Goal: Task Accomplishment & Management: Manage account settings

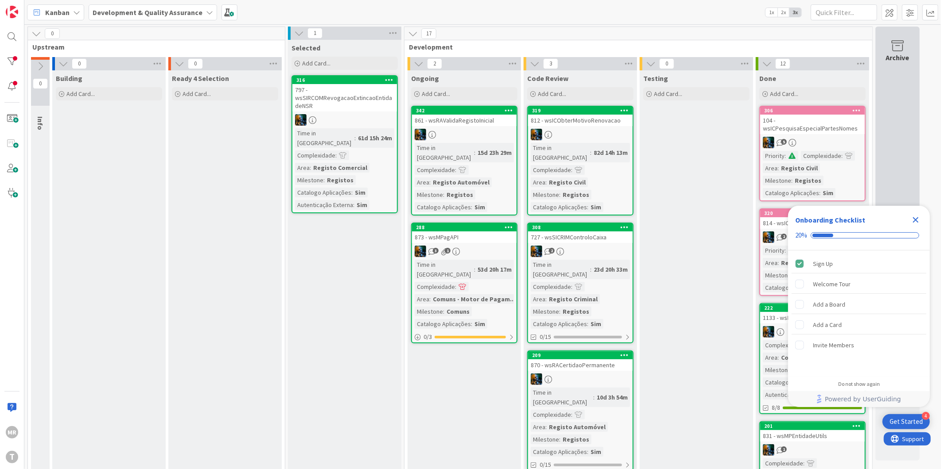
drag, startPoint x: 917, startPoint y: 219, endPoint x: 899, endPoint y: 228, distance: 20.6
click at [917, 219] on icon "Close Checklist" at bounding box center [916, 220] width 6 height 6
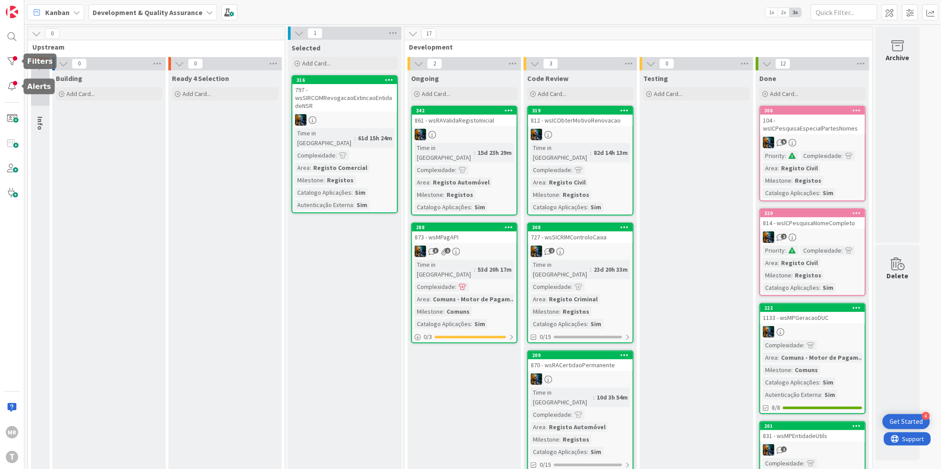
click at [10, 52] on div "MR T" at bounding box center [12, 234] width 24 height 469
click at [11, 60] on div at bounding box center [12, 62] width 18 height 18
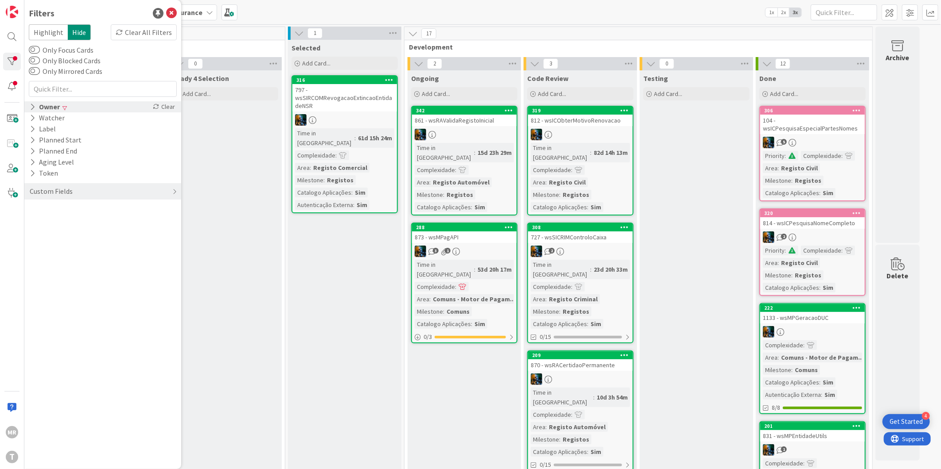
click at [36, 108] on div "Owner" at bounding box center [45, 106] width 32 height 11
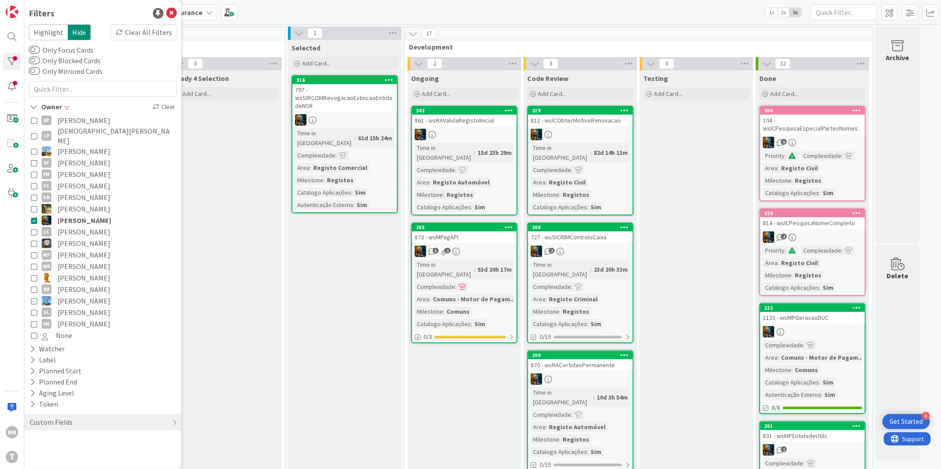
click at [31, 217] on icon at bounding box center [34, 220] width 6 height 6
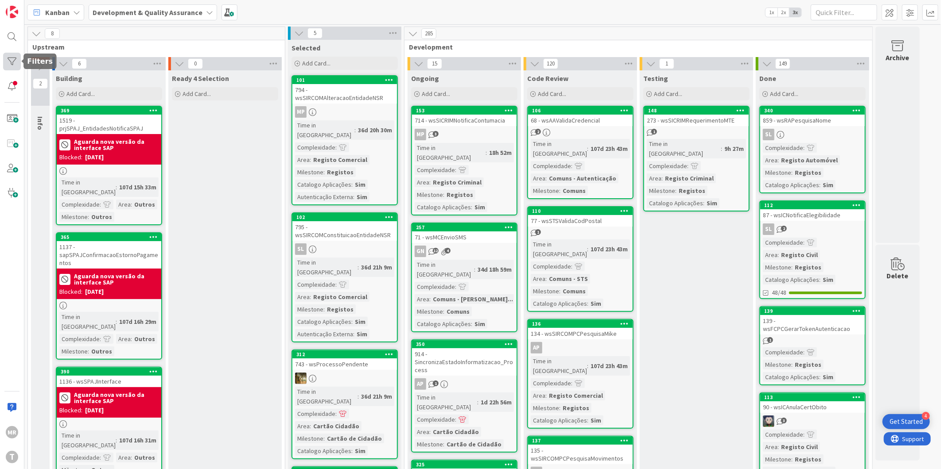
click at [21, 63] on div at bounding box center [22, 61] width 3 height 6
click at [12, 62] on div at bounding box center [12, 62] width 18 height 18
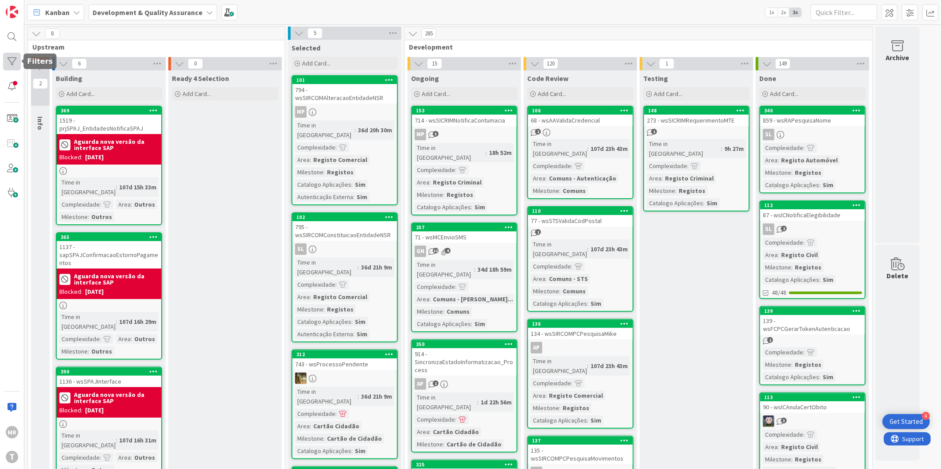
click at [12, 56] on div at bounding box center [12, 62] width 18 height 18
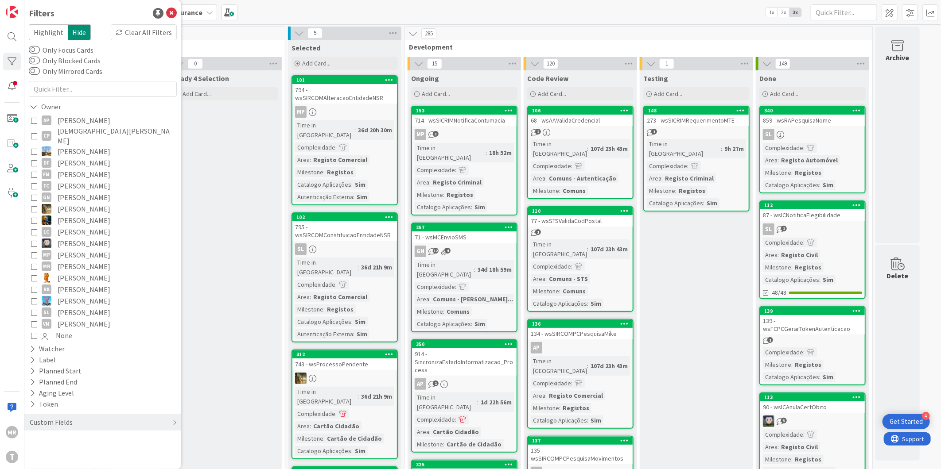
click at [76, 122] on span "Alceu Pimentel Filho" at bounding box center [84, 121] width 53 height 12
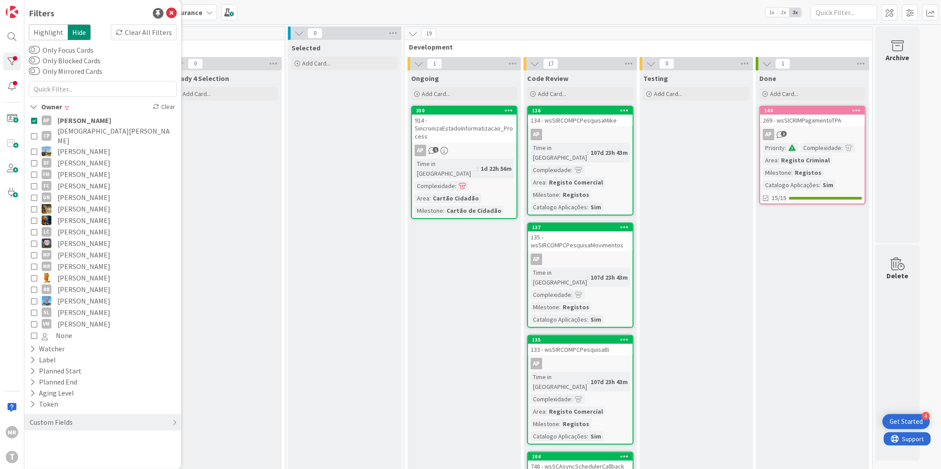
click at [66, 126] on span "Cristiano Pires" at bounding box center [116, 135] width 117 height 19
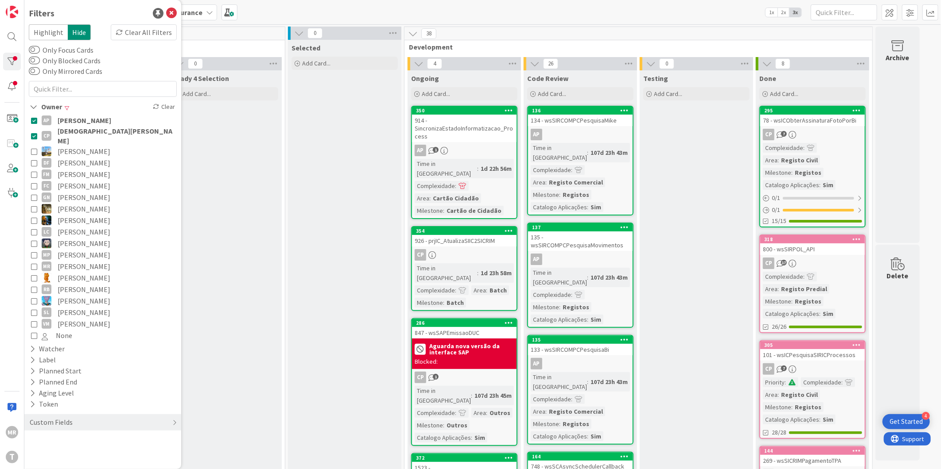
click at [70, 122] on span "Alceu Pimentel Filho" at bounding box center [85, 121] width 54 height 12
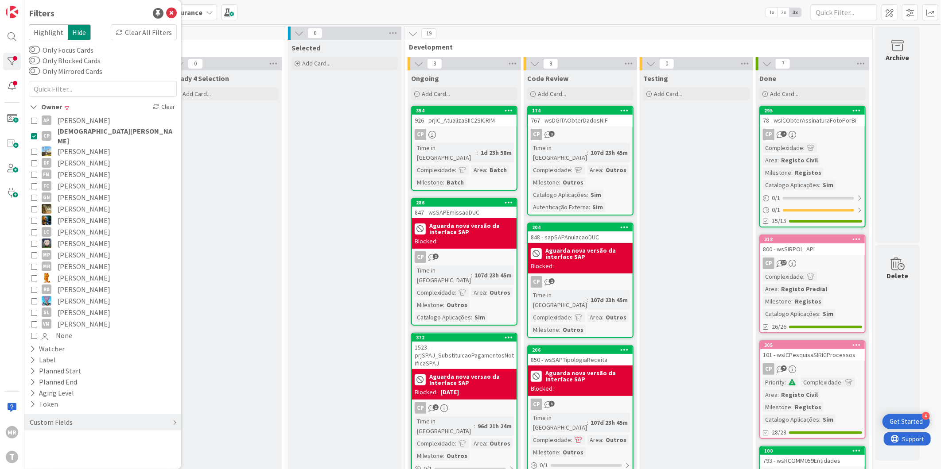
click at [93, 125] on span "Alceu Pimentel Filho" at bounding box center [84, 121] width 53 height 12
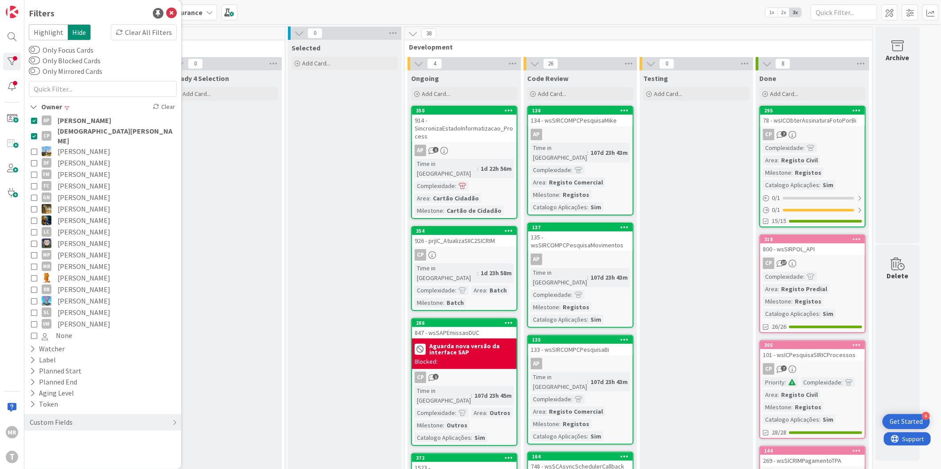
click at [94, 134] on span "Cristiano Pires" at bounding box center [116, 135] width 117 height 19
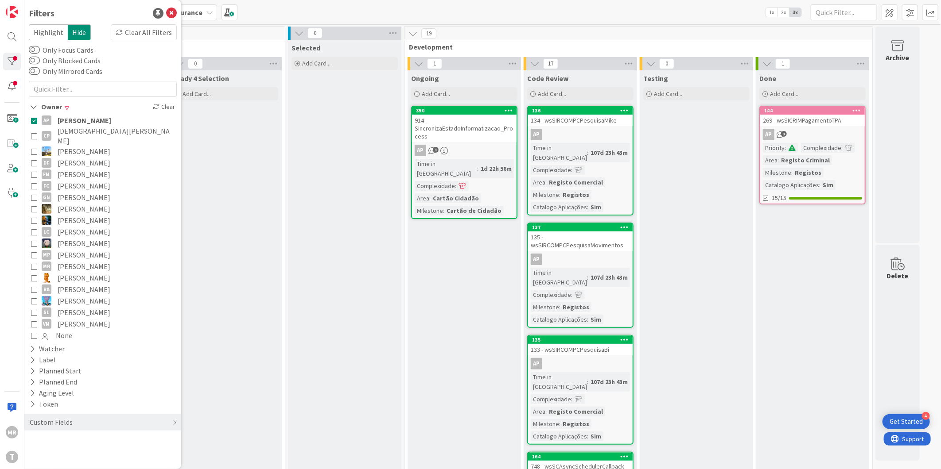
click at [97, 120] on span "Alceu Pimentel Filho" at bounding box center [85, 121] width 54 height 12
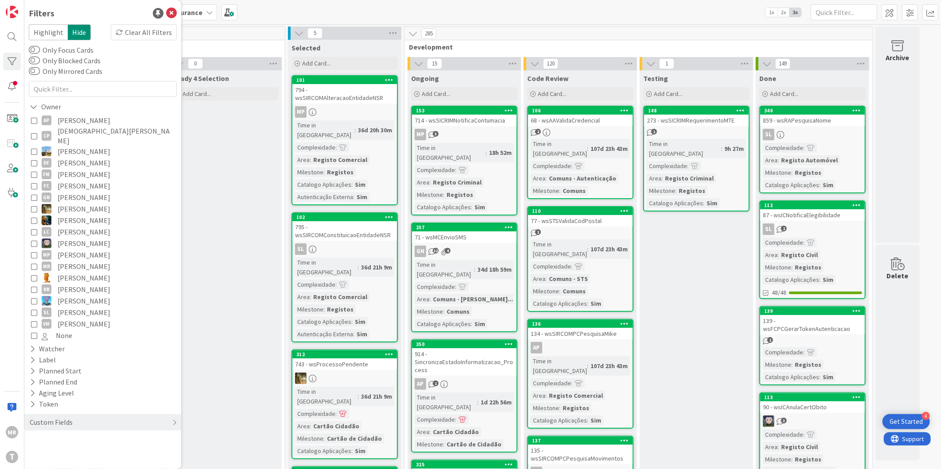
click at [105, 194] on span "Guilherme Nissiuti" at bounding box center [84, 198] width 53 height 12
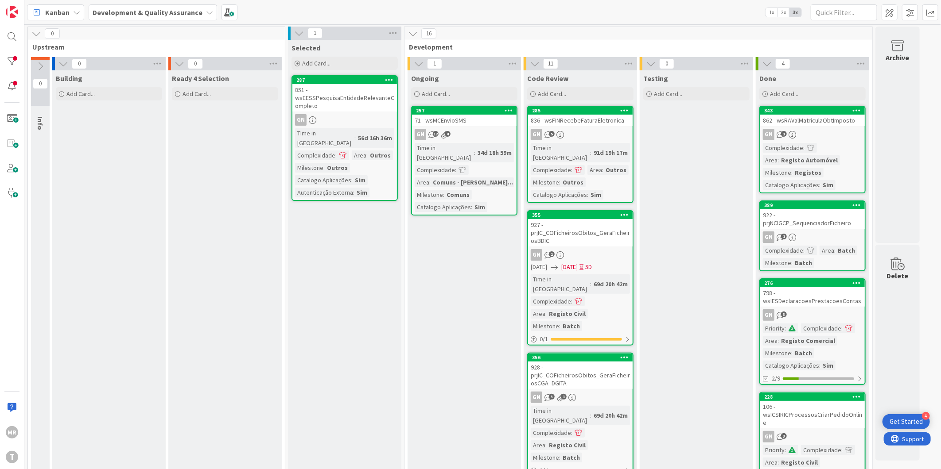
click at [8, 67] on div at bounding box center [12, 62] width 18 height 18
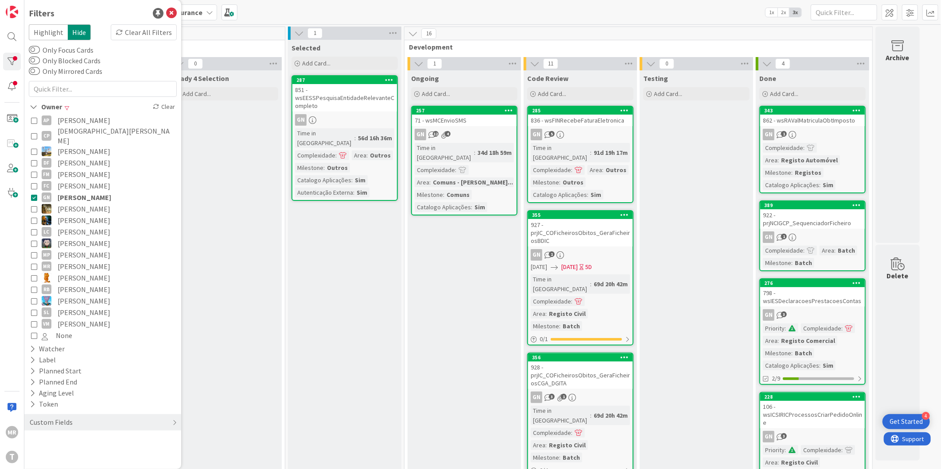
click at [102, 193] on span "Guilherme Nissiuti" at bounding box center [85, 198] width 54 height 12
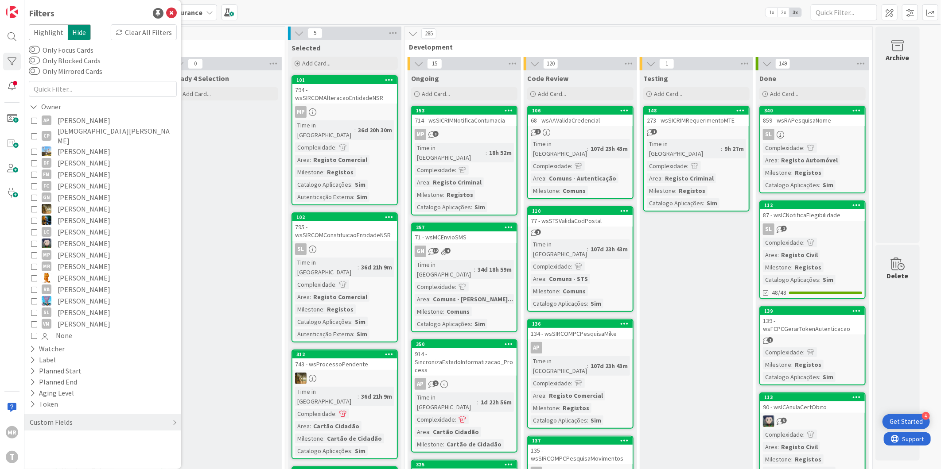
click at [64, 216] on span "João Carvalho" at bounding box center [84, 221] width 53 height 12
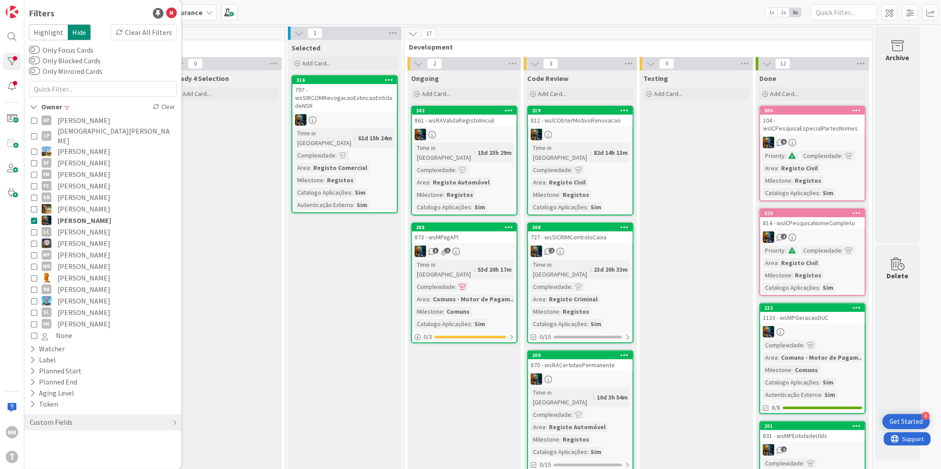
click at [87, 215] on span "João Carvalho" at bounding box center [85, 221] width 54 height 12
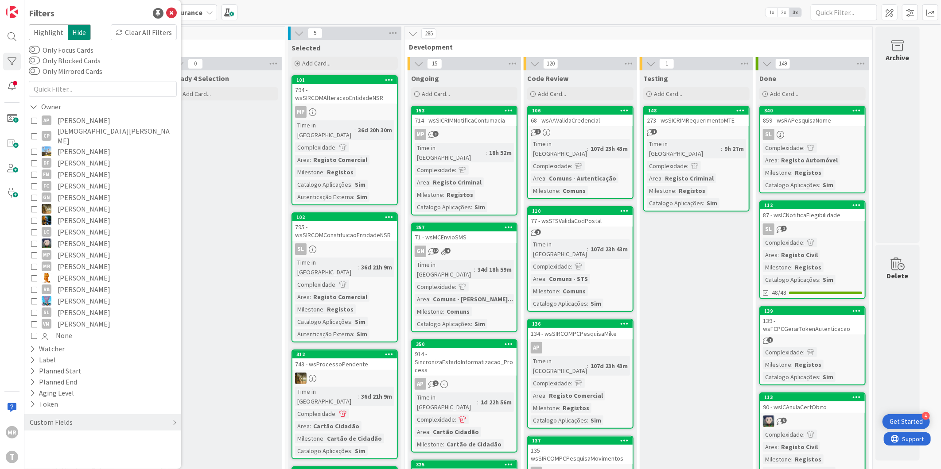
click at [90, 238] on span "Lucas Spengler" at bounding box center [84, 244] width 53 height 12
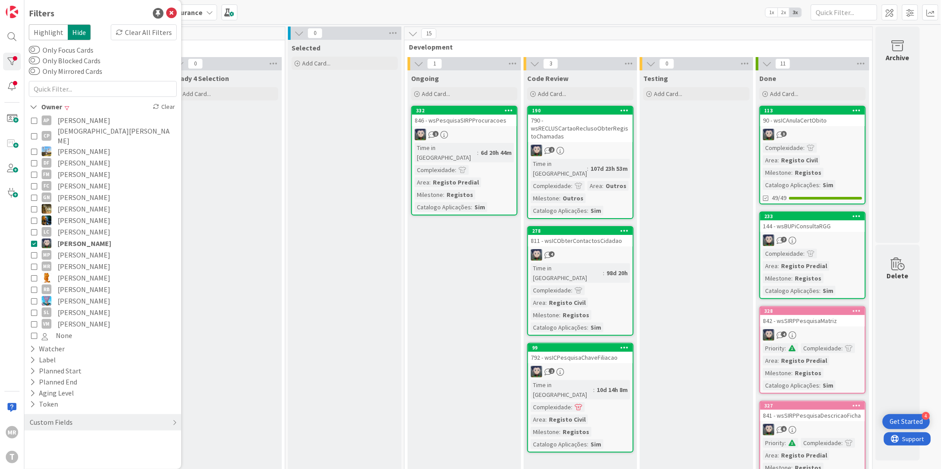
click at [70, 238] on span "Lucas Spengler" at bounding box center [85, 244] width 54 height 12
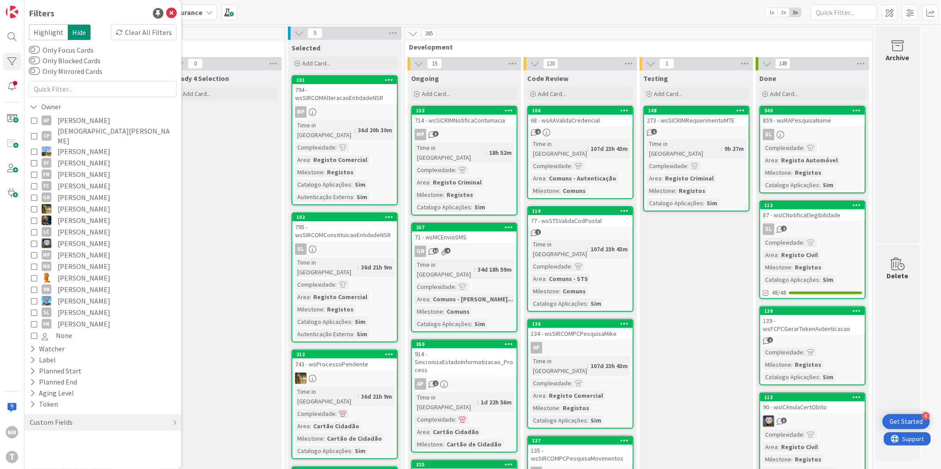
click at [85, 249] on span "Miguel Pinto" at bounding box center [84, 255] width 53 height 12
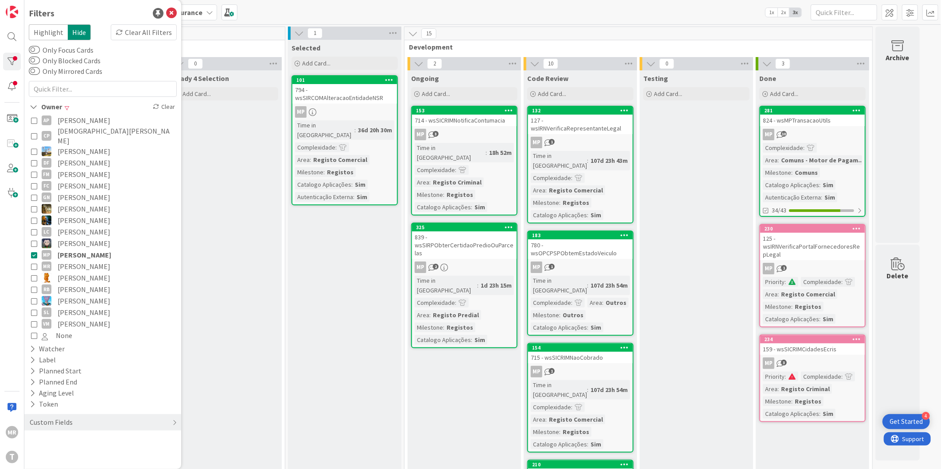
drag, startPoint x: 74, startPoint y: 246, endPoint x: 72, endPoint y: 272, distance: 25.8
click at [74, 249] on span "Miguel Pinto" at bounding box center [85, 255] width 54 height 12
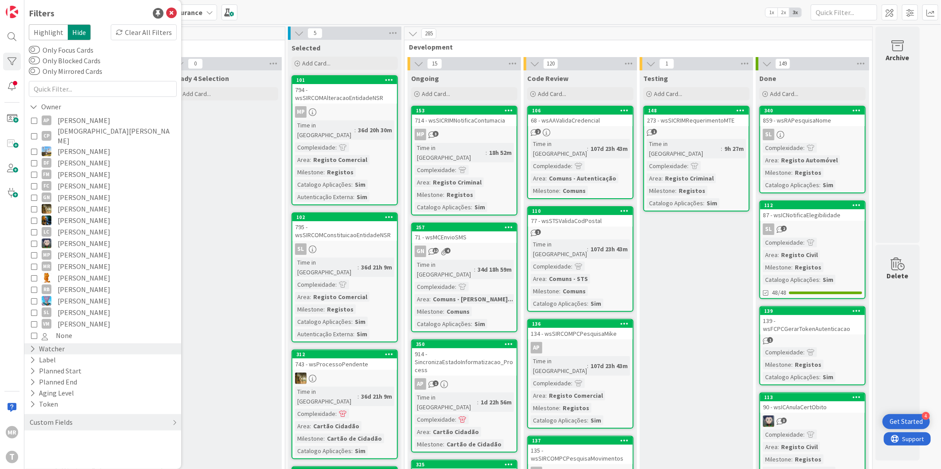
click at [59, 344] on div "Watcher" at bounding box center [47, 349] width 37 height 11
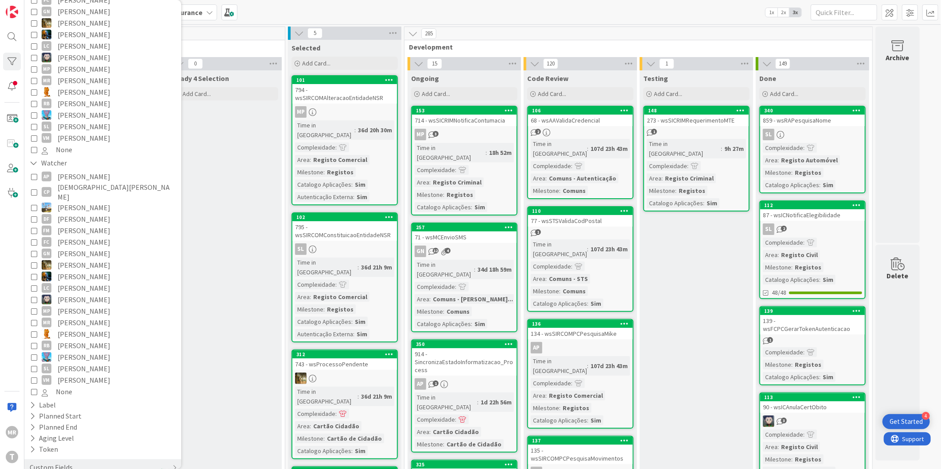
scroll to position [187, 0]
click at [81, 327] on span "Rafael Lima" at bounding box center [84, 333] width 53 height 12
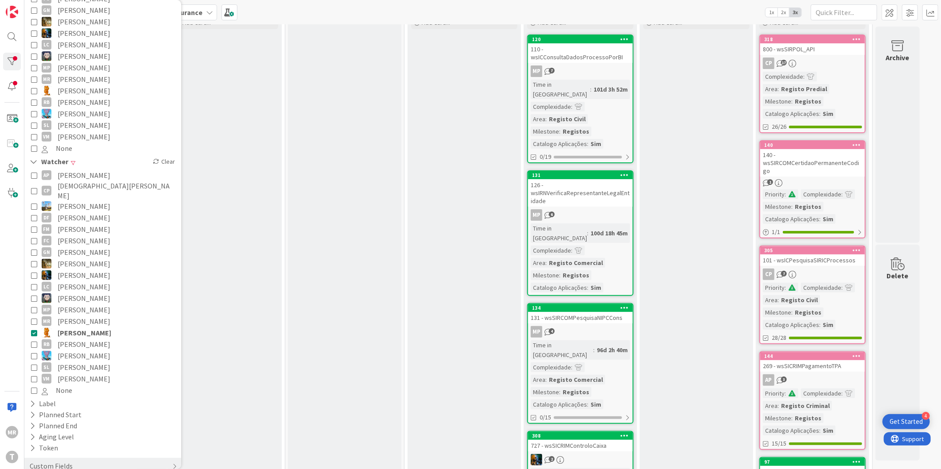
scroll to position [0, 0]
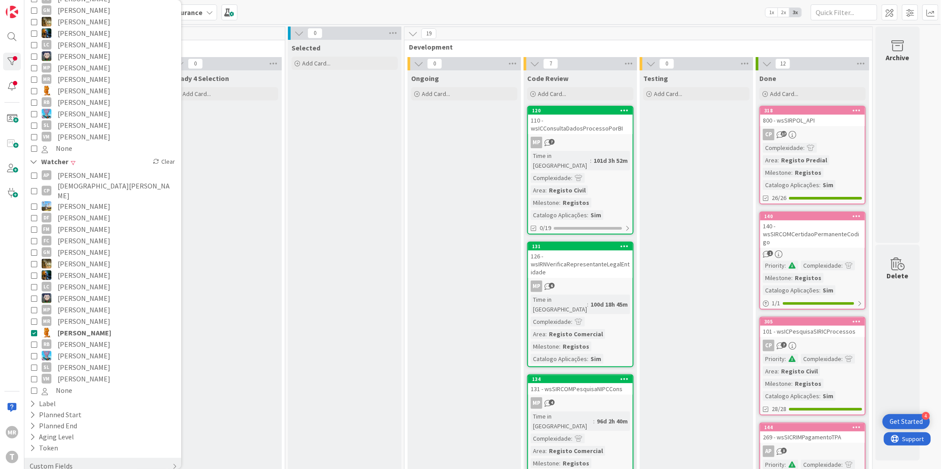
click at [74, 327] on span "Rafael Lima" at bounding box center [85, 333] width 54 height 12
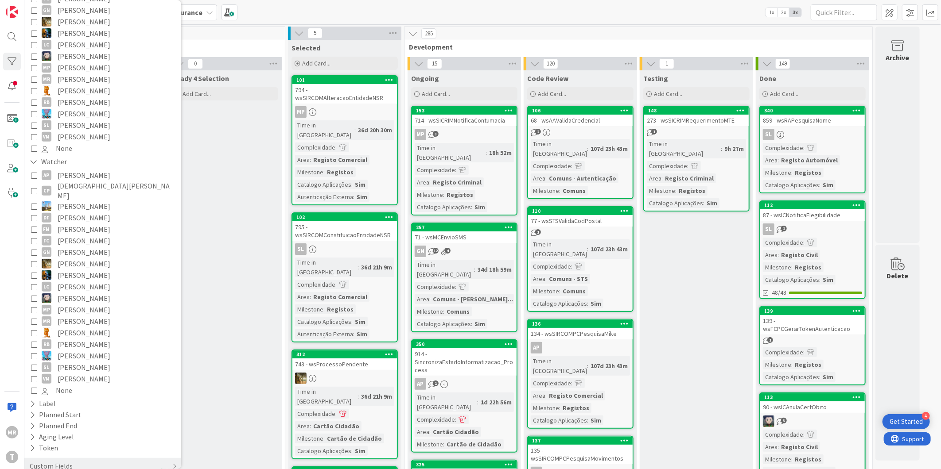
drag, startPoint x: 85, startPoint y: 93, endPoint x: 90, endPoint y: 99, distance: 7.5
click at [85, 97] on span "[PERSON_NAME]" at bounding box center [84, 103] width 53 height 12
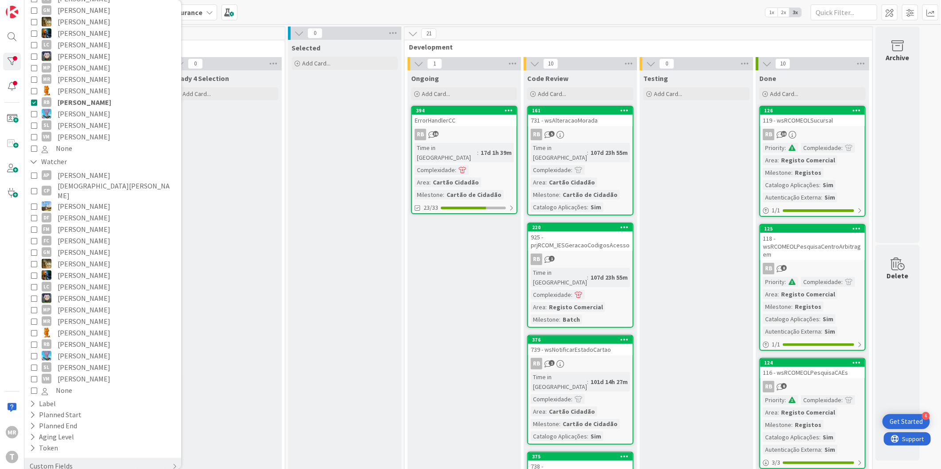
click at [81, 97] on span "[PERSON_NAME]" at bounding box center [85, 103] width 54 height 12
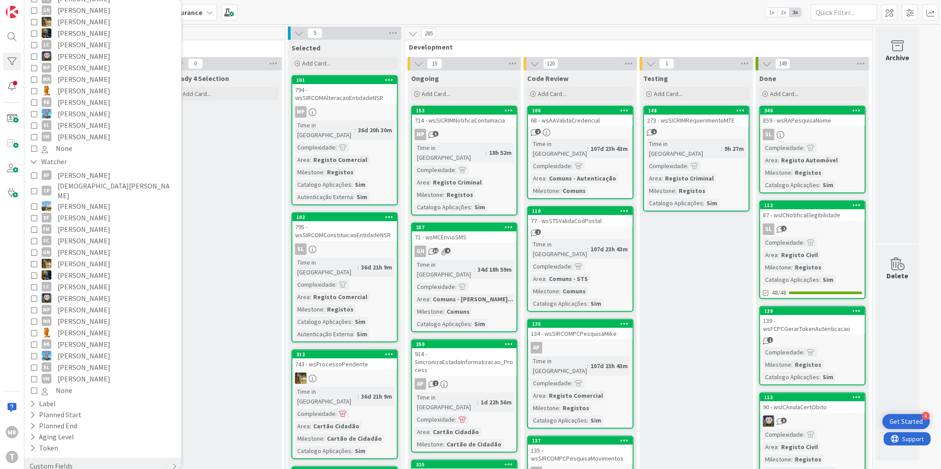
click at [90, 120] on span "Simão Lourenço" at bounding box center [84, 126] width 53 height 12
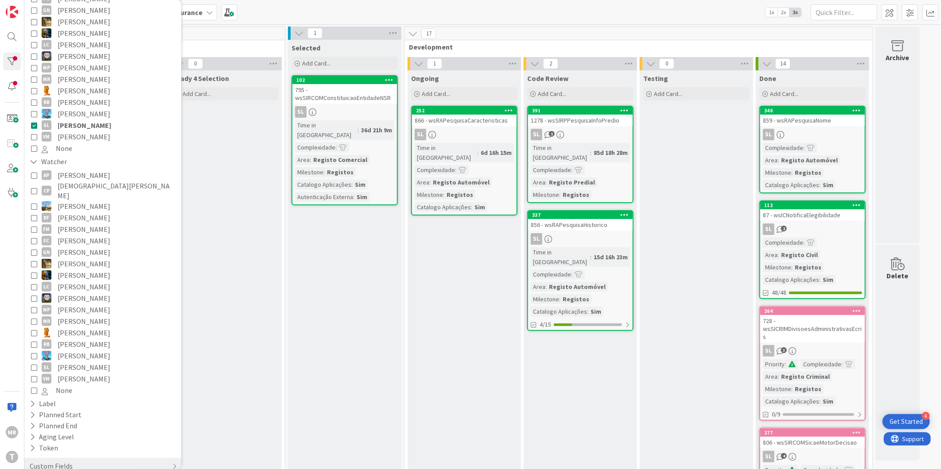
click at [71, 131] on span "Vitor Martins" at bounding box center [84, 137] width 53 height 12
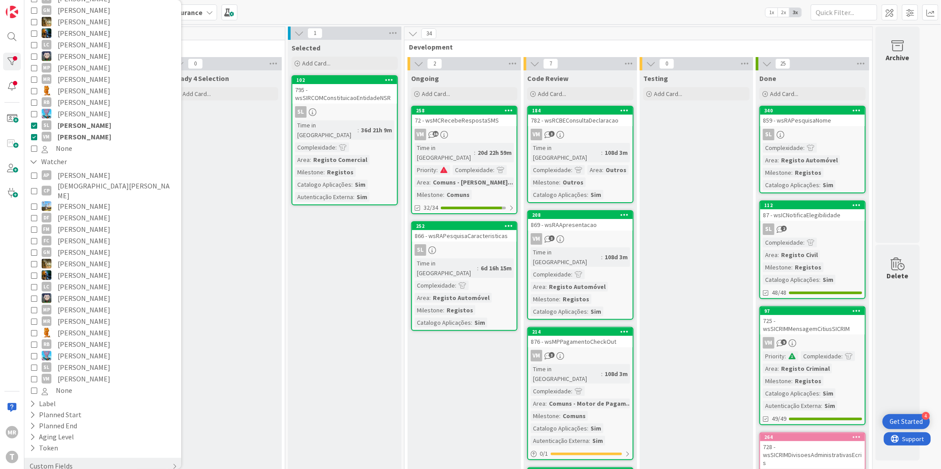
click at [82, 120] on span "Simão Lourenço" at bounding box center [85, 126] width 54 height 12
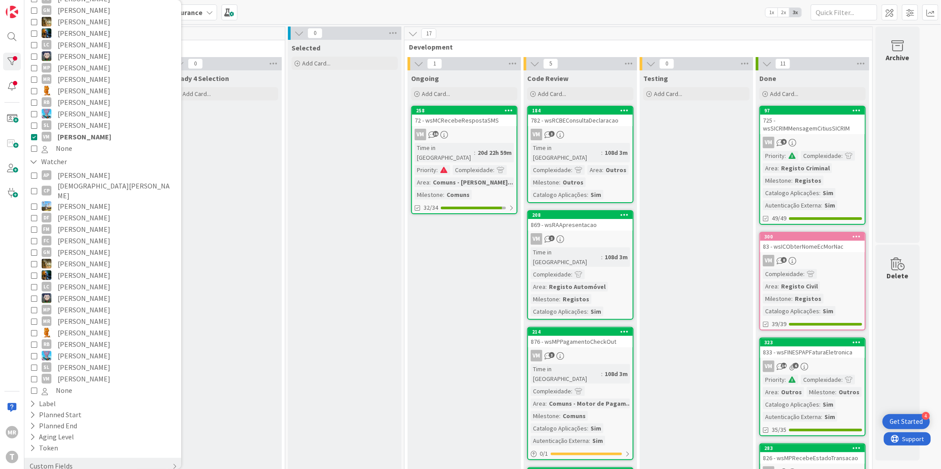
click at [90, 131] on span "Vitor Martins" at bounding box center [85, 137] width 54 height 12
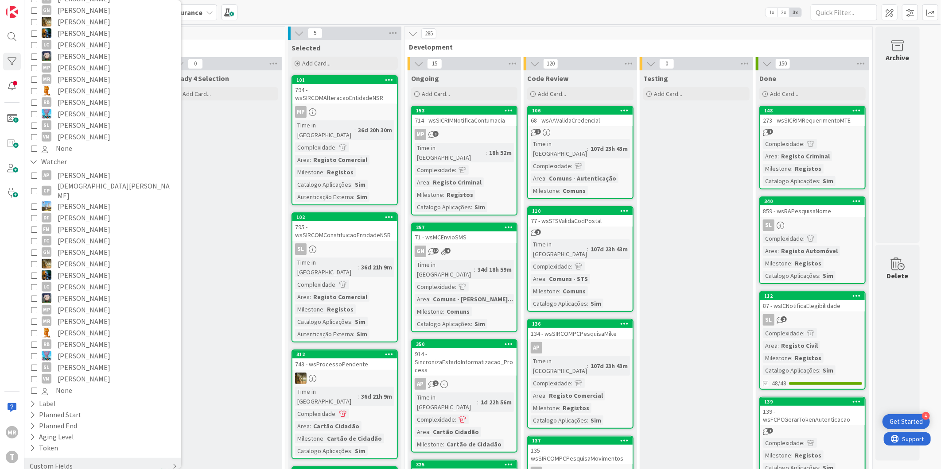
click at [49, 461] on div "Custom Fields" at bounding box center [51, 466] width 45 height 11
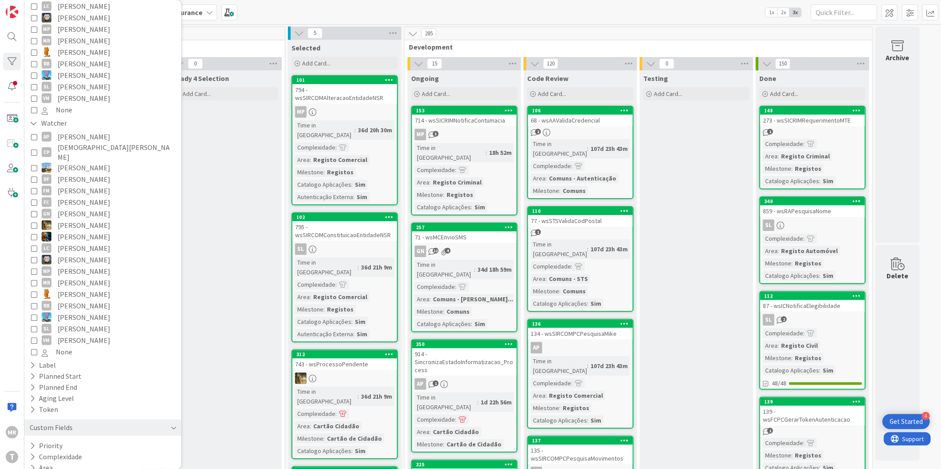
scroll to position [254, 0]
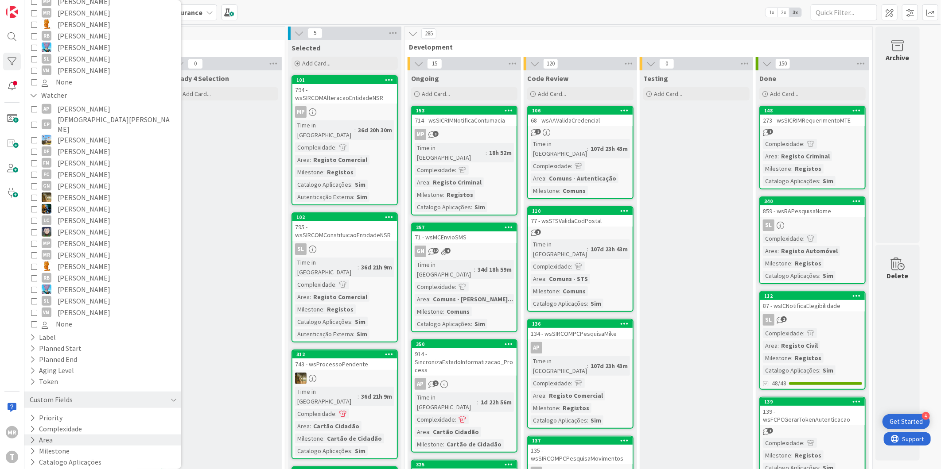
click at [32, 437] on icon at bounding box center [33, 441] width 6 height 8
click at [32, 437] on icon at bounding box center [34, 441] width 8 height 8
click at [32, 448] on icon at bounding box center [33, 452] width 6 height 8
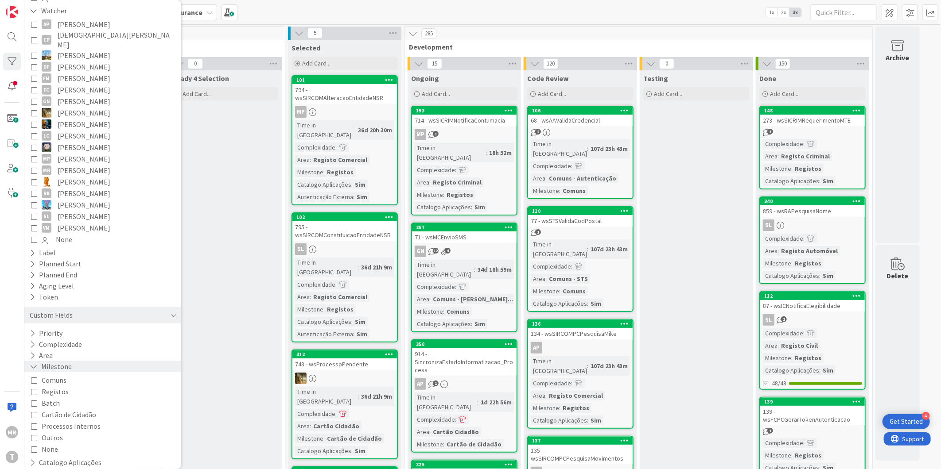
scroll to position [339, 0]
click at [54, 432] on span "Outros" at bounding box center [52, 438] width 21 height 12
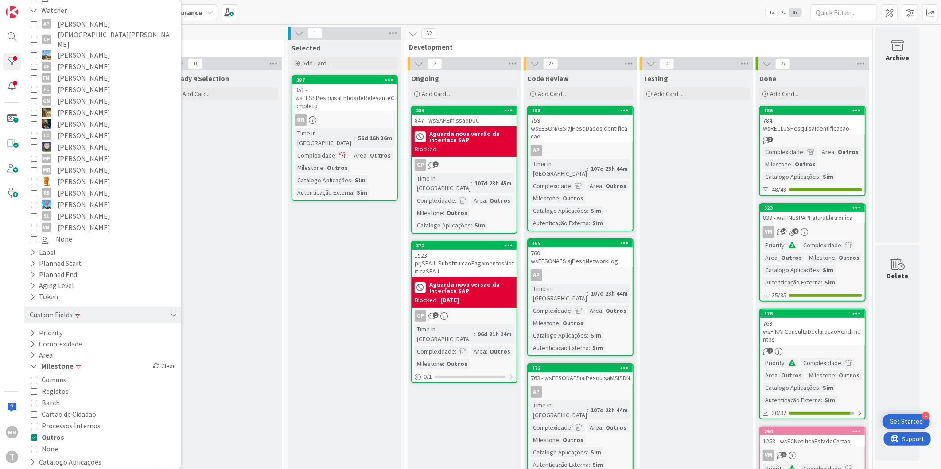
click at [54, 432] on span "Outros" at bounding box center [53, 438] width 23 height 12
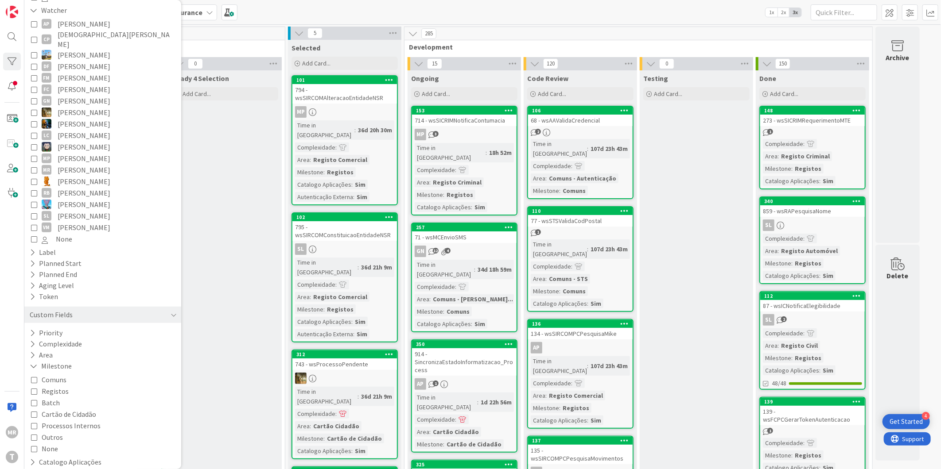
click at [62, 409] on span "Cartão de Cidadão" at bounding box center [69, 415] width 54 height 12
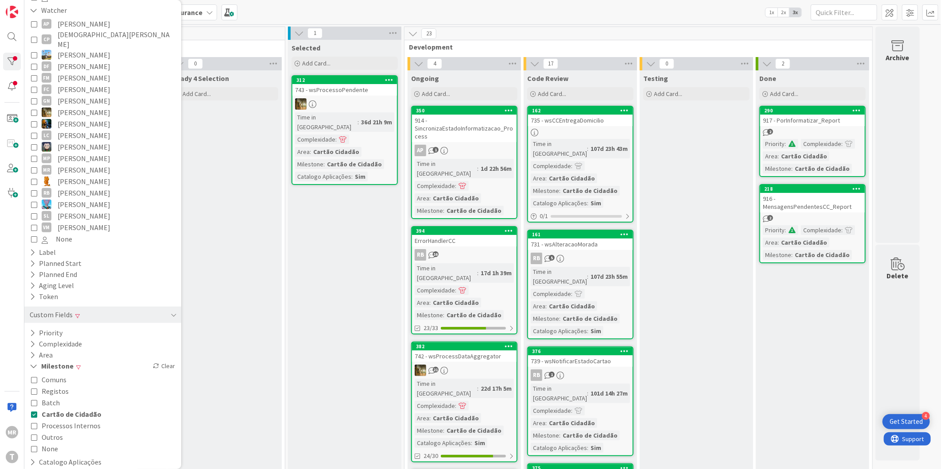
click at [64, 409] on span "Cartão de Cidadão" at bounding box center [72, 415] width 60 height 12
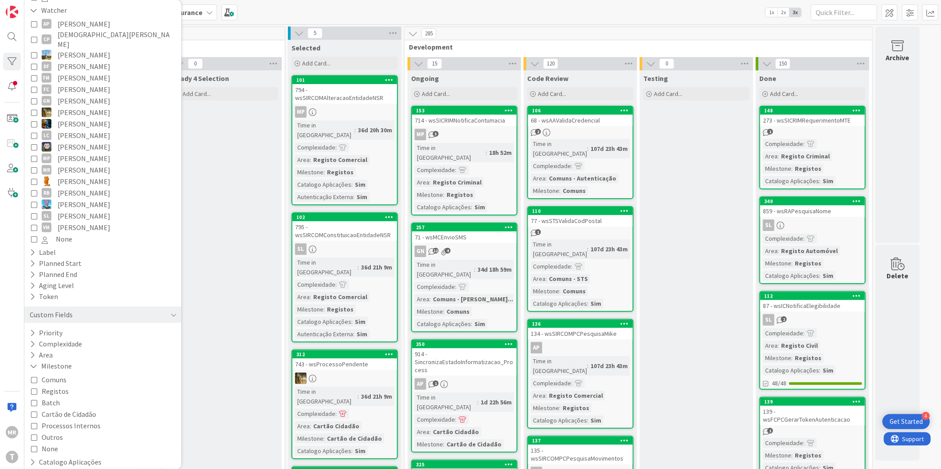
click at [62, 420] on span "Processos Internos" at bounding box center [71, 426] width 59 height 12
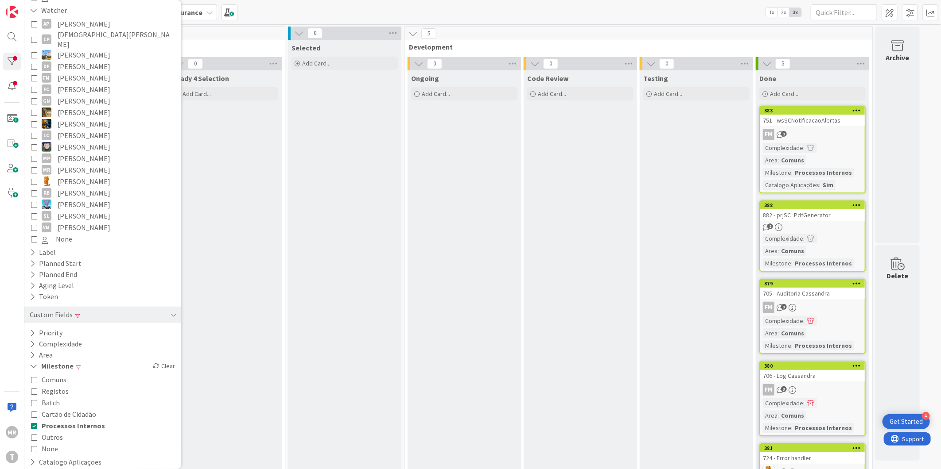
click at [65, 420] on span "Processos Internos" at bounding box center [73, 426] width 63 height 12
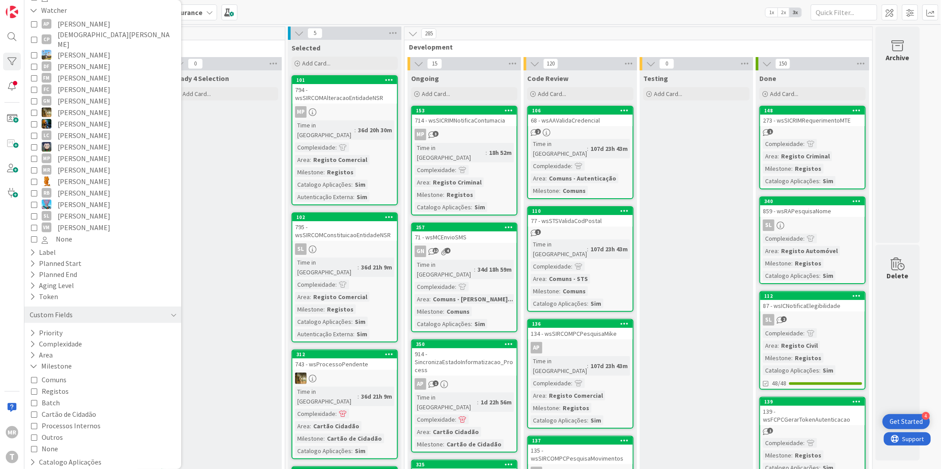
click at [67, 409] on span "Cartão de Cidadão" at bounding box center [69, 415] width 54 height 12
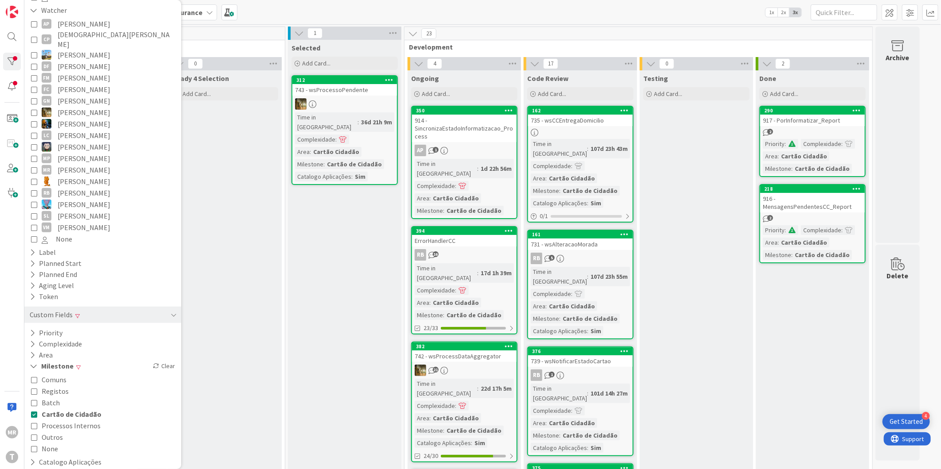
click at [74, 409] on span "Cartão de Cidadão" at bounding box center [72, 415] width 60 height 12
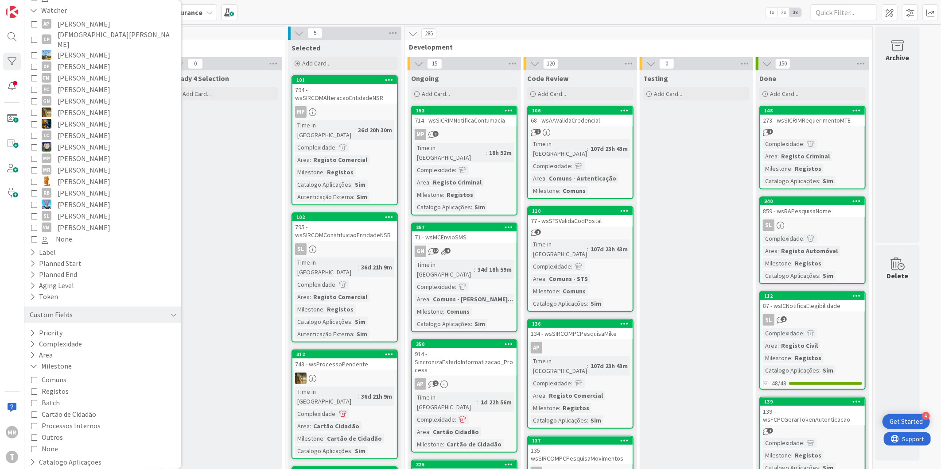
click at [61, 386] on span "Registos" at bounding box center [55, 392] width 27 height 12
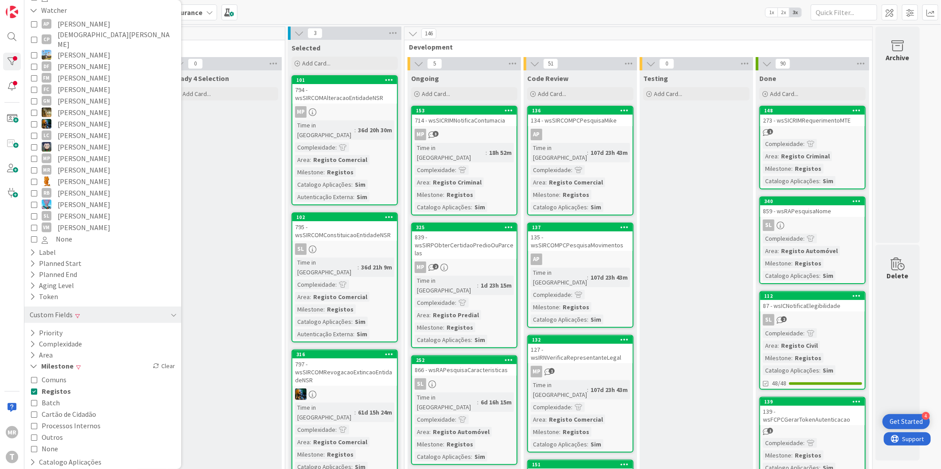
click at [62, 422] on div "Comuns Registos Batch Cartão de Cidadão Processos Internos Outros None" at bounding box center [102, 414] width 143 height 81
click at [52, 432] on span "Outros" at bounding box center [52, 438] width 21 height 12
click at [60, 386] on span "Registos" at bounding box center [56, 392] width 29 height 12
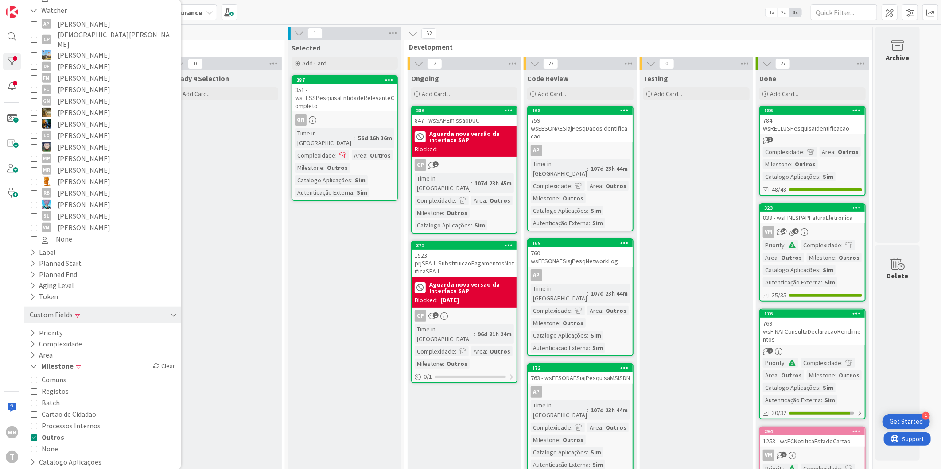
click at [57, 432] on span "Outros" at bounding box center [53, 438] width 23 height 12
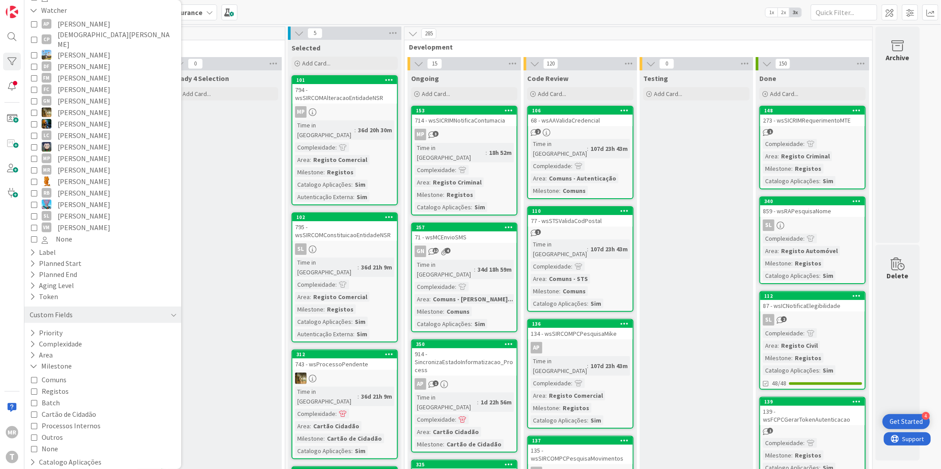
click at [62, 386] on span "Registos" at bounding box center [55, 392] width 27 height 12
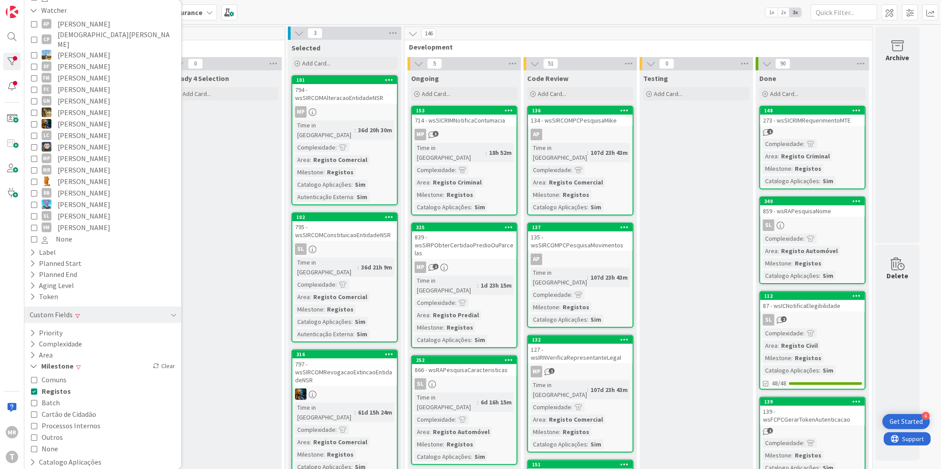
click at [62, 386] on span "Registos" at bounding box center [56, 392] width 29 height 12
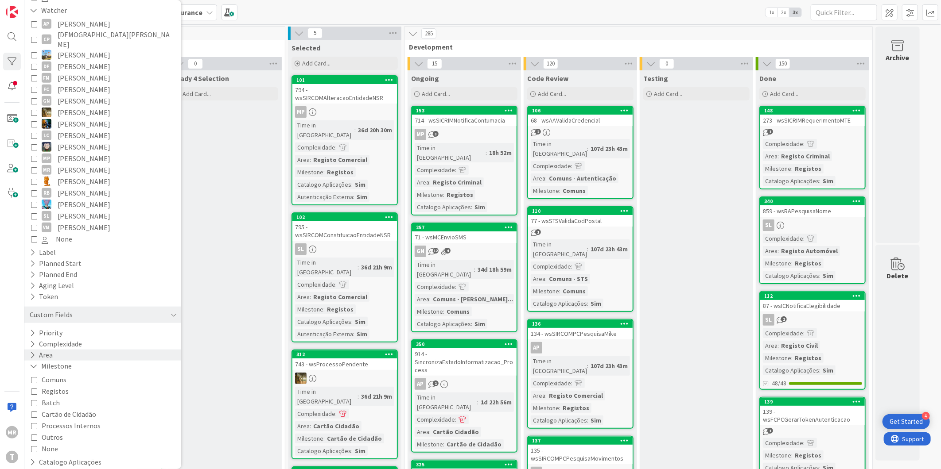
click at [34, 352] on icon at bounding box center [33, 356] width 6 height 8
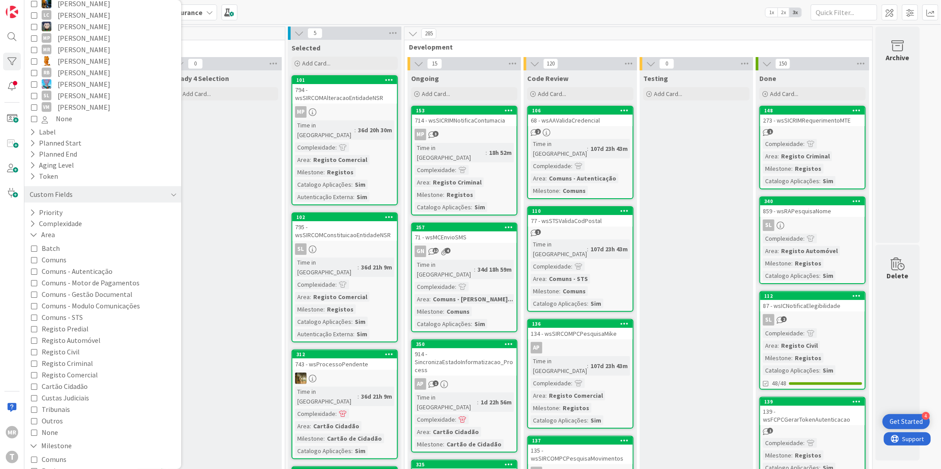
scroll to position [486, 0]
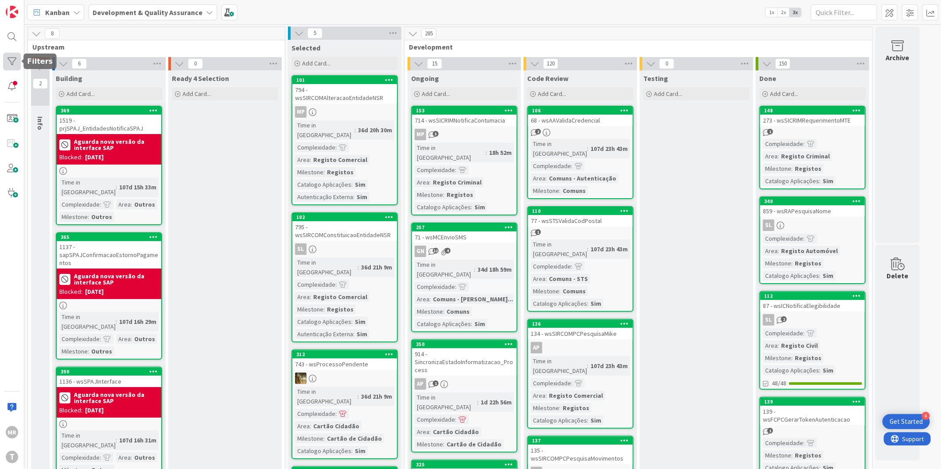
click at [15, 66] on div at bounding box center [12, 62] width 18 height 18
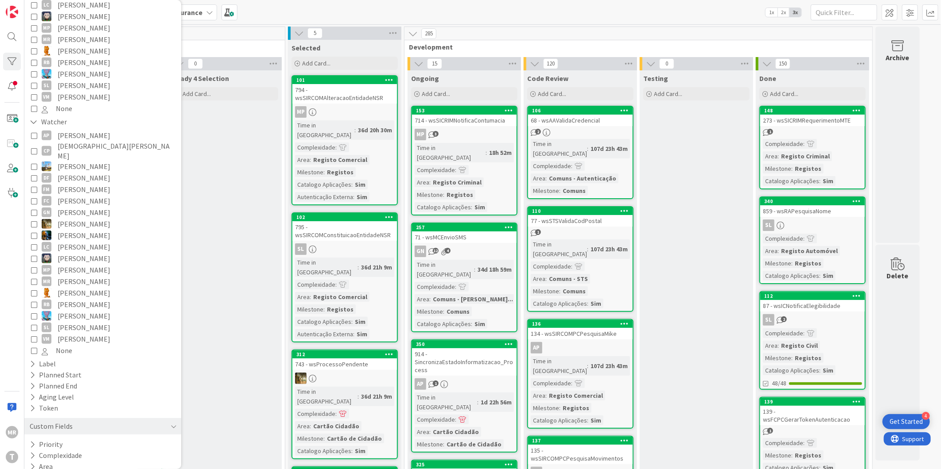
scroll to position [254, 0]
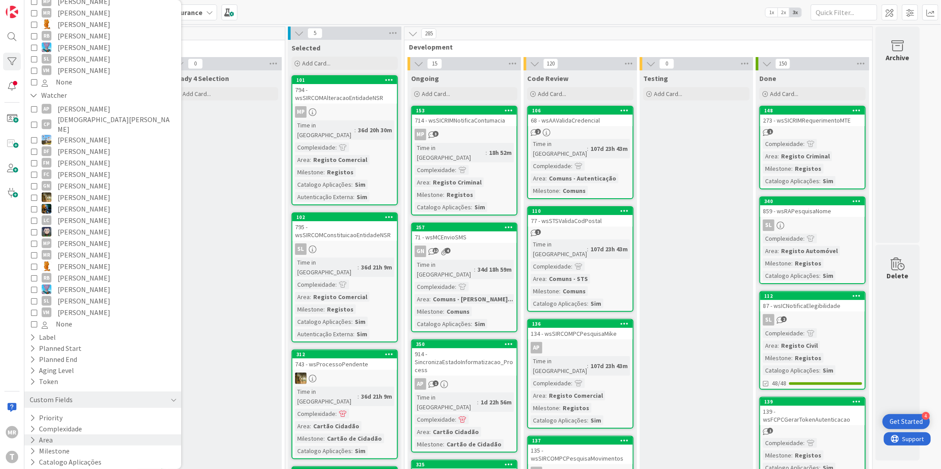
click at [32, 437] on icon at bounding box center [33, 441] width 6 height 8
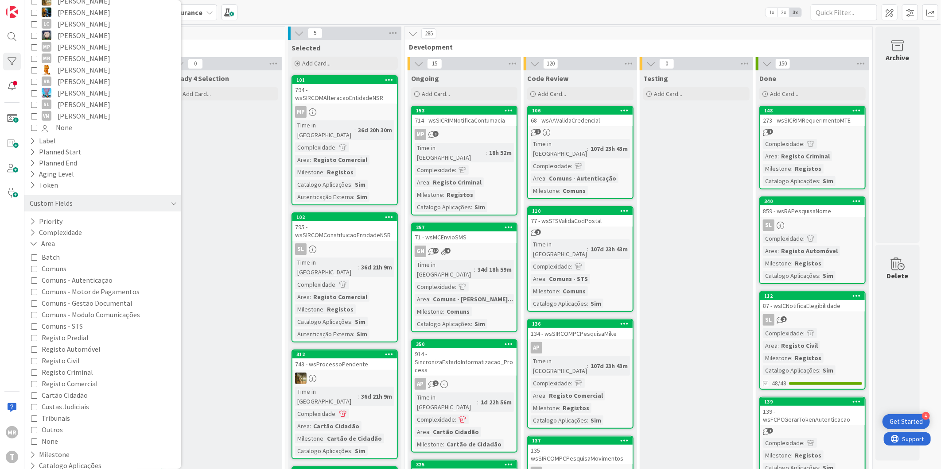
scroll to position [454, 0]
click at [56, 248] on span "Batch" at bounding box center [51, 254] width 18 height 12
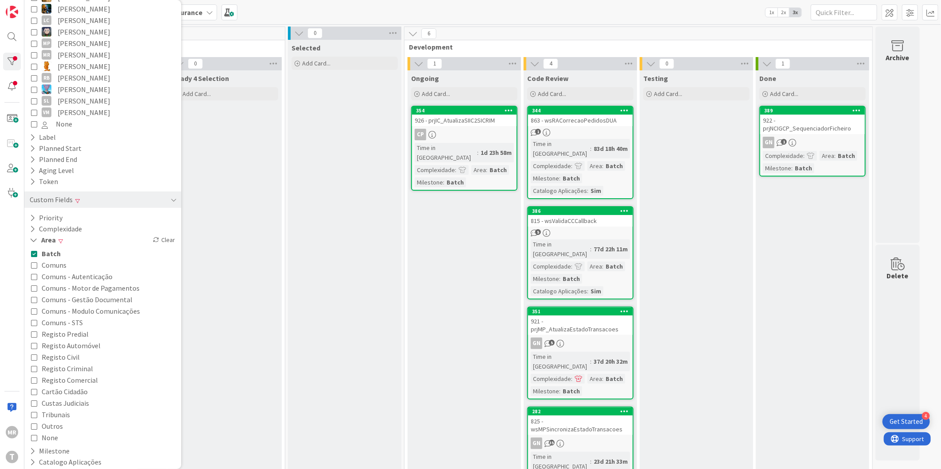
click at [56, 248] on span "Batch" at bounding box center [51, 254] width 19 height 12
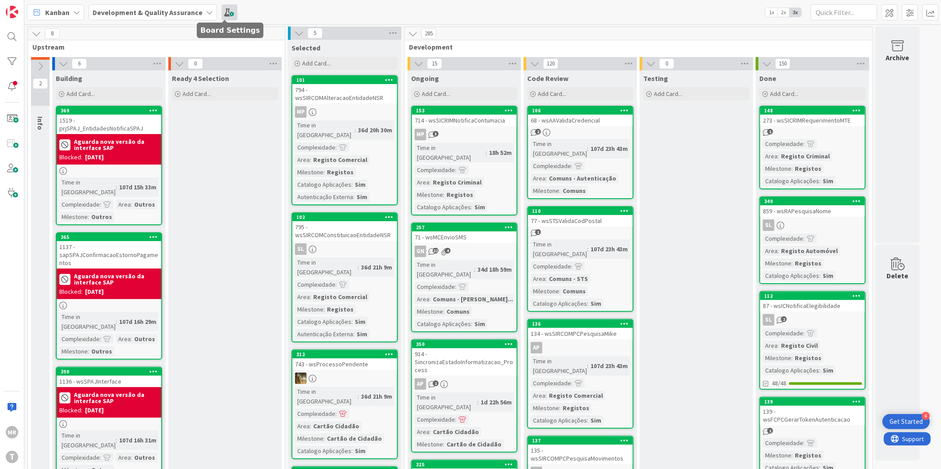
click at [229, 8] on span at bounding box center [229, 12] width 16 height 16
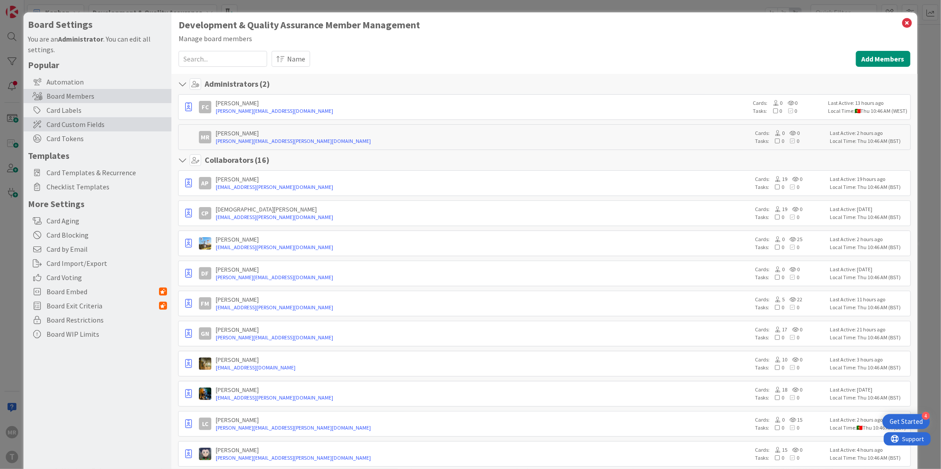
click at [64, 125] on span "Card Custom Fields" at bounding box center [106, 124] width 120 height 11
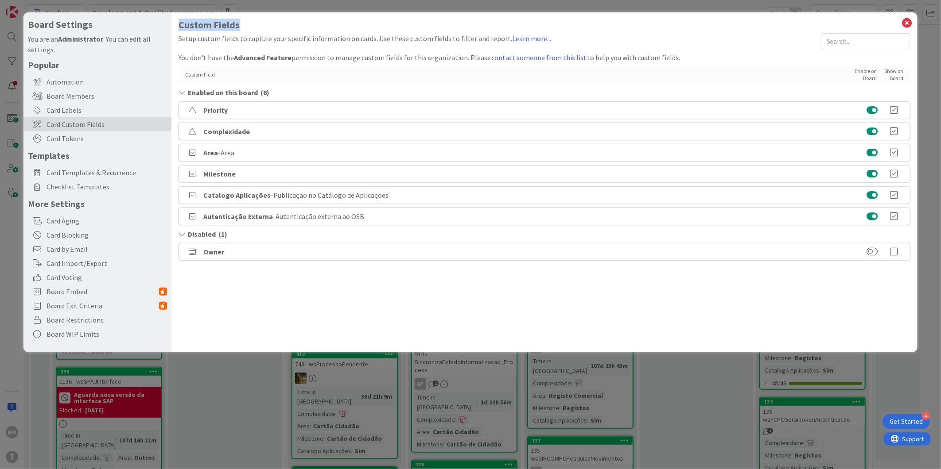
drag, startPoint x: 240, startPoint y: 23, endPoint x: 178, endPoint y: 22, distance: 61.6
click at [178, 22] on h1 "Custom Fields" at bounding box center [544, 24] width 732 height 11
copy h1 "Custom Fields"
click at [192, 196] on icon at bounding box center [192, 195] width 13 height 7
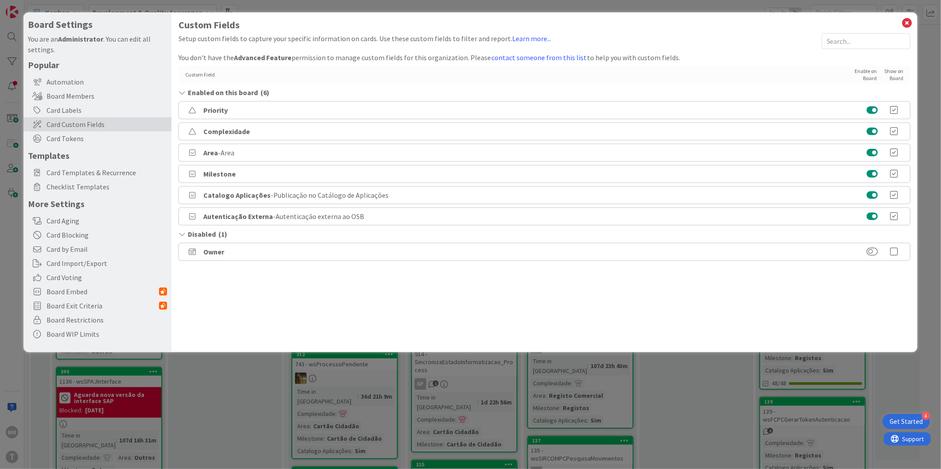
click at [192, 196] on icon at bounding box center [192, 195] width 13 height 7
click at [908, 28] on icon at bounding box center [907, 23] width 12 height 12
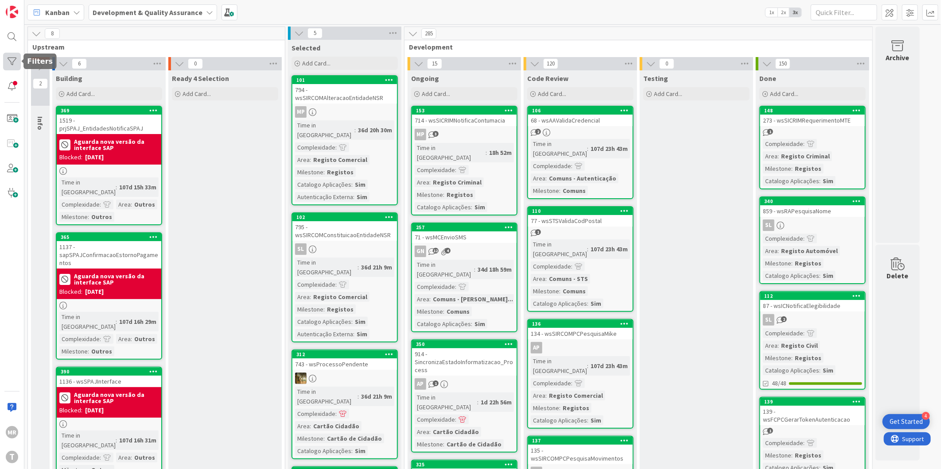
click at [15, 62] on div at bounding box center [12, 62] width 18 height 18
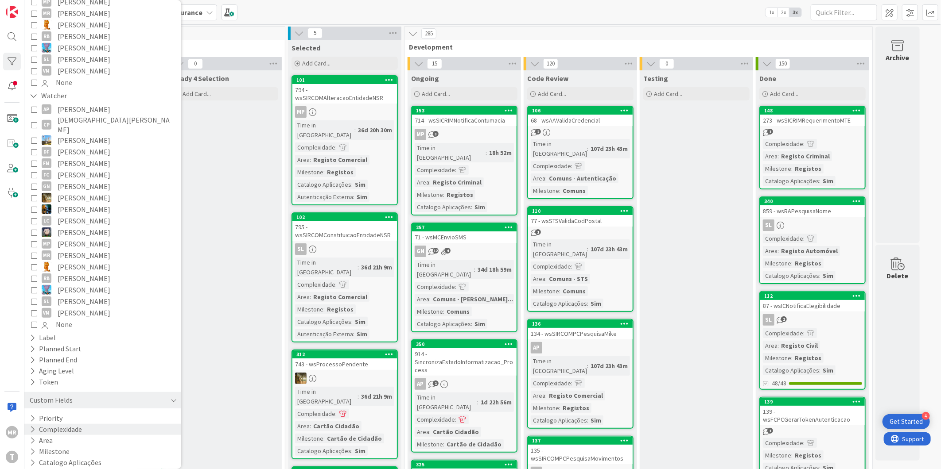
scroll to position [254, 0]
click at [29, 457] on button "Catalogo Aplicações" at bounding box center [66, 462] width 74 height 11
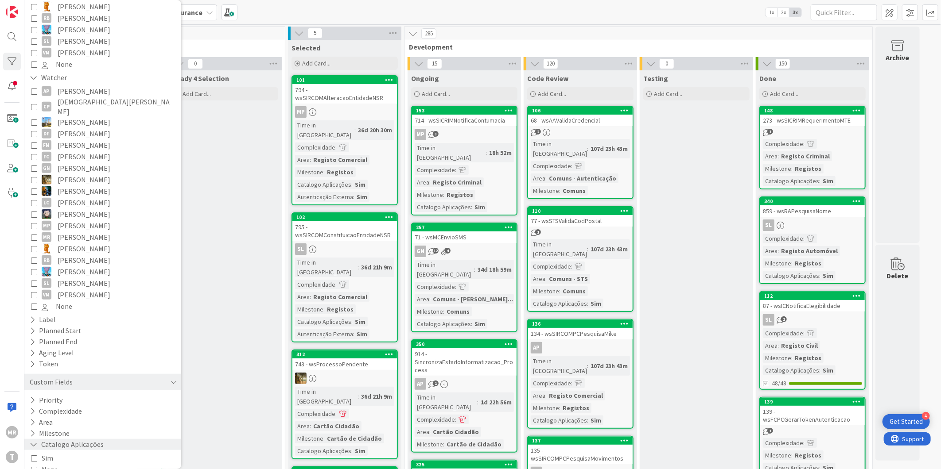
scroll to position [281, 0]
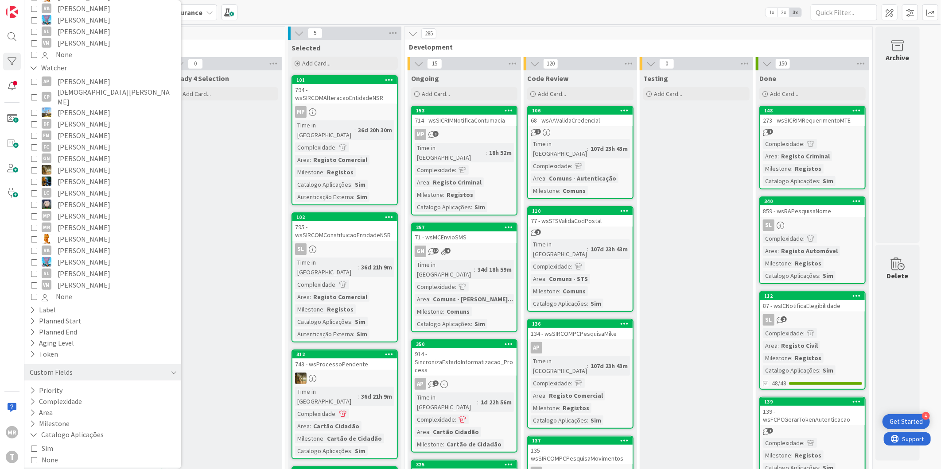
click at [34, 469] on icon at bounding box center [33, 474] width 6 height 8
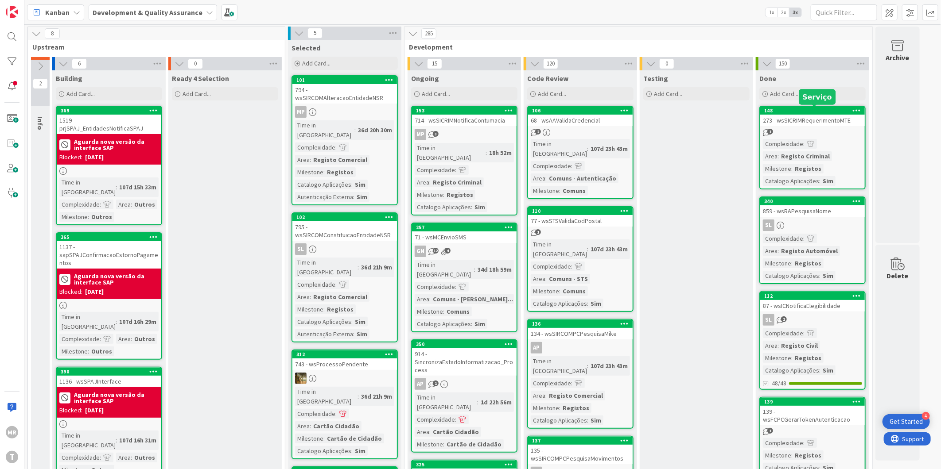
click at [800, 109] on div "148" at bounding box center [814, 111] width 101 height 6
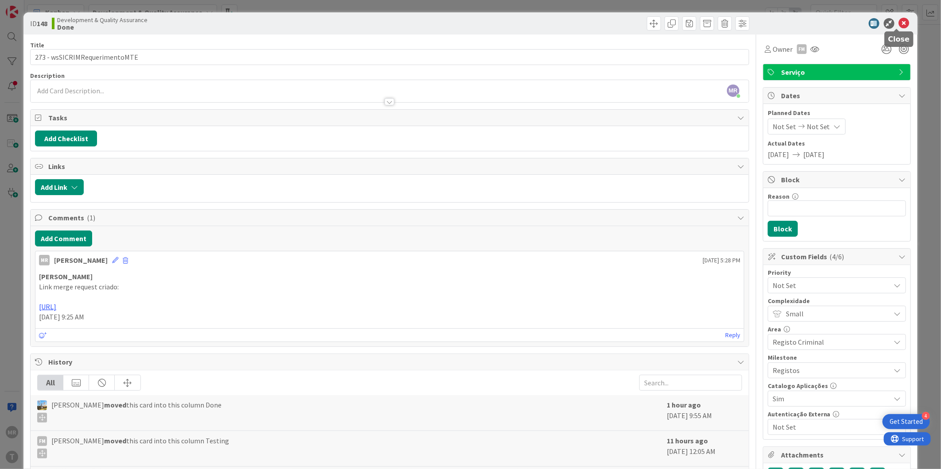
click at [898, 23] on icon at bounding box center [903, 23] width 11 height 11
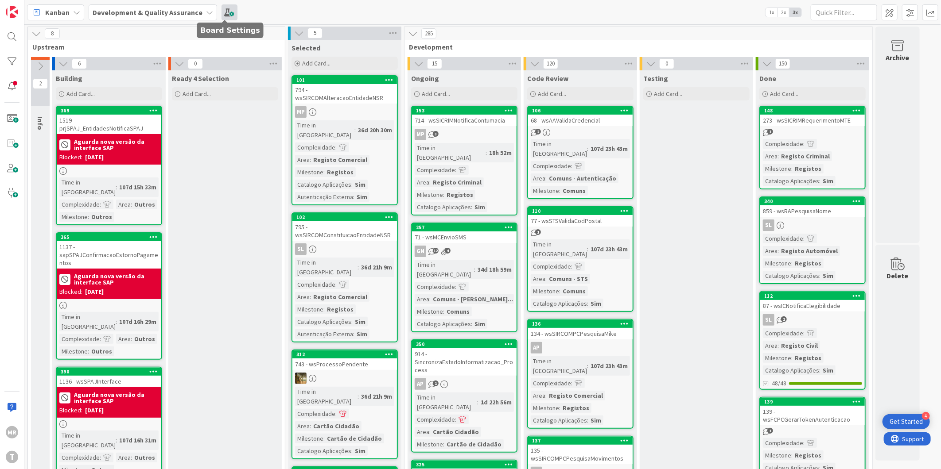
click at [225, 15] on span at bounding box center [229, 12] width 16 height 16
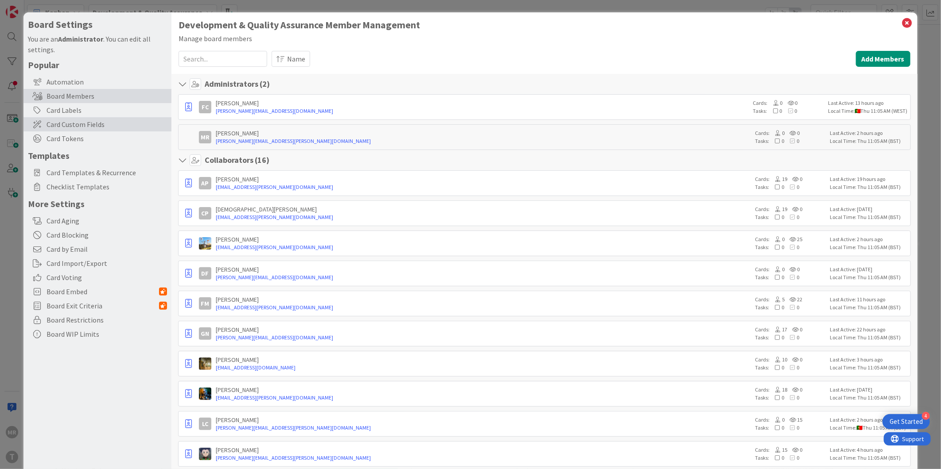
click at [78, 117] on div "Card Custom Fields" at bounding box center [97, 124] width 148 height 14
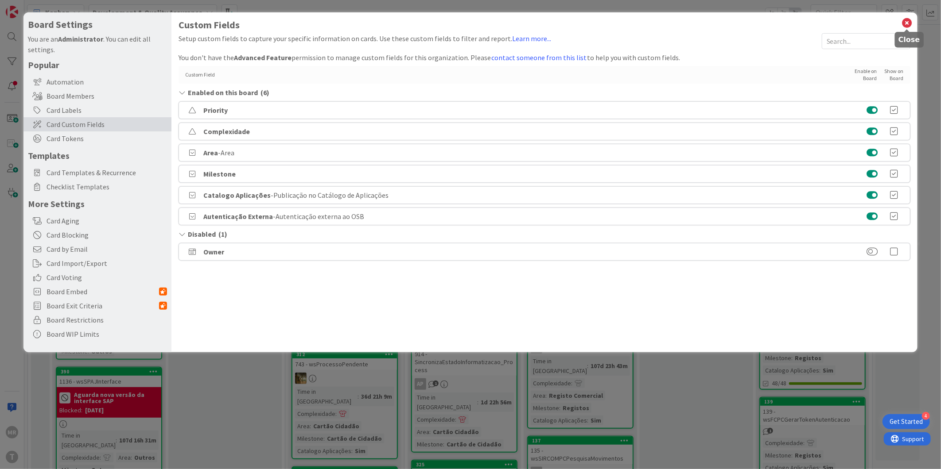
click at [904, 25] on icon at bounding box center [907, 23] width 12 height 12
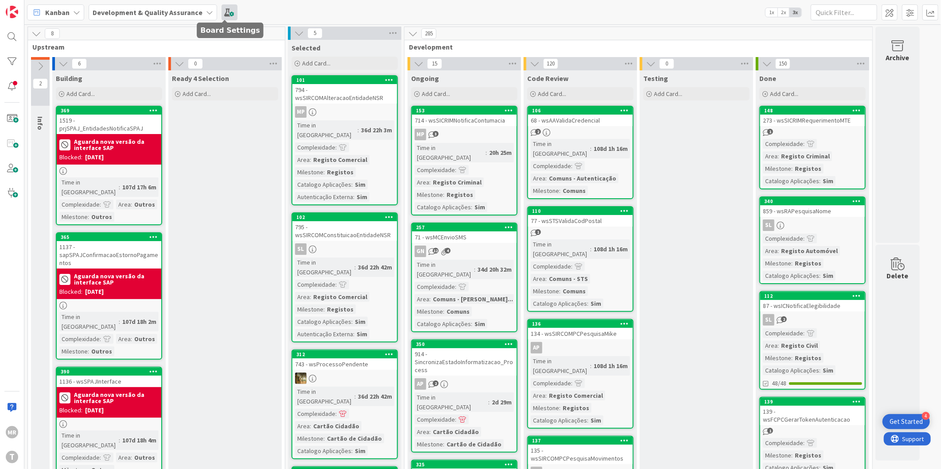
click at [221, 9] on span at bounding box center [229, 12] width 16 height 16
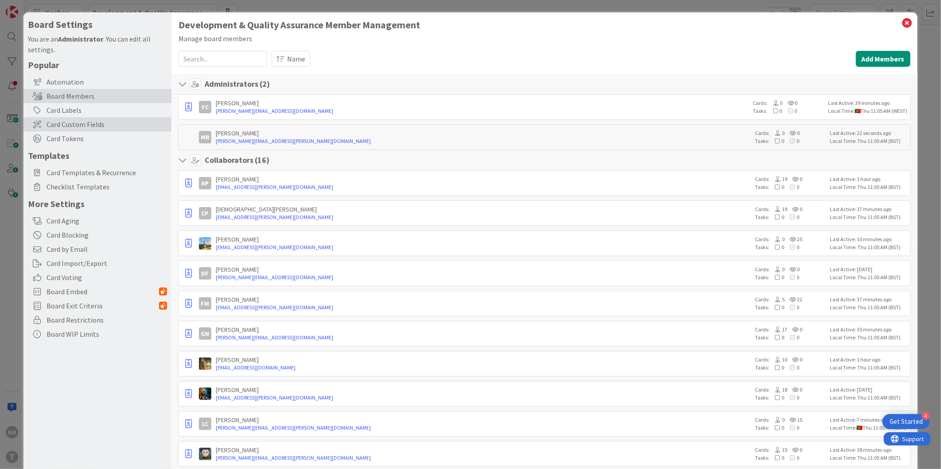
click at [90, 126] on span "Card Custom Fields" at bounding box center [106, 124] width 120 height 11
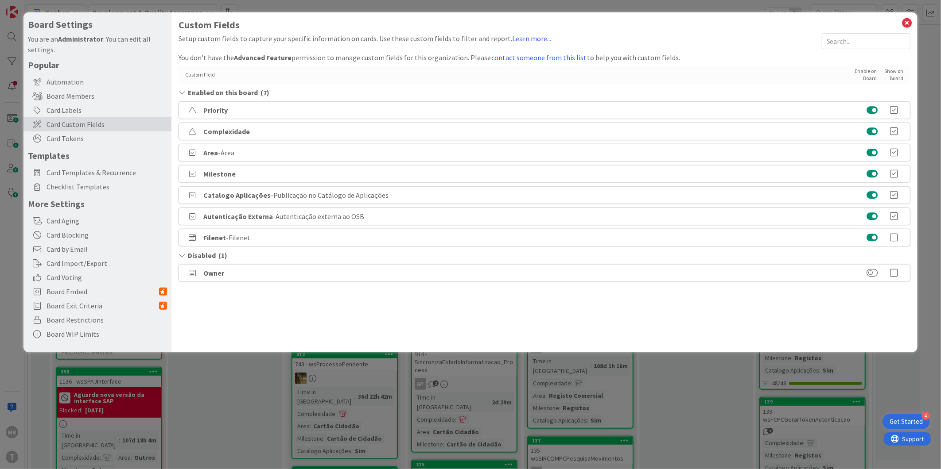
click at [893, 239] on icon at bounding box center [894, 237] width 18 height 9
click at [192, 236] on icon at bounding box center [192, 237] width 13 height 7
click at [213, 237] on b "Filenet" at bounding box center [214, 237] width 23 height 9
click at [902, 22] on icon at bounding box center [907, 23] width 12 height 12
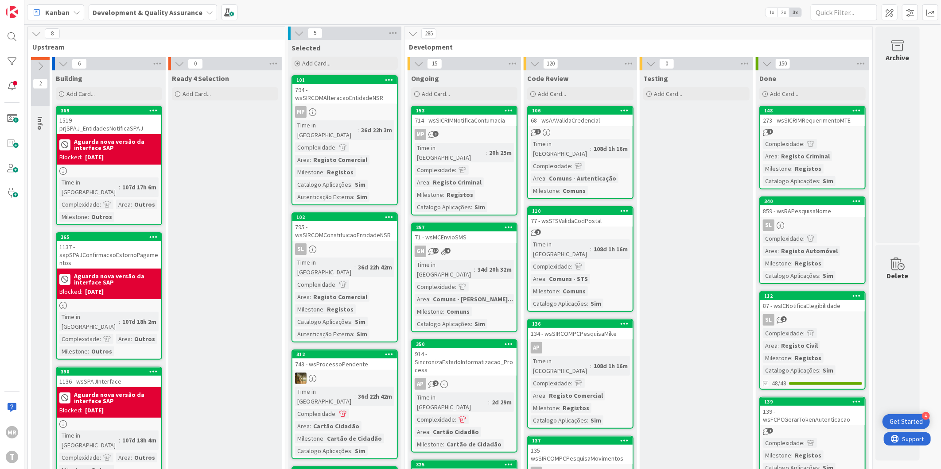
click at [829, 106] on div "148 273 - wsSICRIMRequerimentoMTE 1 Complexidade : Area : Registo Criminal Mile…" at bounding box center [812, 148] width 106 height 84
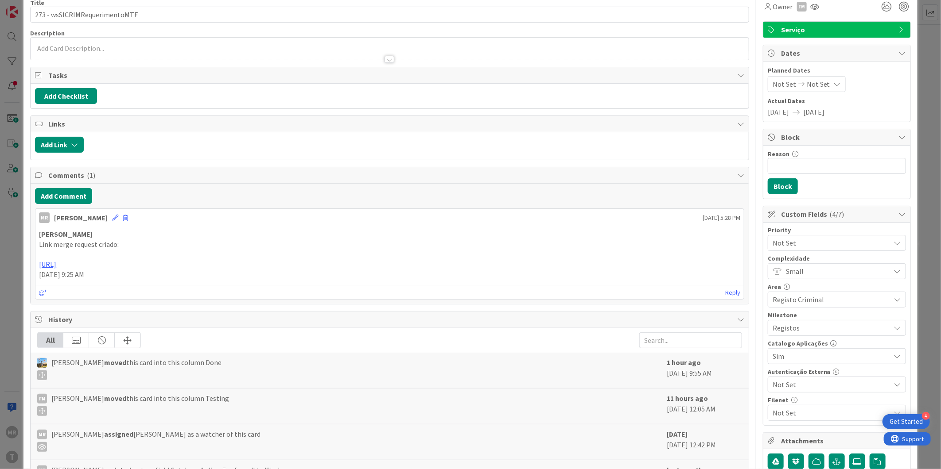
scroll to position [98, 0]
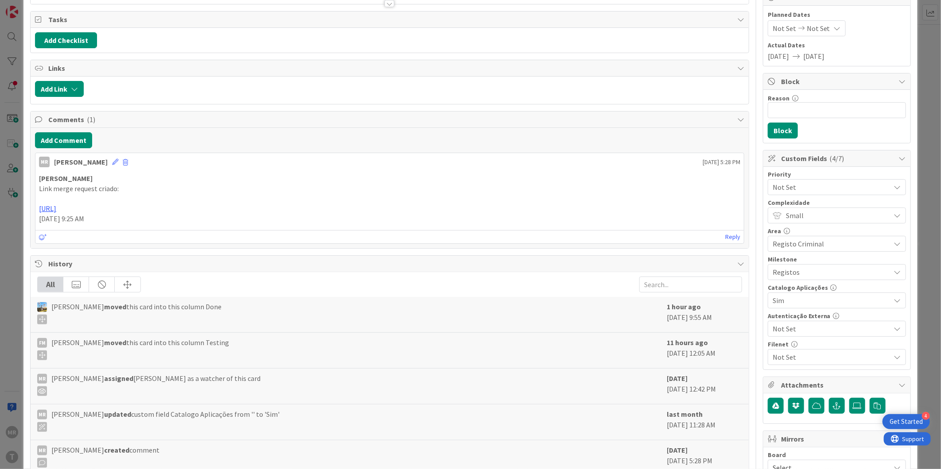
click at [807, 357] on span "Not Set" at bounding box center [831, 357] width 118 height 11
click at [770, 380] on link "Sim" at bounding box center [834, 378] width 141 height 16
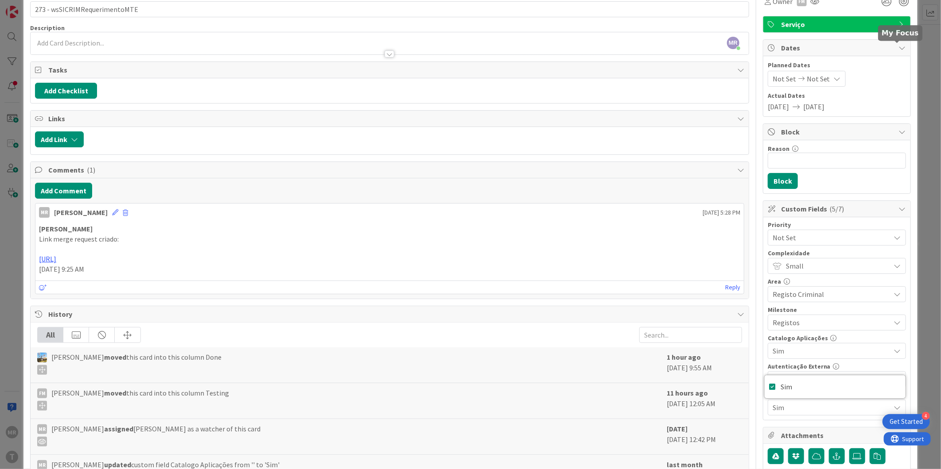
scroll to position [0, 0]
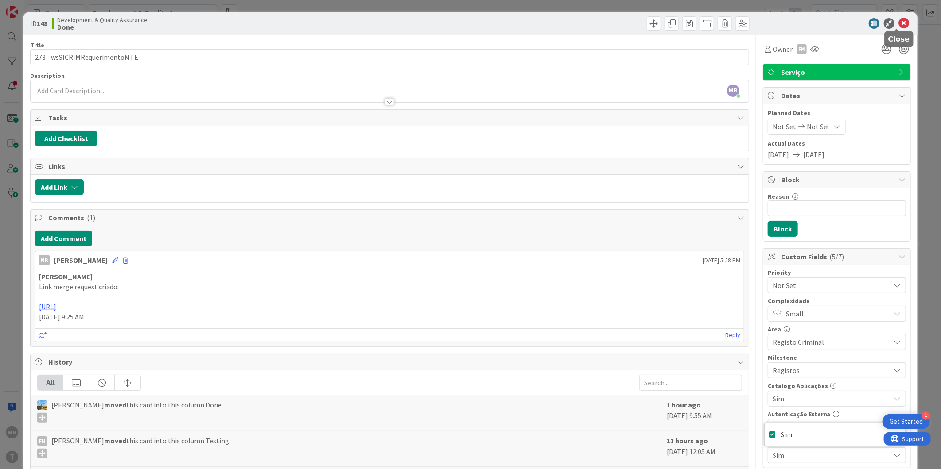
click at [898, 25] on icon at bounding box center [903, 23] width 11 height 11
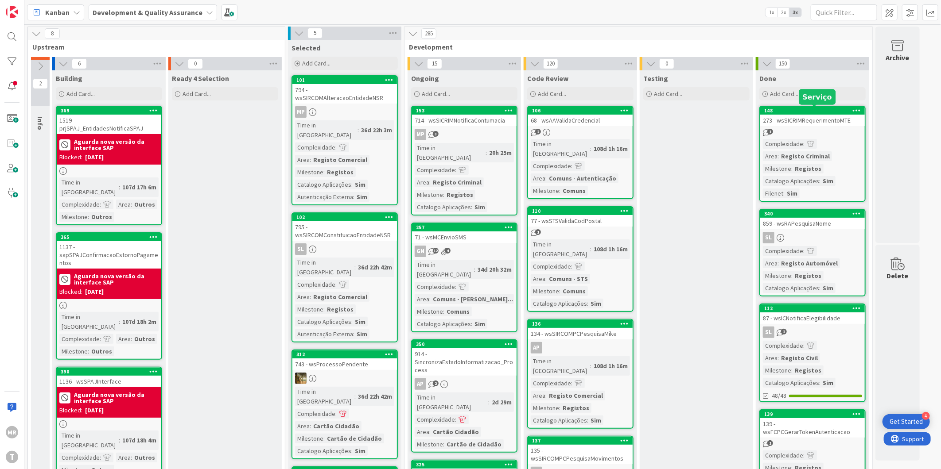
click at [841, 111] on div "148" at bounding box center [814, 111] width 101 height 6
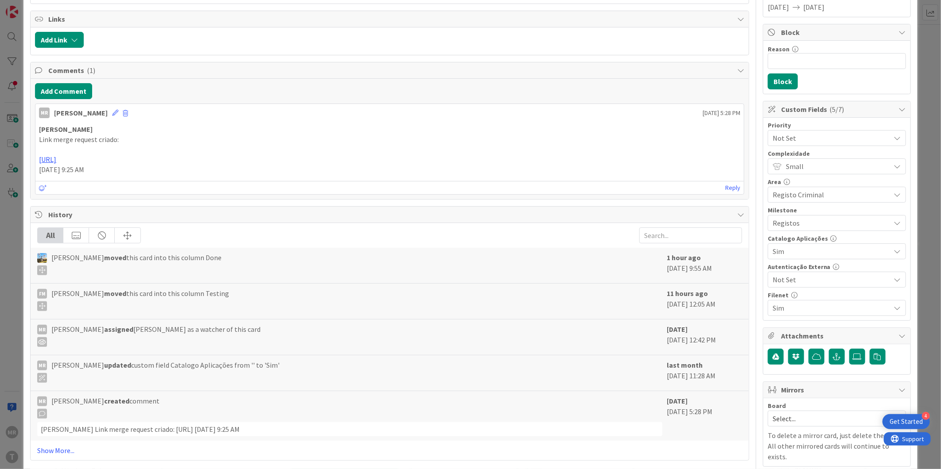
click at [794, 309] on span "Sim" at bounding box center [831, 308] width 118 height 11
click at [780, 330] on span "Sim" at bounding box center [786, 328] width 12 height 13
click at [834, 282] on span "Not Set" at bounding box center [828, 280] width 113 height 12
click at [834, 282] on span "Not Set" at bounding box center [829, 280] width 112 height 12
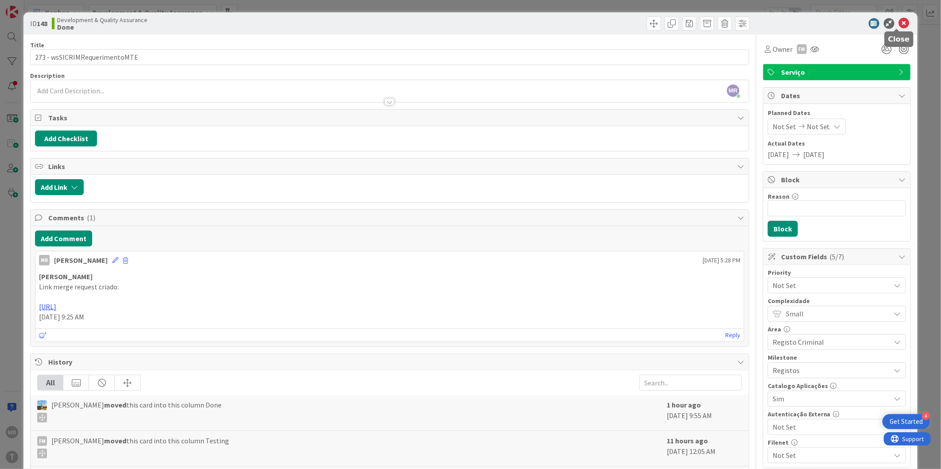
click at [898, 24] on icon at bounding box center [903, 23] width 11 height 11
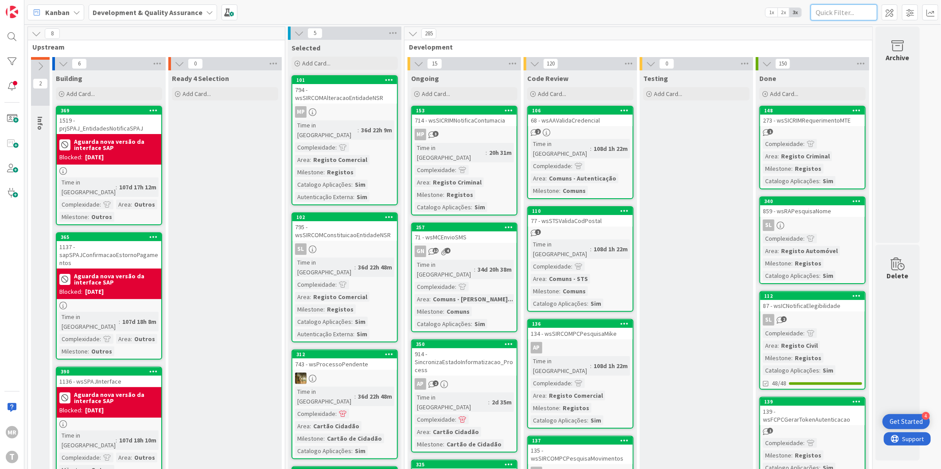
click at [842, 10] on input "text" at bounding box center [843, 12] width 66 height 16
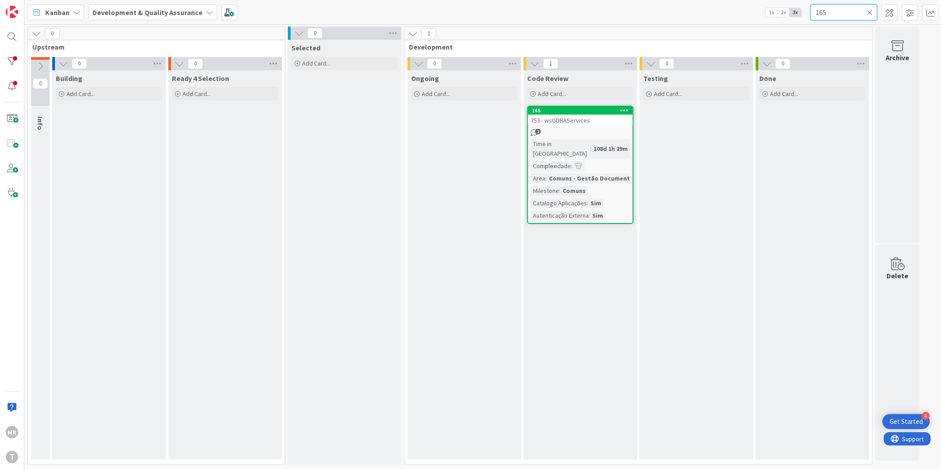
type input "165"
click at [866, 11] on icon at bounding box center [869, 12] width 6 height 8
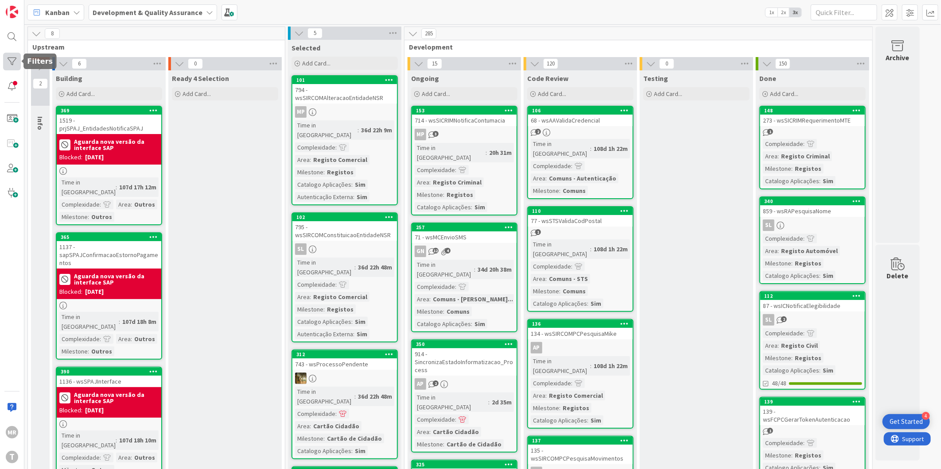
click at [8, 54] on div at bounding box center [12, 62] width 18 height 18
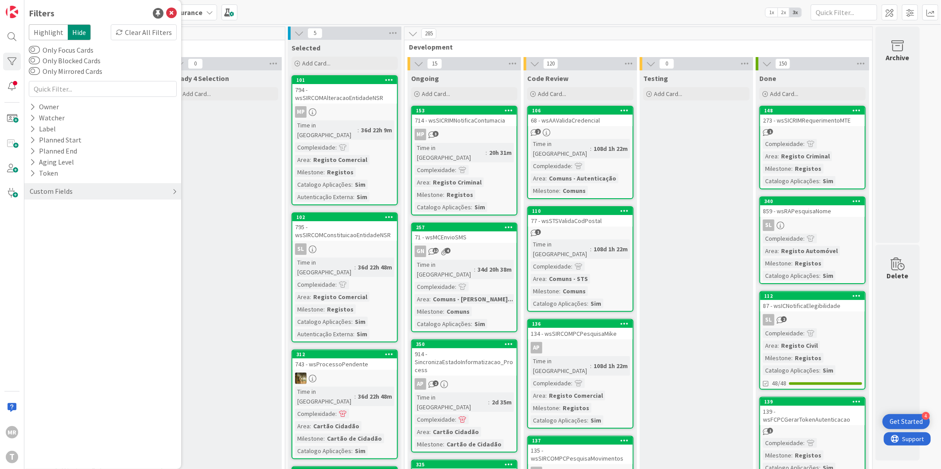
click at [34, 187] on div "Custom Fields" at bounding box center [51, 191] width 45 height 11
click at [29, 274] on button "Filenet" at bounding box center [45, 276] width 33 height 11
click at [39, 292] on button "Sim" at bounding box center [42, 290] width 22 height 12
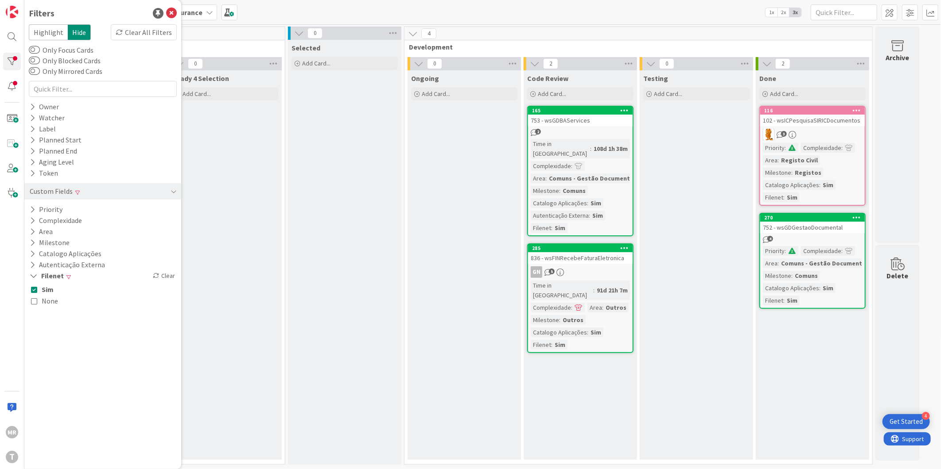
click at [498, 290] on div "Ongoing Add Card..." at bounding box center [463, 265] width 113 height 390
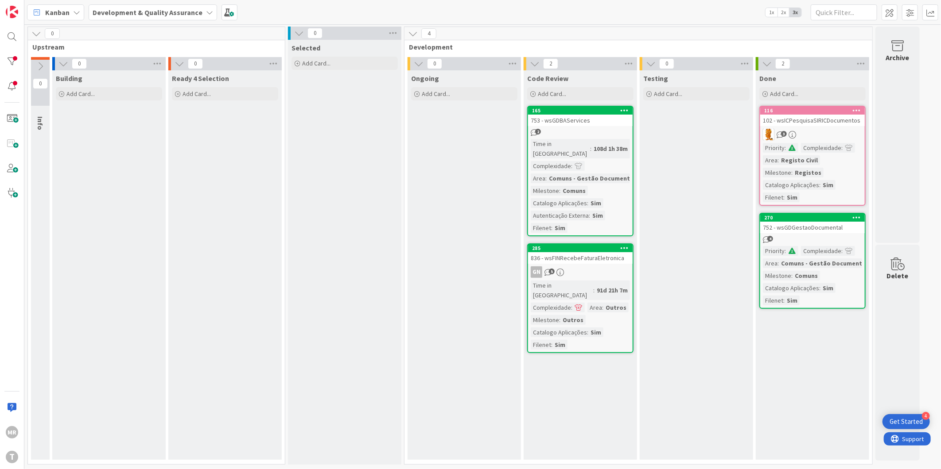
click at [579, 357] on div "Code Review Add Card... 165 753 - wsGDBAServices 2 Time in Column : 108d 1h 38m…" at bounding box center [579, 265] width 113 height 390
click at [836, 10] on input "text" at bounding box center [843, 12] width 66 height 16
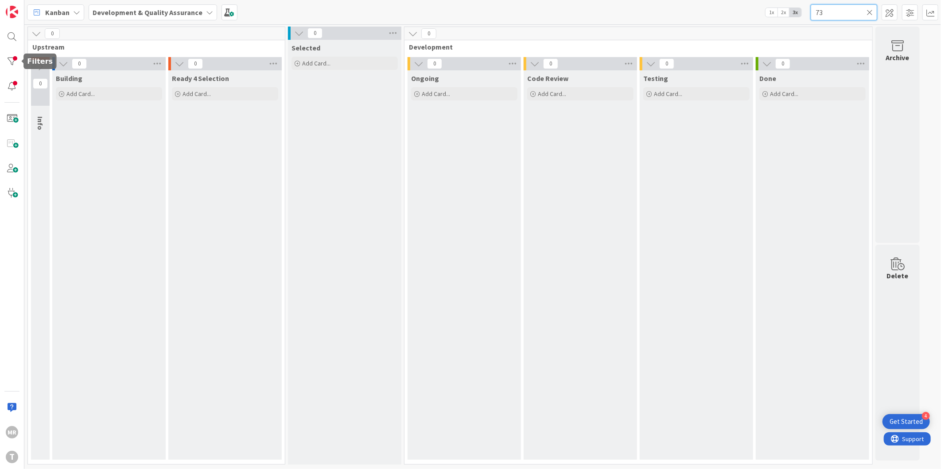
type input "73"
click at [21, 64] on div "MR T" at bounding box center [12, 234] width 24 height 469
click at [12, 65] on div at bounding box center [12, 62] width 18 height 18
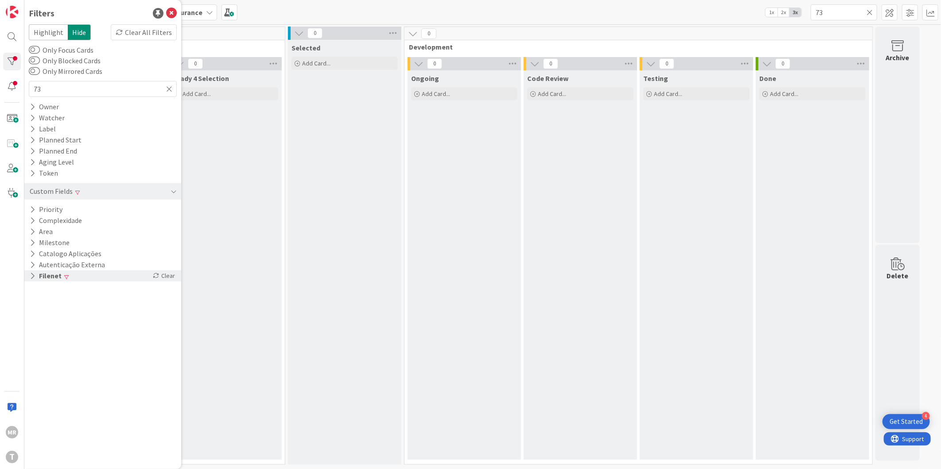
click at [58, 275] on button "Filenet" at bounding box center [46, 276] width 34 height 11
click at [50, 289] on span "Sim" at bounding box center [48, 290] width 12 height 12
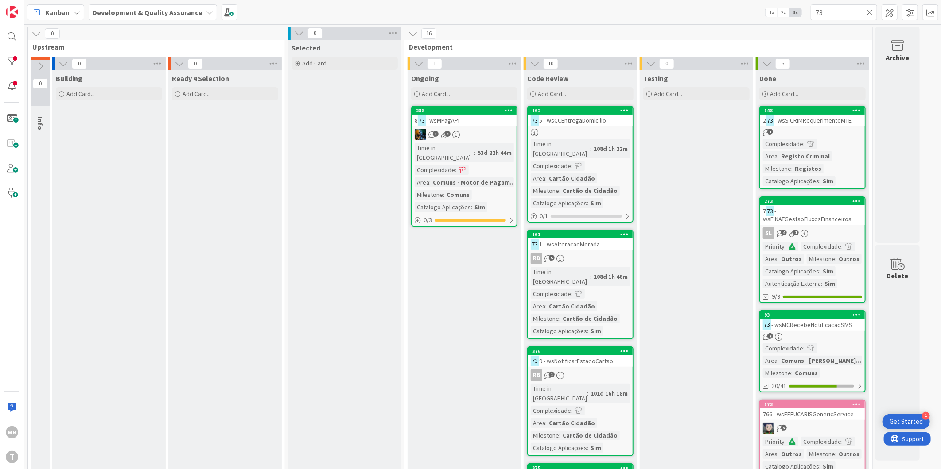
click at [7, 59] on div at bounding box center [12, 62] width 18 height 18
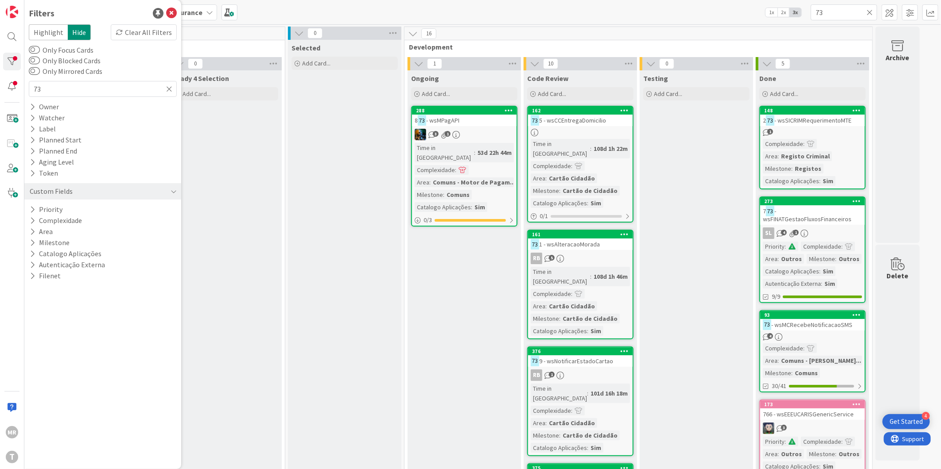
click at [869, 9] on icon at bounding box center [869, 12] width 6 height 8
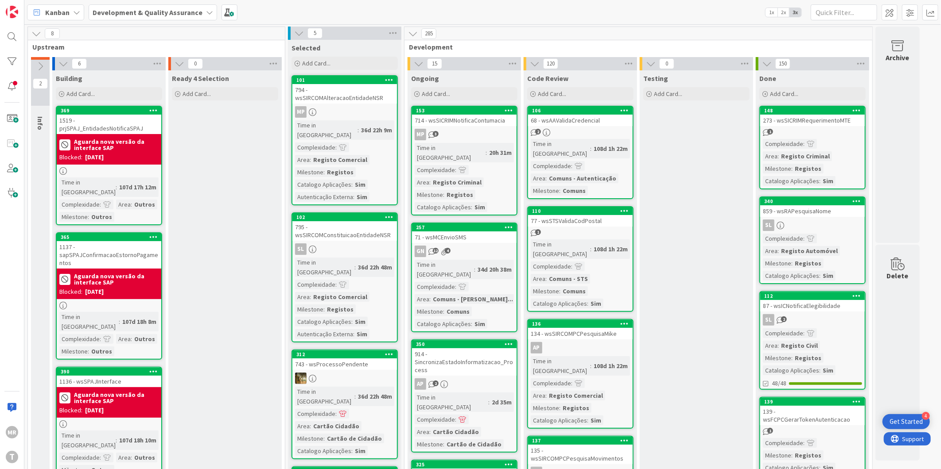
click at [15, 63] on div at bounding box center [12, 62] width 18 height 18
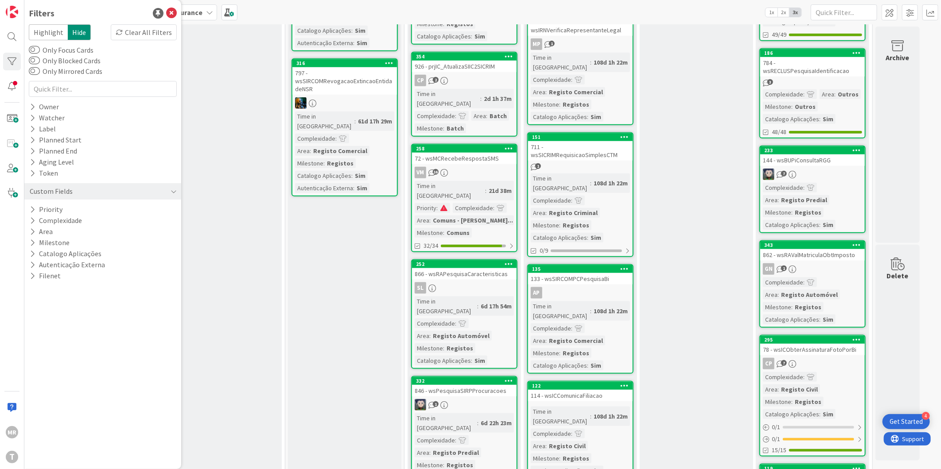
scroll to position [722, 0]
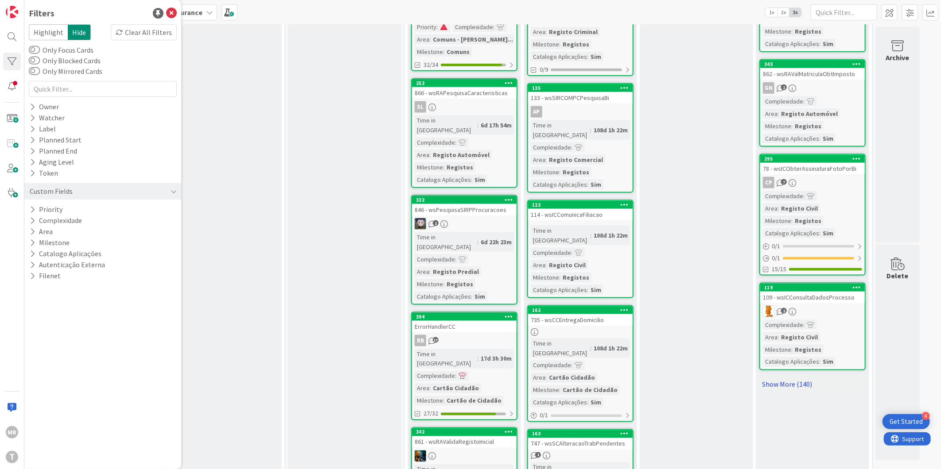
click at [778, 378] on link "Show More (140)" at bounding box center [812, 385] width 106 height 14
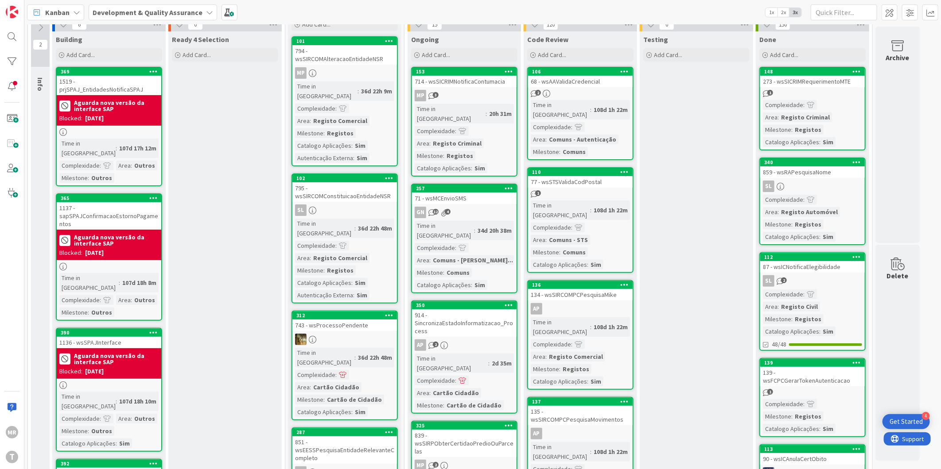
scroll to position [0, 0]
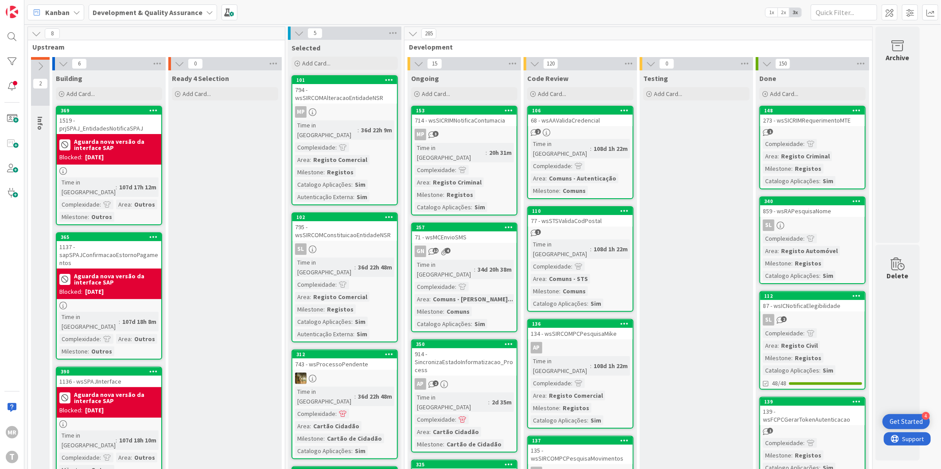
click at [856, 115] on div "273 - wsSICRIMRequerimentoMTE" at bounding box center [812, 121] width 105 height 12
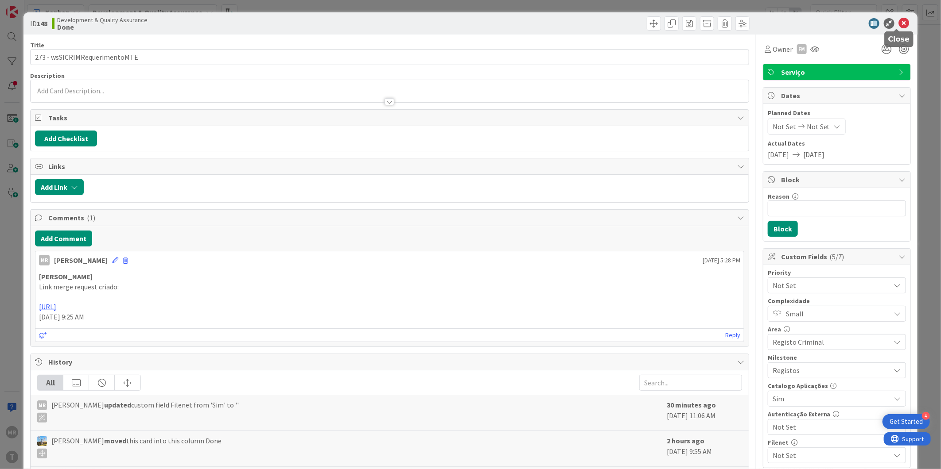
click at [898, 23] on icon at bounding box center [903, 23] width 11 height 11
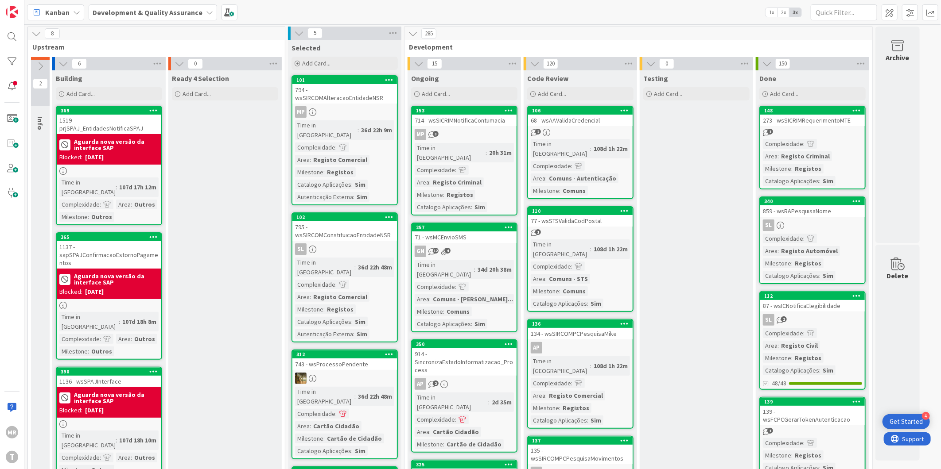
click at [857, 108] on icon at bounding box center [856, 110] width 8 height 6
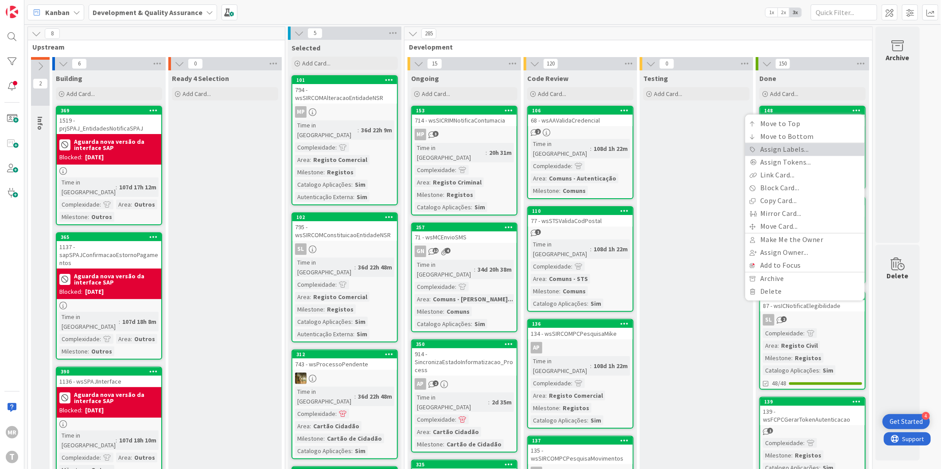
click at [814, 151] on link "Assign Labels..." at bounding box center [805, 149] width 120 height 13
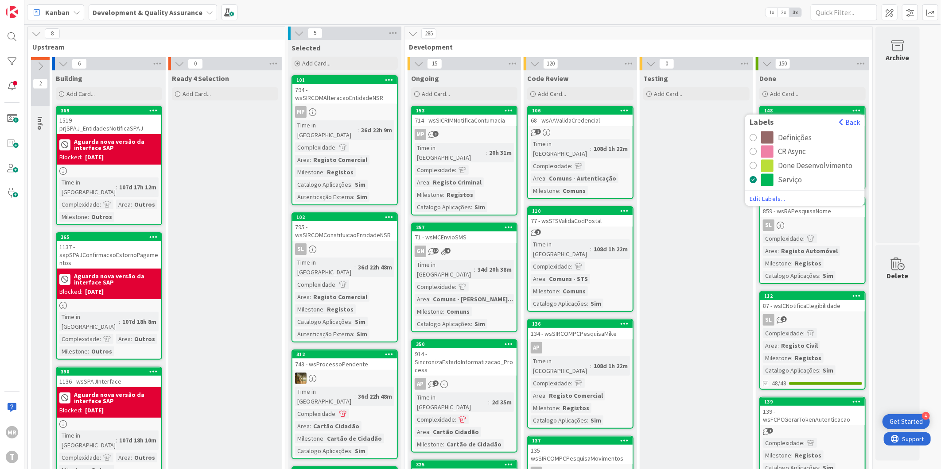
click at [796, 154] on div "CR Async" at bounding box center [792, 152] width 28 height 12
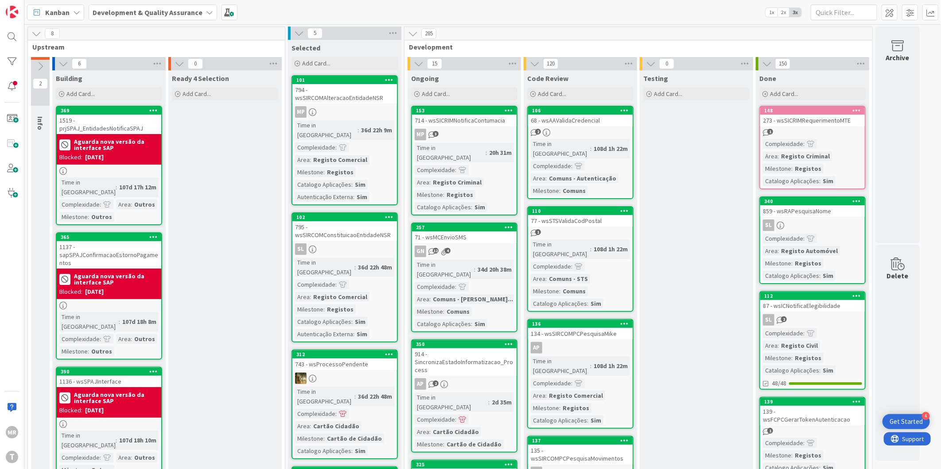
click at [856, 202] on icon at bounding box center [856, 201] width 8 height 6
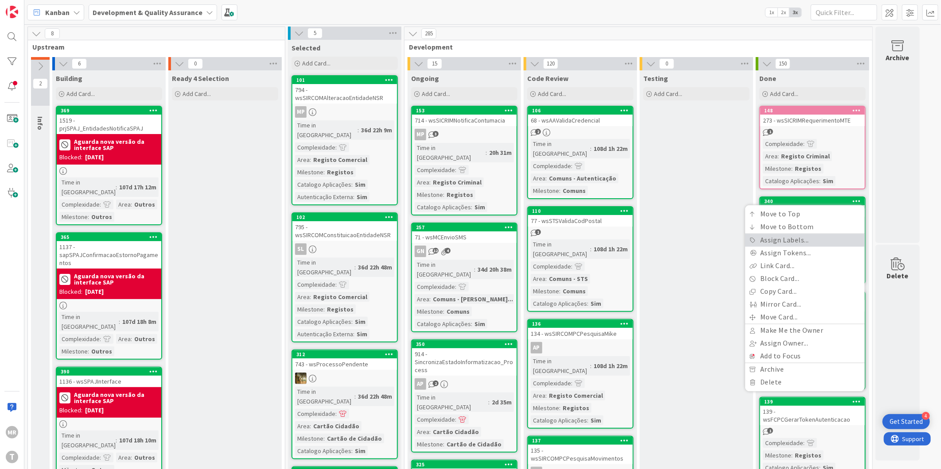
click at [805, 240] on link "Assign Labels..." at bounding box center [805, 240] width 120 height 13
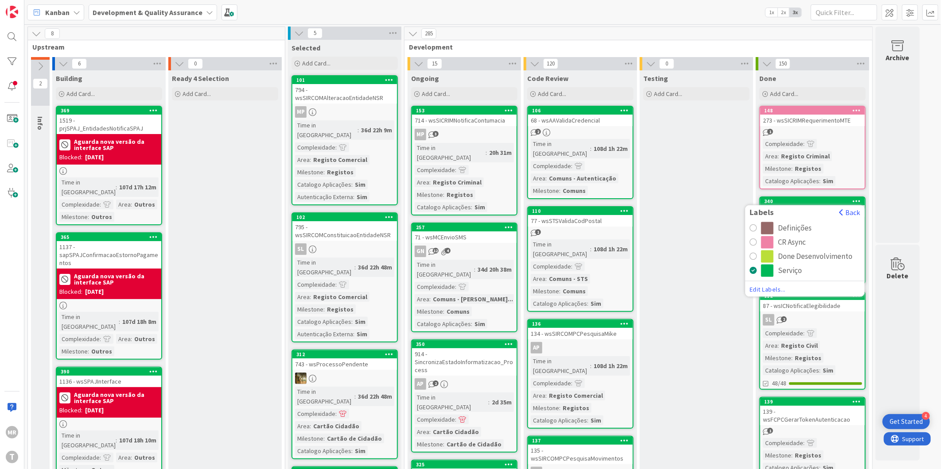
click at [793, 244] on div "CR Async" at bounding box center [792, 242] width 28 height 12
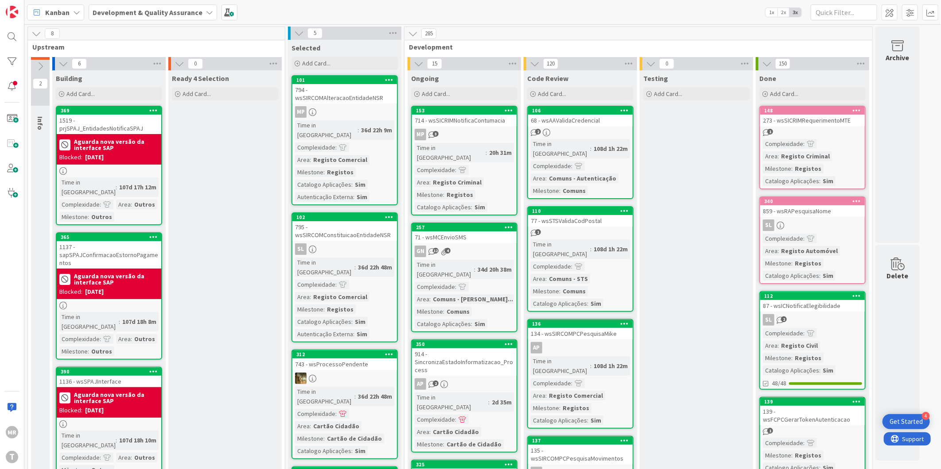
scroll to position [98, 0]
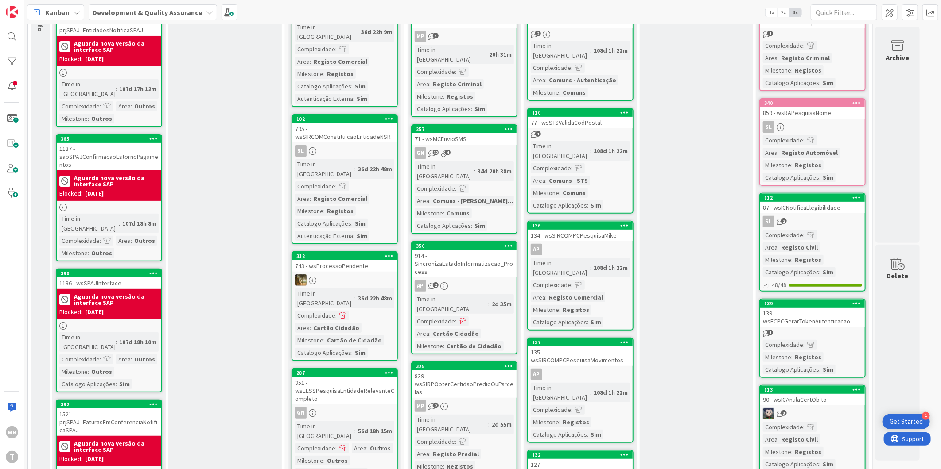
click at [853, 197] on icon at bounding box center [856, 197] width 8 height 6
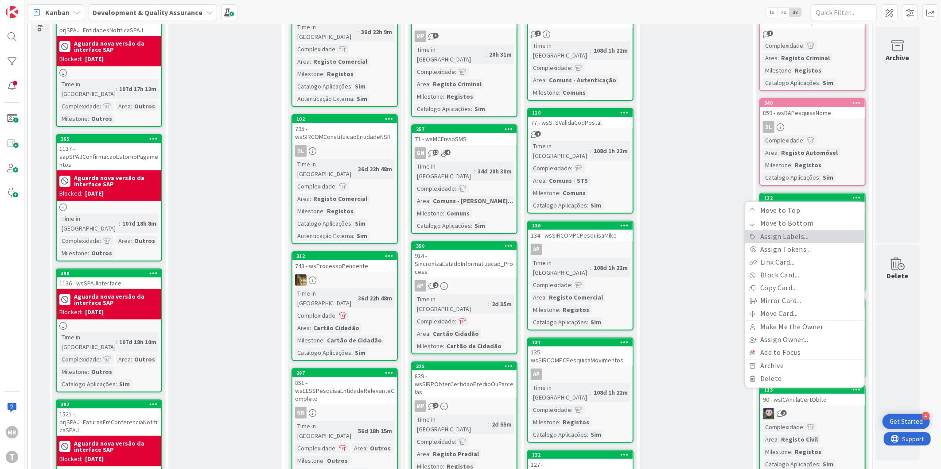
click at [792, 236] on link "Assign Labels..." at bounding box center [805, 237] width 120 height 13
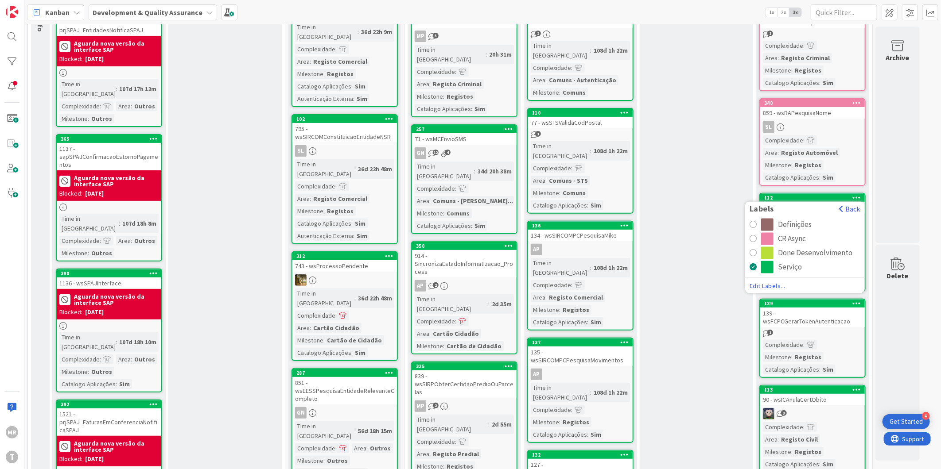
click at [785, 240] on div "CR Async" at bounding box center [792, 239] width 28 height 12
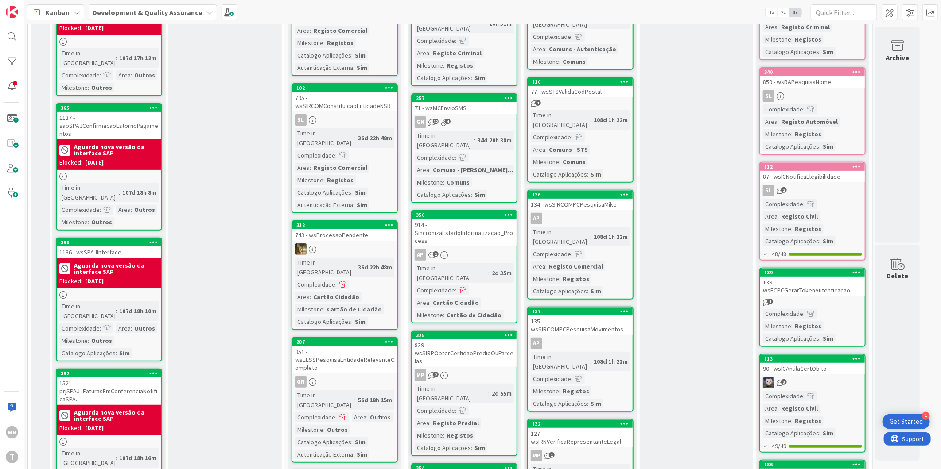
scroll to position [197, 0]
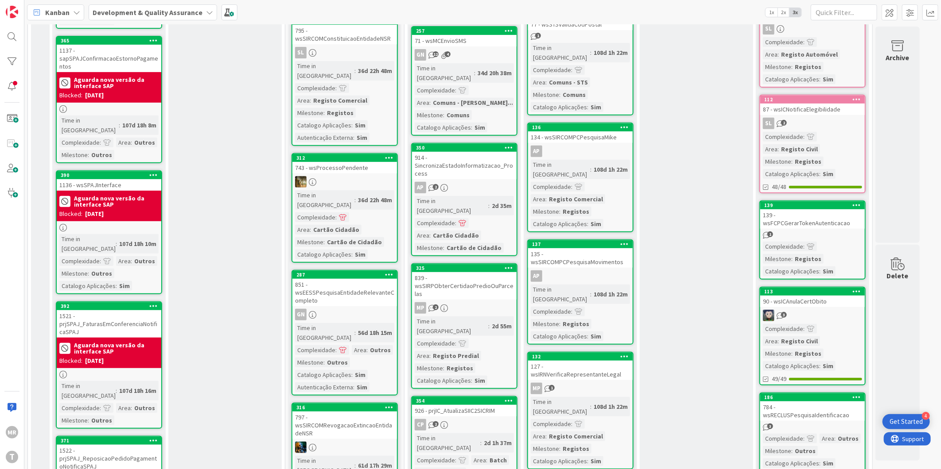
click at [857, 203] on icon at bounding box center [856, 205] width 8 height 6
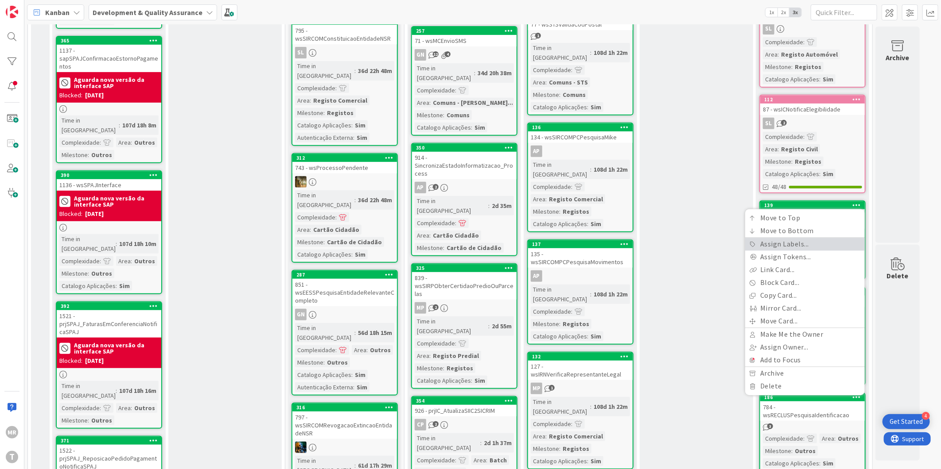
click at [808, 243] on link "Assign Labels..." at bounding box center [805, 244] width 120 height 13
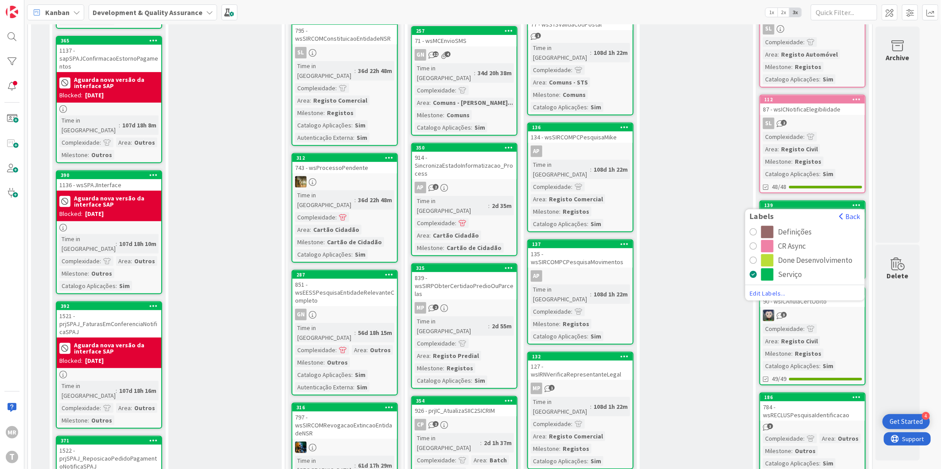
click at [790, 243] on div "CR Async" at bounding box center [792, 246] width 28 height 12
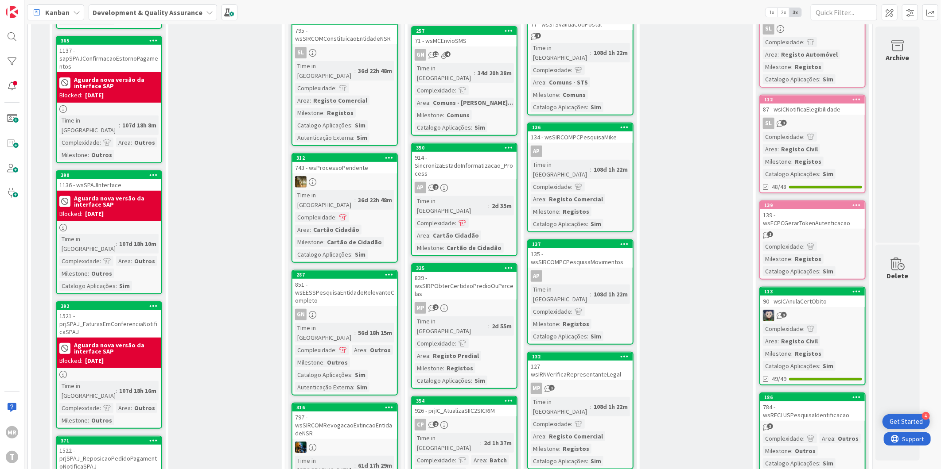
scroll to position [295, 0]
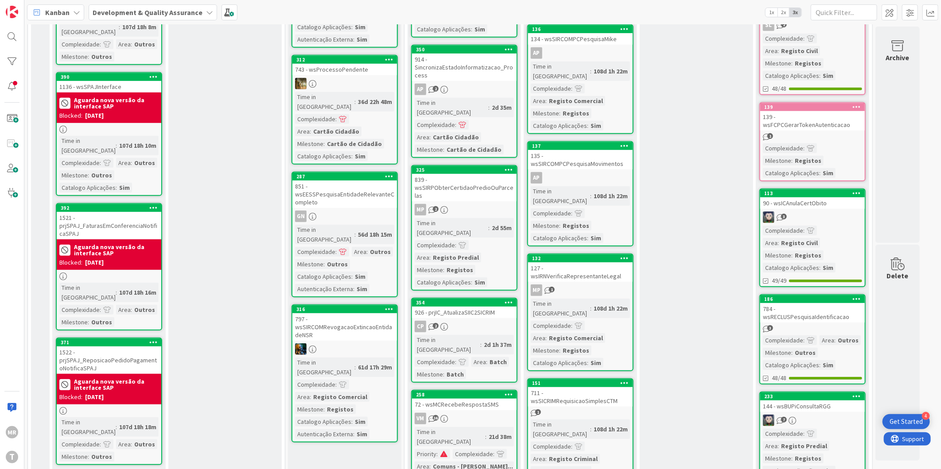
click at [857, 190] on icon at bounding box center [856, 193] width 8 height 6
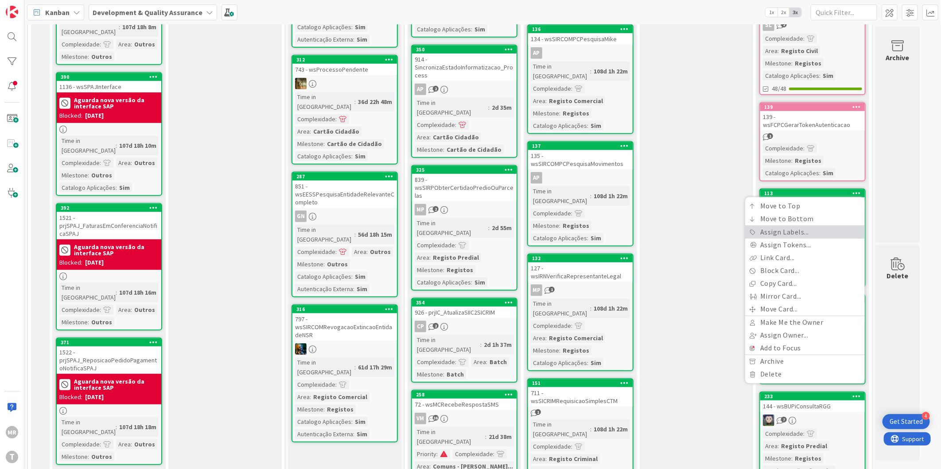
click at [785, 226] on link "Assign Labels..." at bounding box center [805, 232] width 120 height 13
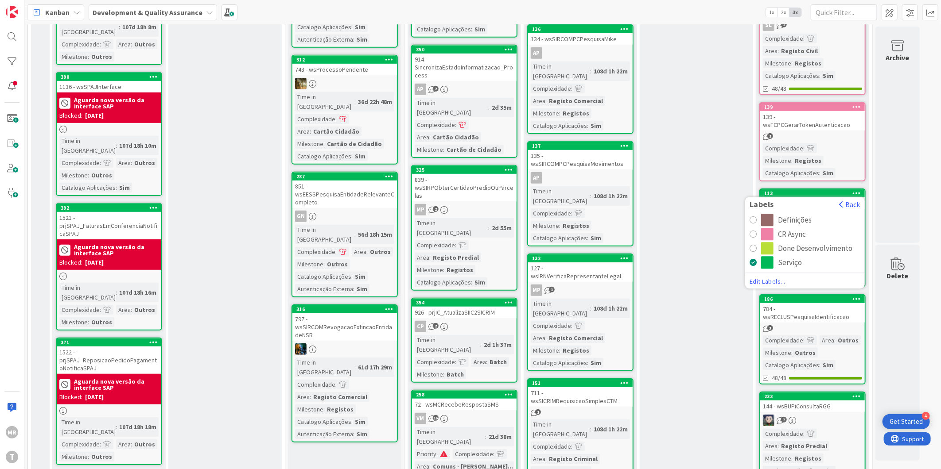
click at [772, 228] on div "radio" at bounding box center [767, 234] width 12 height 12
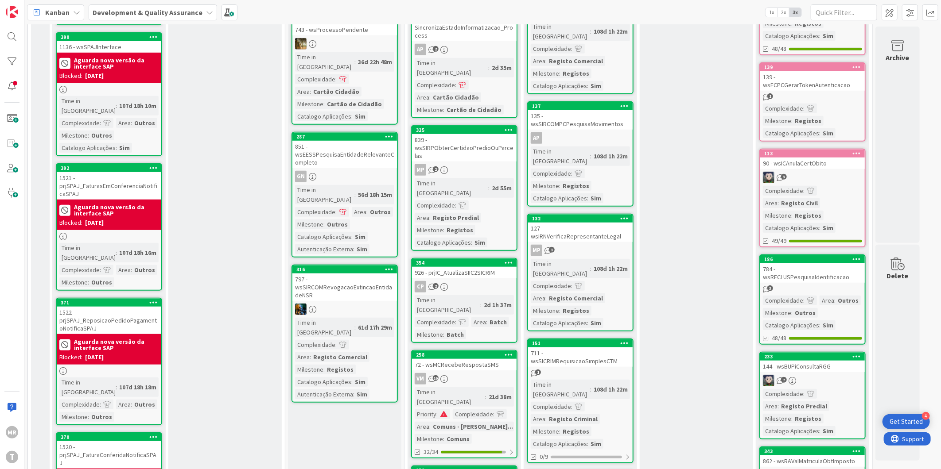
scroll to position [393, 0]
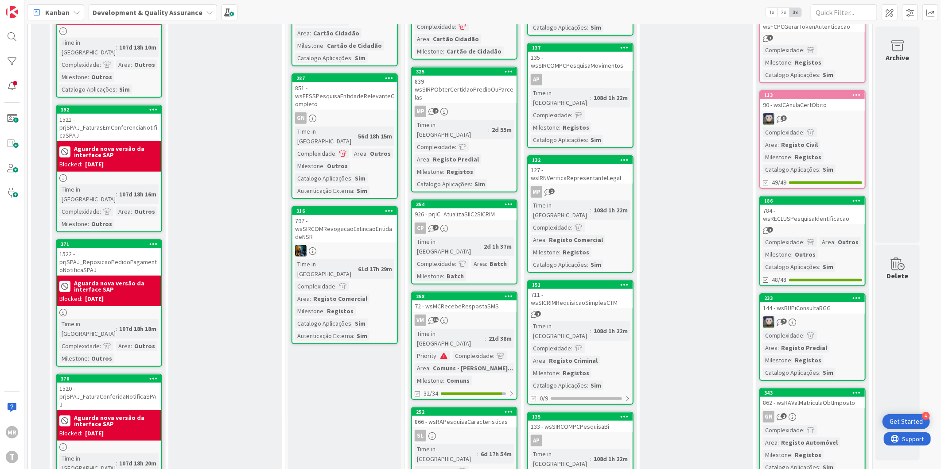
click at [856, 197] on icon at bounding box center [856, 200] width 8 height 6
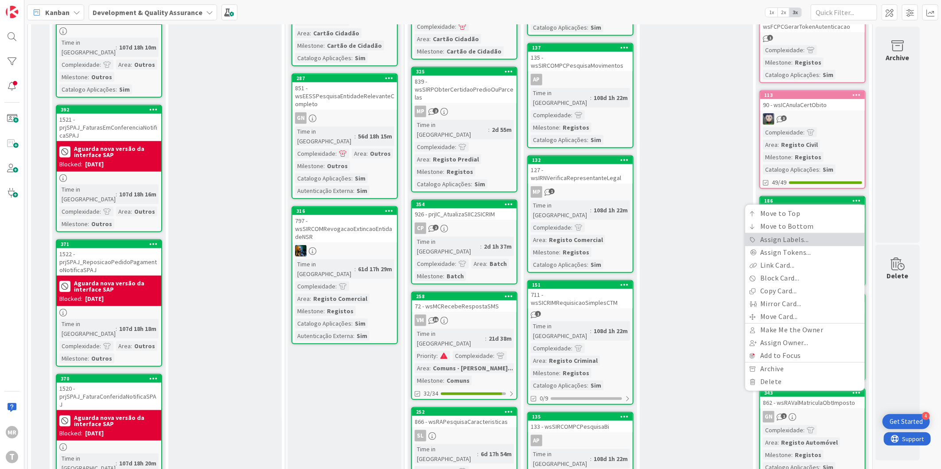
click at [792, 234] on link "Assign Labels..." at bounding box center [805, 240] width 120 height 13
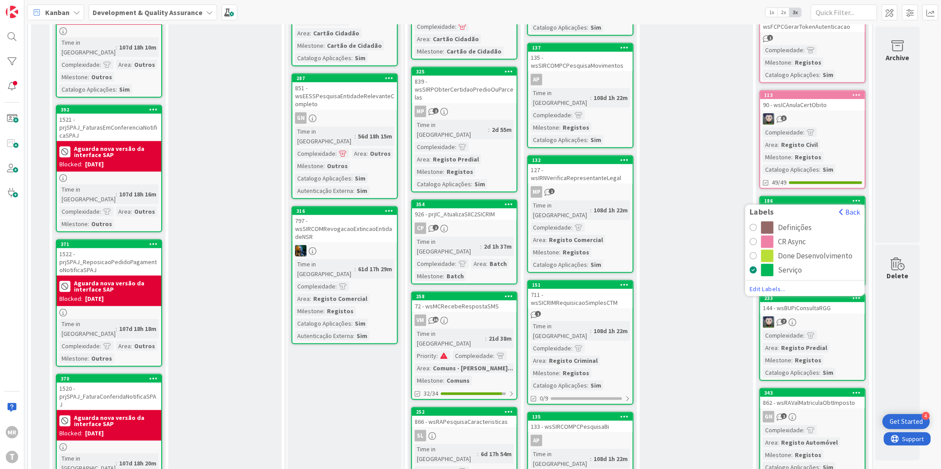
click at [748, 228] on div "Definições CR Async Done Desenvolvimento Serviço Edit Labels..." at bounding box center [805, 258] width 120 height 72
click at [756, 236] on button "CR Async" at bounding box center [804, 242] width 111 height 12
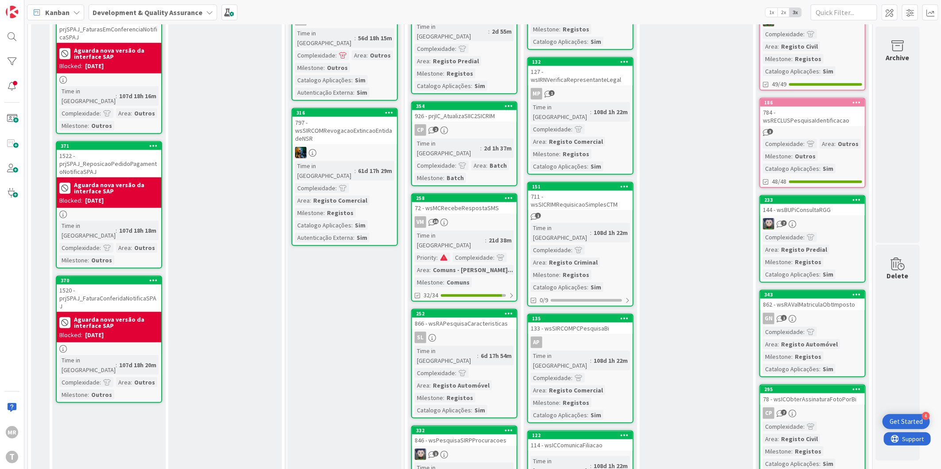
scroll to position [492, 0]
click at [857, 196] on icon at bounding box center [856, 199] width 8 height 6
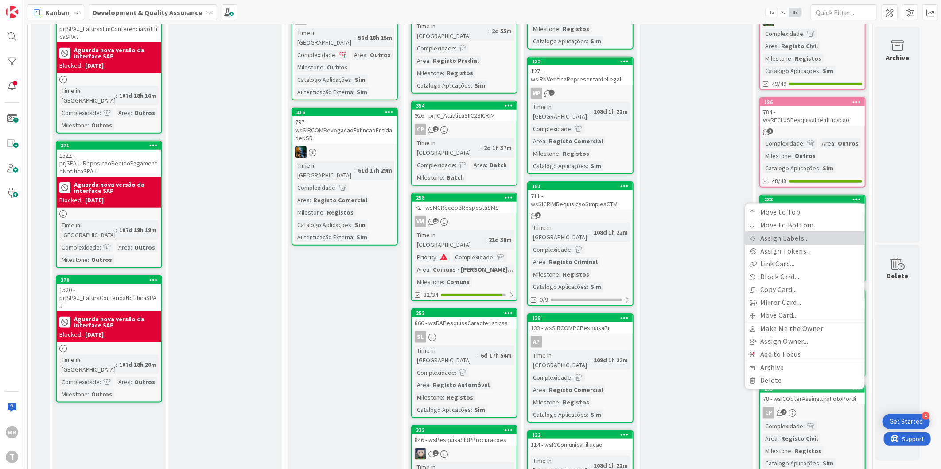
click at [768, 232] on link "Assign Labels..." at bounding box center [805, 238] width 120 height 13
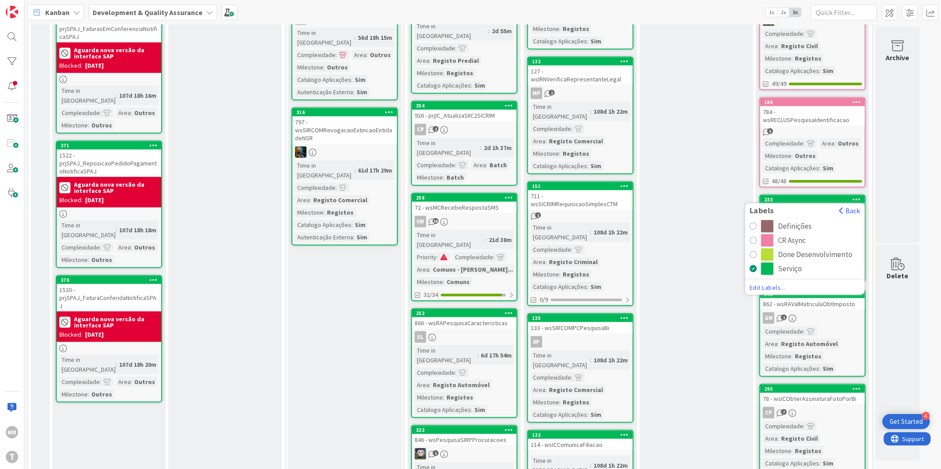
click at [756, 235] on button "CR Async" at bounding box center [804, 241] width 111 height 12
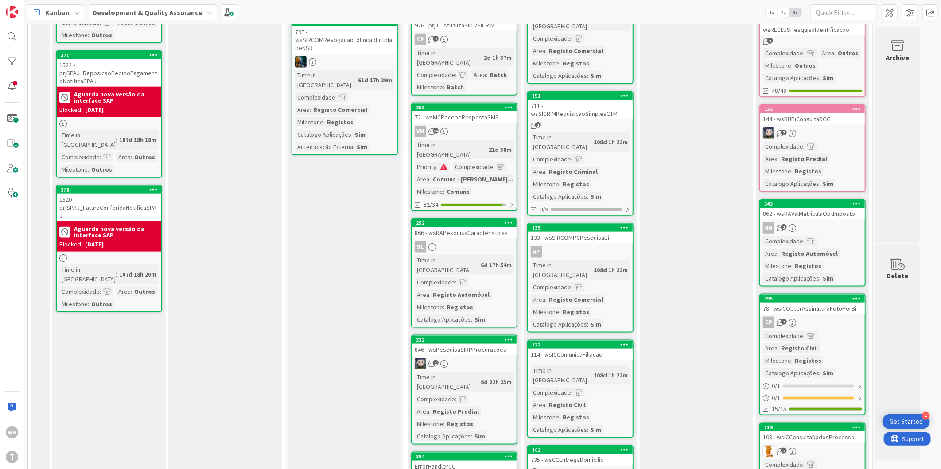
scroll to position [590, 0]
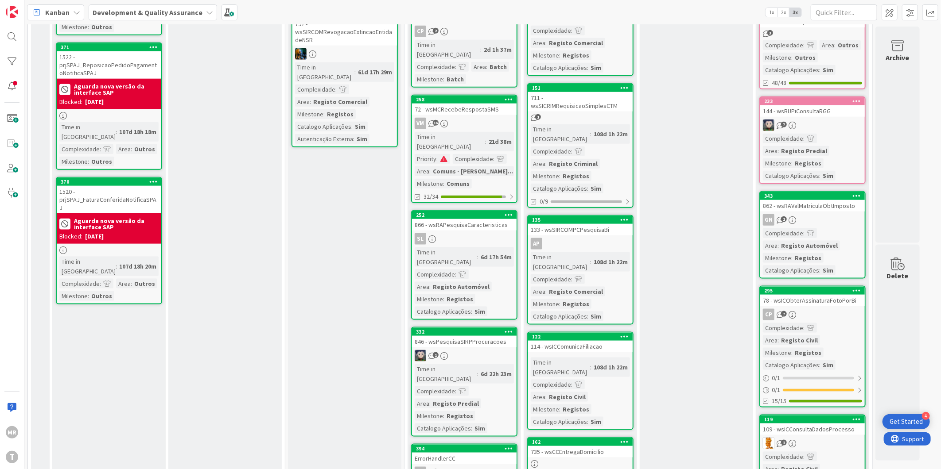
click at [858, 193] on icon at bounding box center [856, 196] width 8 height 6
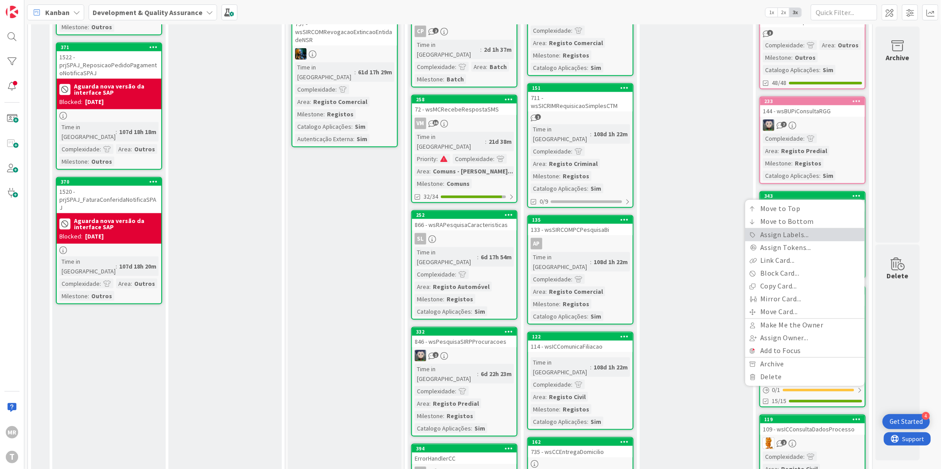
click at [807, 229] on link "Assign Labels..." at bounding box center [805, 235] width 120 height 13
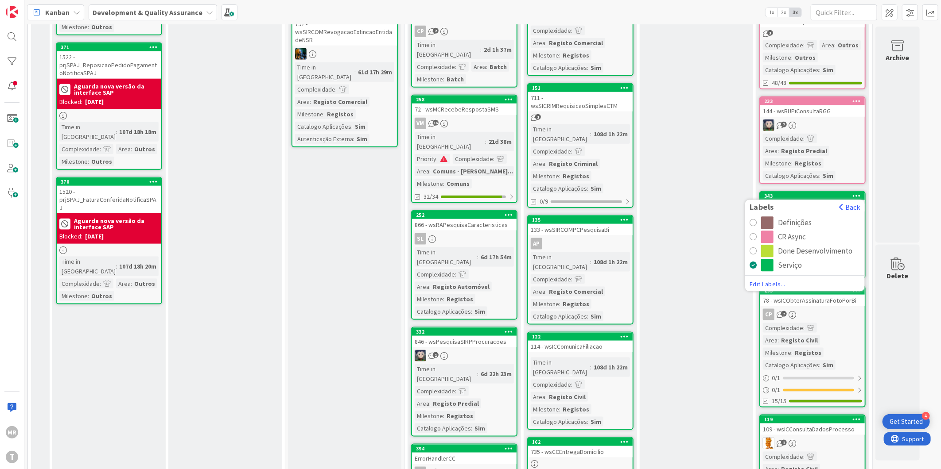
click at [783, 231] on div "CR Async" at bounding box center [792, 237] width 28 height 12
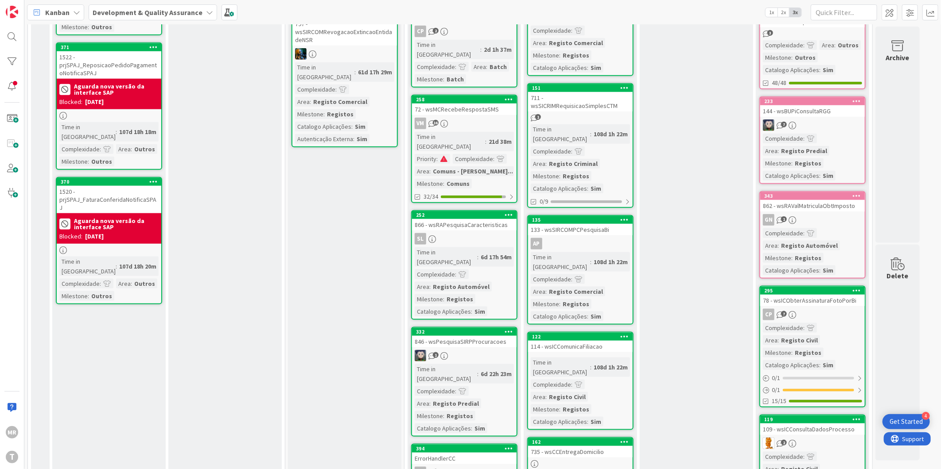
scroll to position [639, 0]
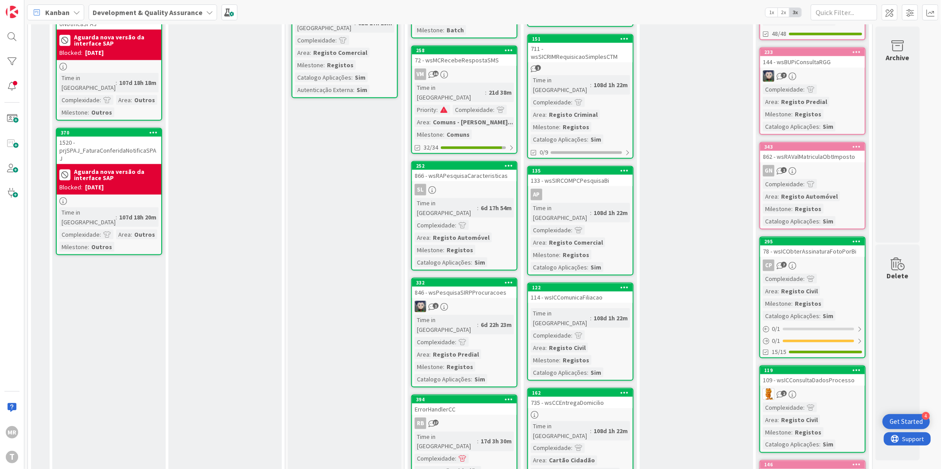
click at [859, 238] on icon at bounding box center [856, 241] width 8 height 6
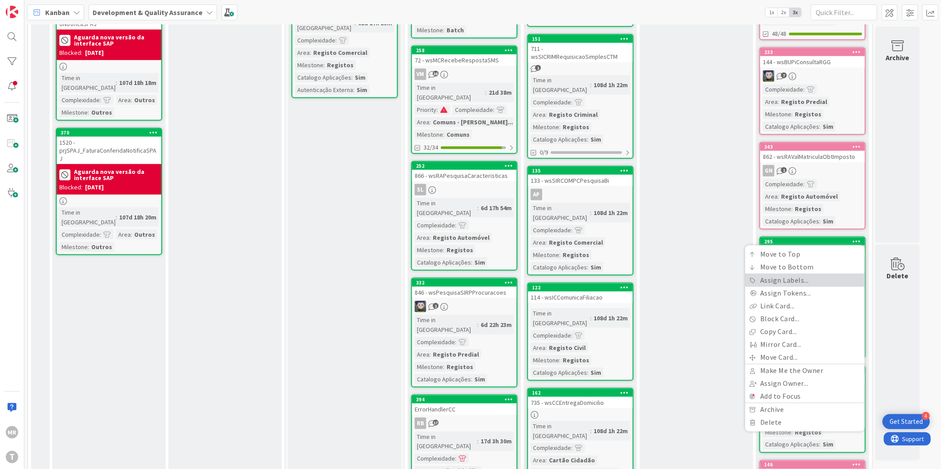
click at [800, 275] on link "Assign Labels..." at bounding box center [805, 281] width 120 height 13
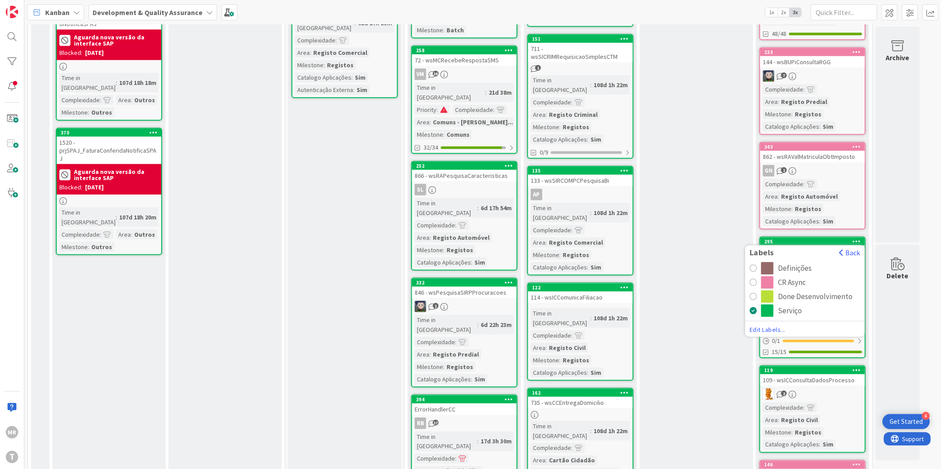
click at [778, 277] on div "CR Async" at bounding box center [792, 283] width 28 height 12
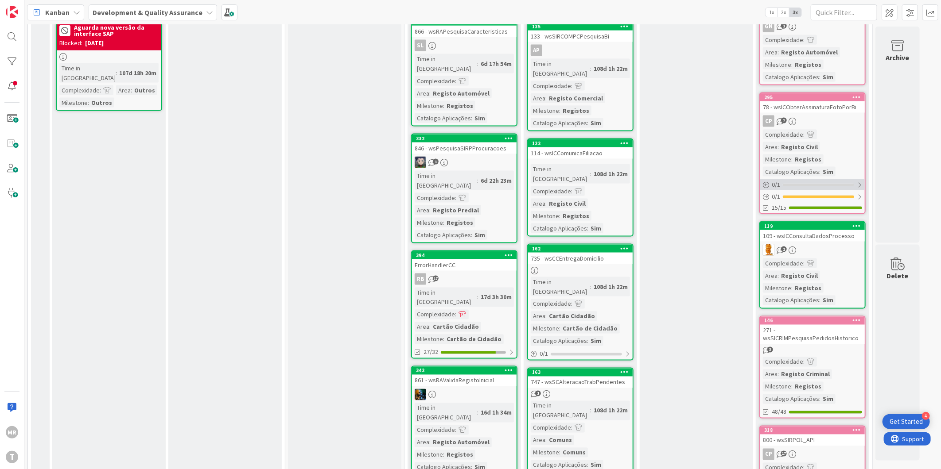
scroll to position [787, 0]
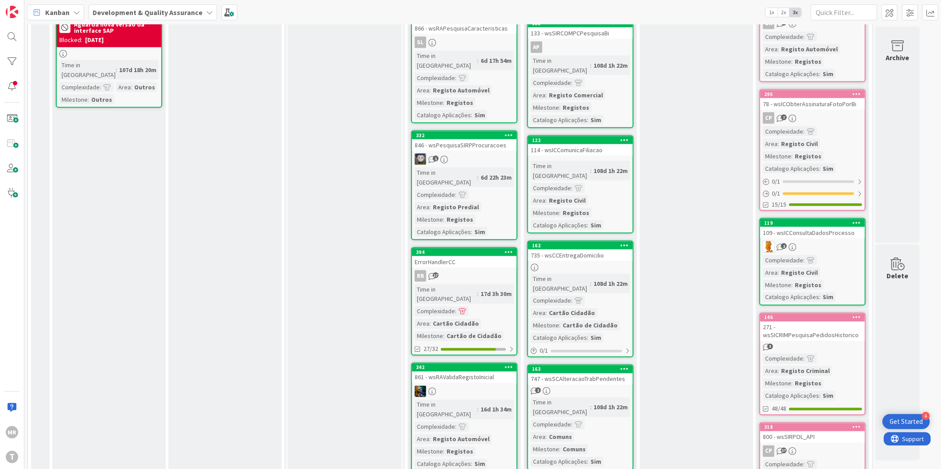
click at [857, 220] on icon at bounding box center [856, 223] width 8 height 6
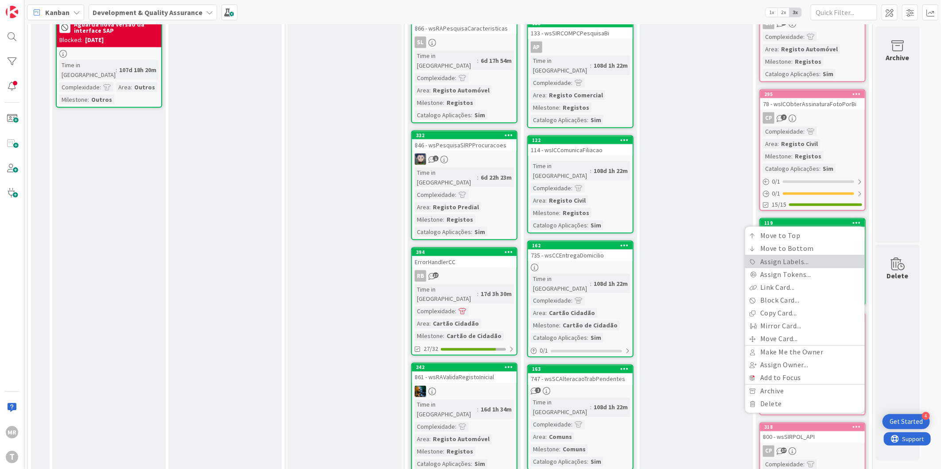
click at [807, 256] on link "Assign Labels..." at bounding box center [805, 262] width 120 height 13
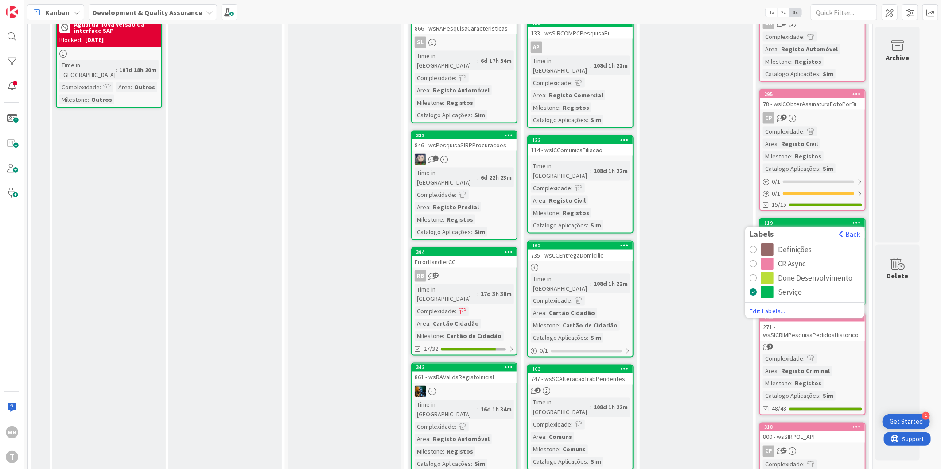
click at [786, 258] on div "CR Async" at bounding box center [792, 264] width 28 height 12
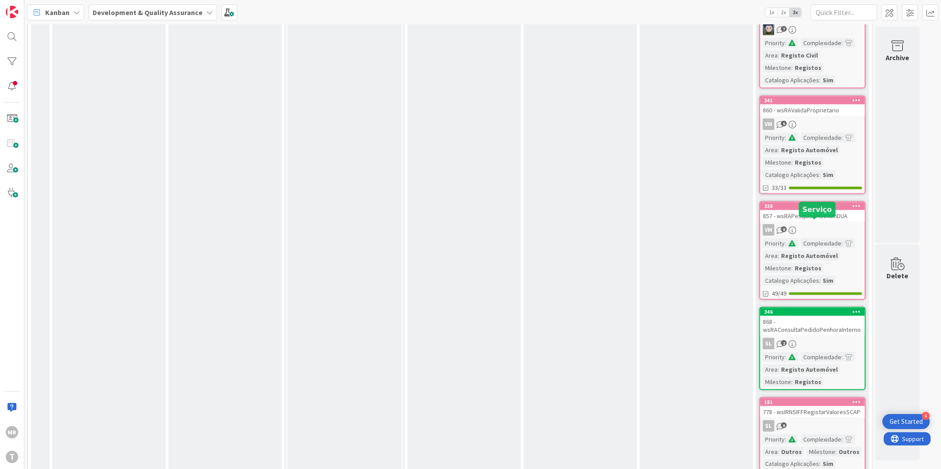
scroll to position [4871, 0]
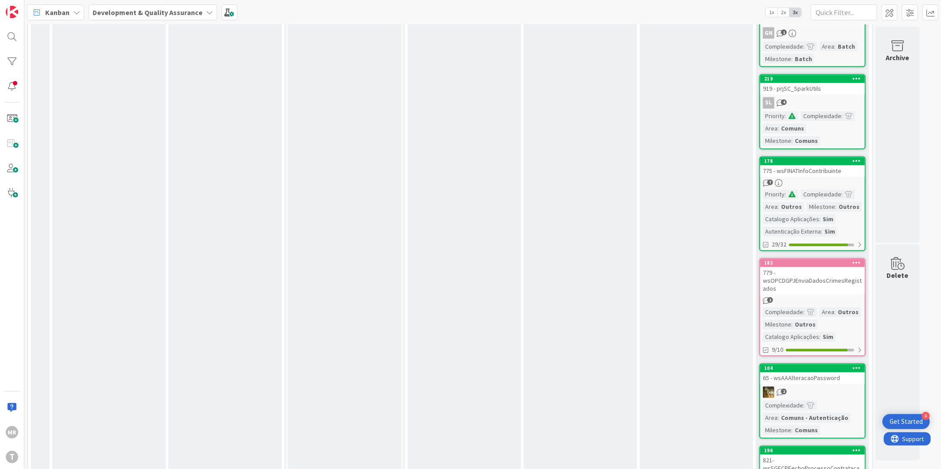
scroll to position [7380, 0]
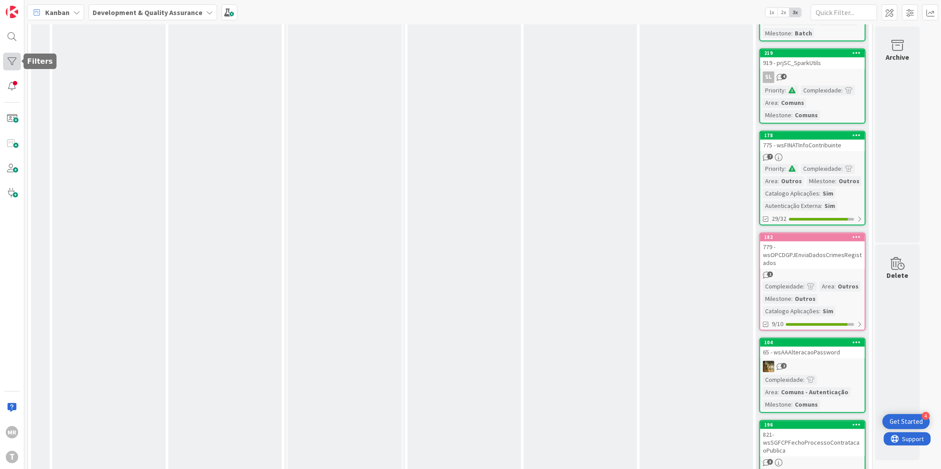
click at [11, 57] on div at bounding box center [12, 62] width 18 height 18
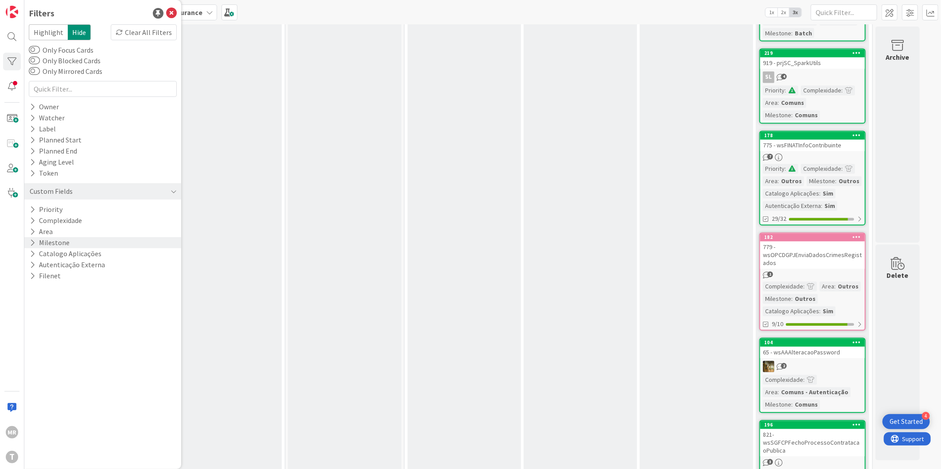
click at [34, 247] on icon at bounding box center [33, 243] width 6 height 8
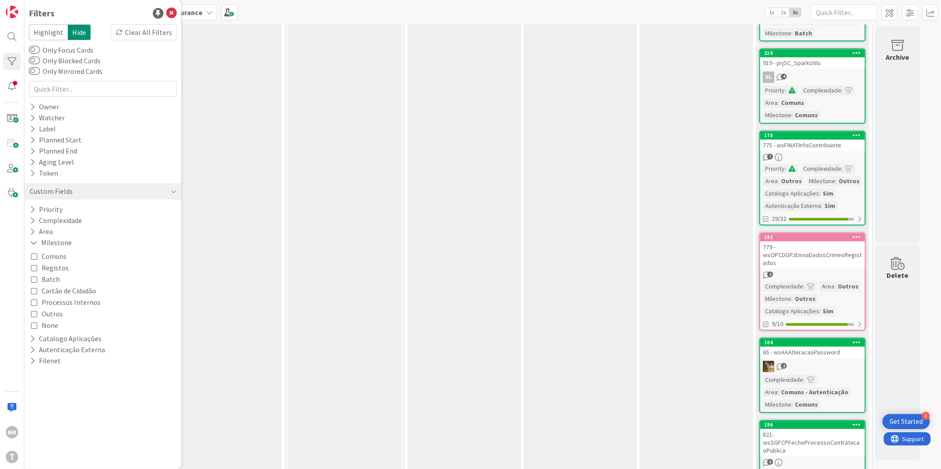
click at [36, 268] on icon at bounding box center [34, 268] width 6 height 6
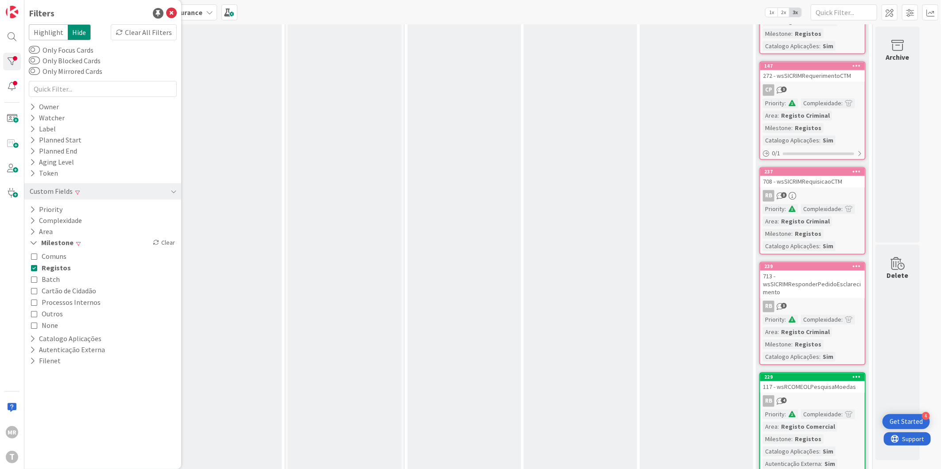
click at [35, 313] on icon at bounding box center [34, 314] width 6 height 6
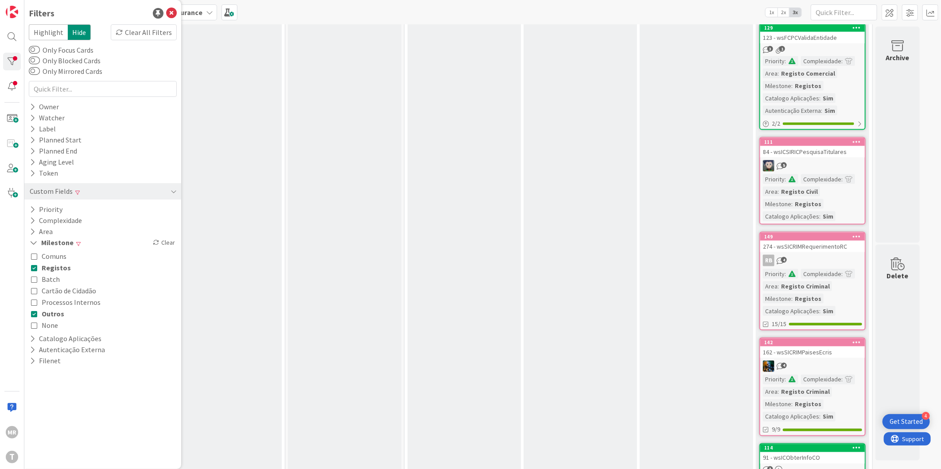
scroll to position [6888, 0]
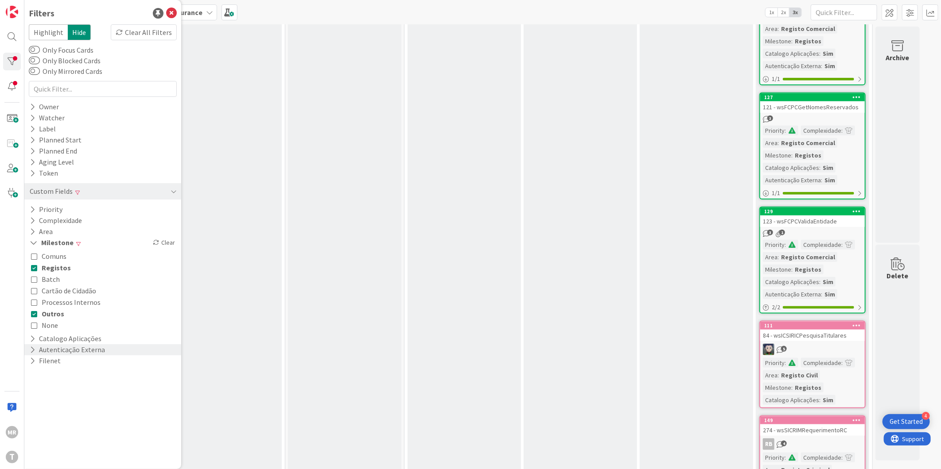
click at [29, 352] on button "Autenticação Externa" at bounding box center [67, 350] width 77 height 11
click at [32, 376] on icon at bounding box center [34, 375] width 6 height 6
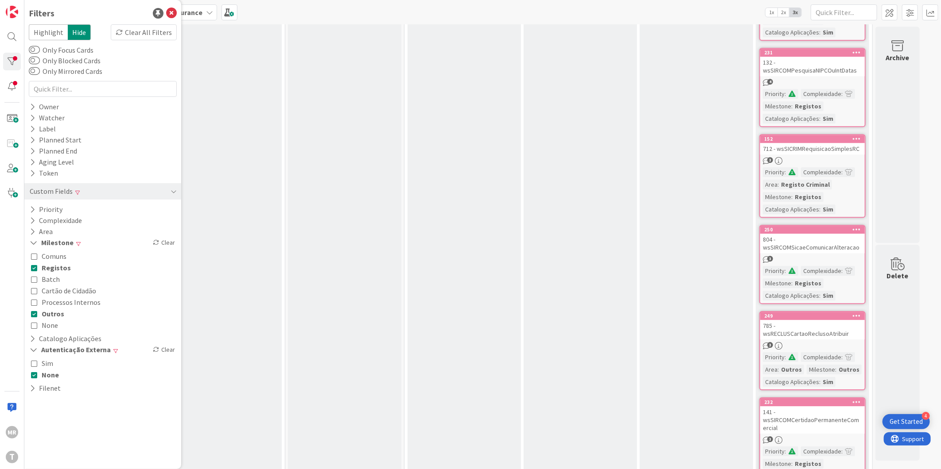
scroll to position [7923, 0]
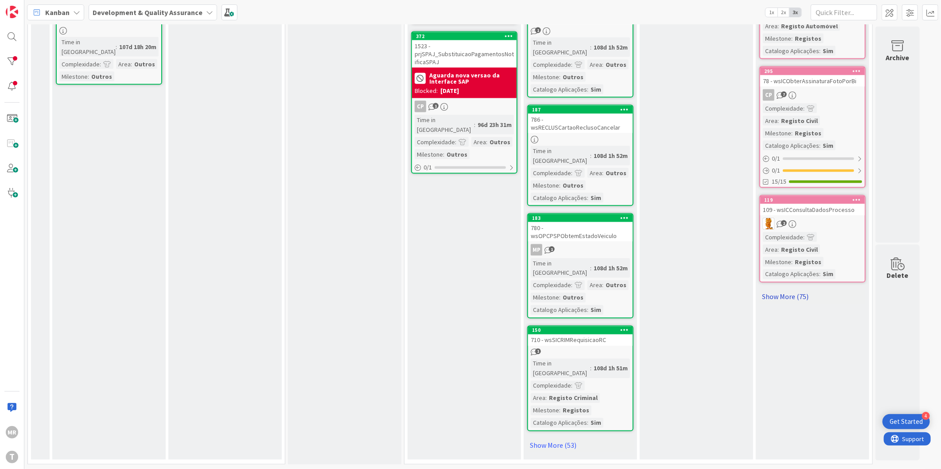
scroll to position [688, 0]
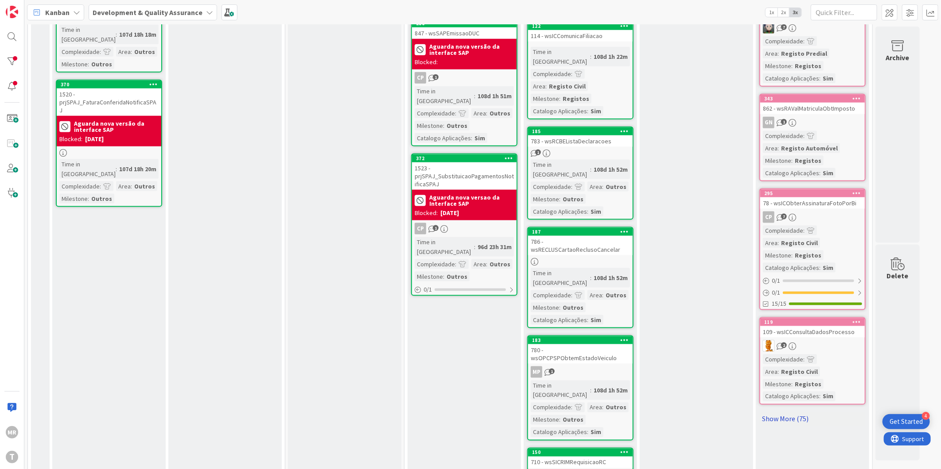
click at [790, 412] on link "Show More (75)" at bounding box center [812, 419] width 106 height 14
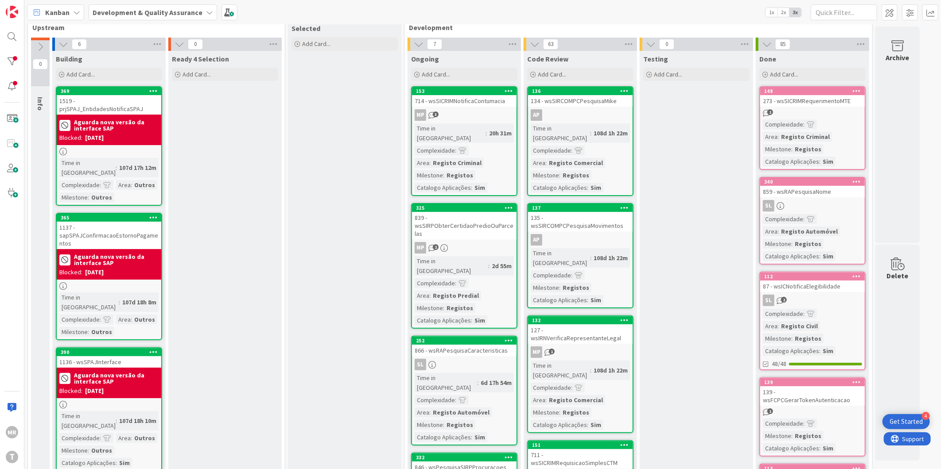
scroll to position [0, 0]
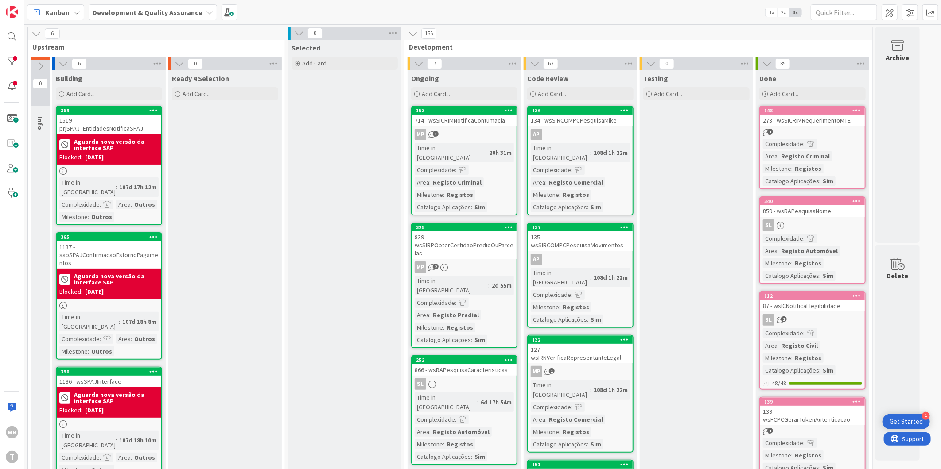
click at [7, 62] on div at bounding box center [12, 62] width 18 height 18
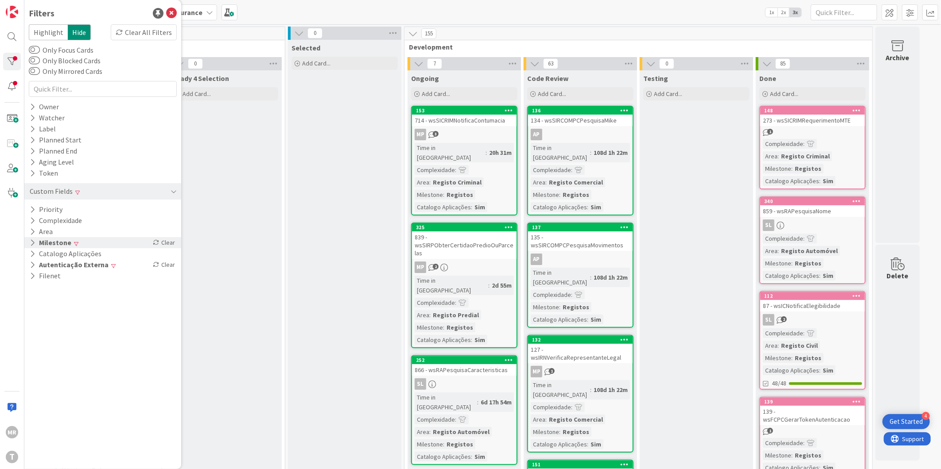
drag, startPoint x: 30, startPoint y: 242, endPoint x: 30, endPoint y: 247, distance: 4.9
click at [30, 242] on icon at bounding box center [33, 243] width 6 height 8
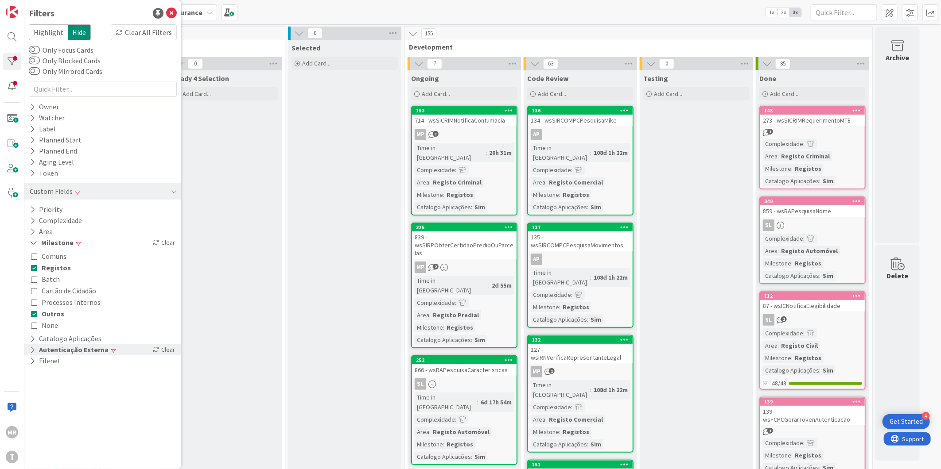
click at [31, 348] on icon at bounding box center [33, 350] width 6 height 8
click at [33, 376] on icon at bounding box center [34, 375] width 6 height 6
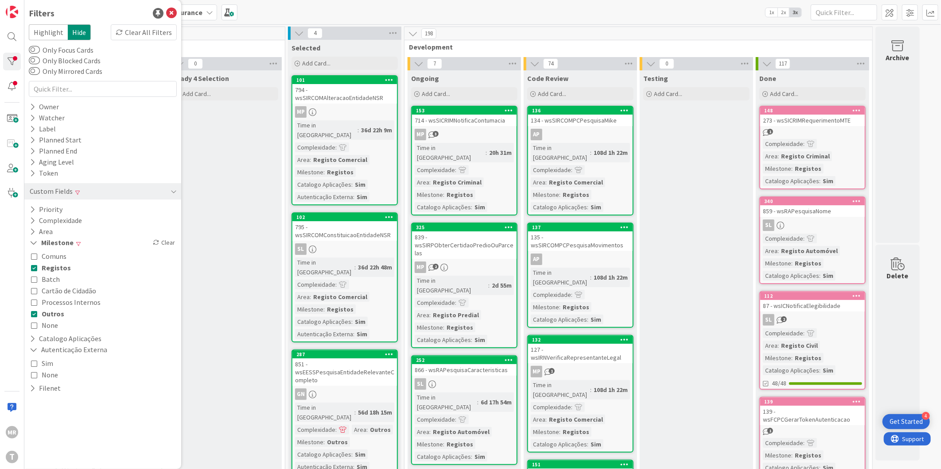
click at [32, 316] on icon at bounding box center [34, 314] width 6 height 6
click at [34, 267] on icon at bounding box center [34, 268] width 6 height 6
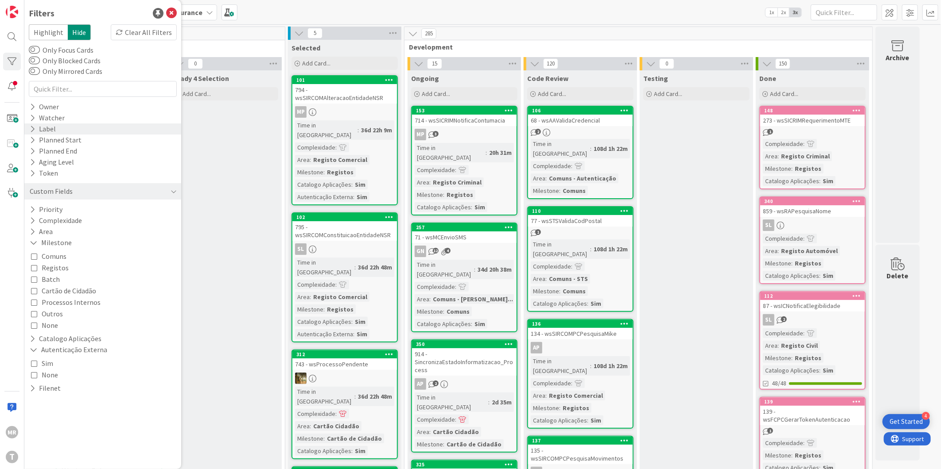
click at [31, 128] on icon at bounding box center [33, 129] width 6 height 8
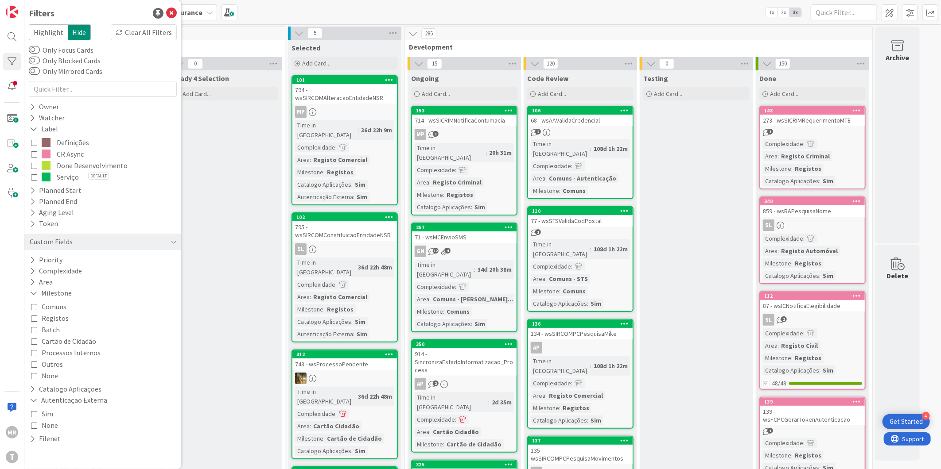
click at [64, 150] on span "CR Async" at bounding box center [70, 154] width 27 height 12
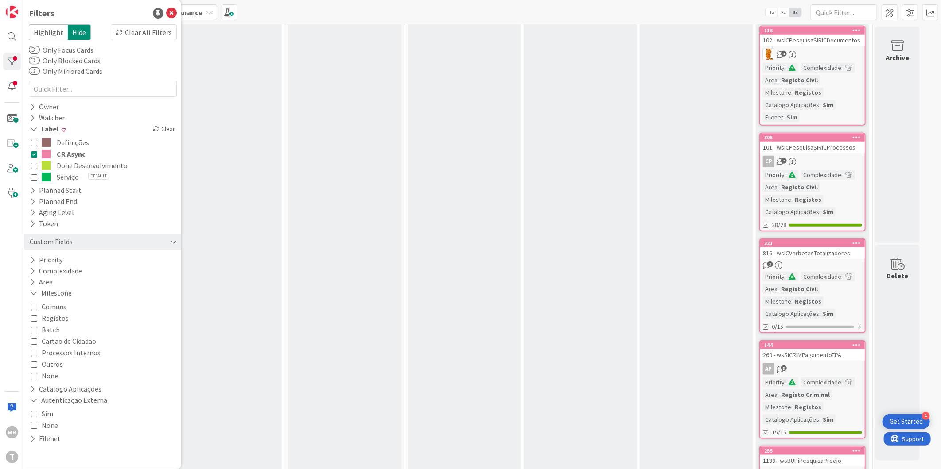
scroll to position [246, 0]
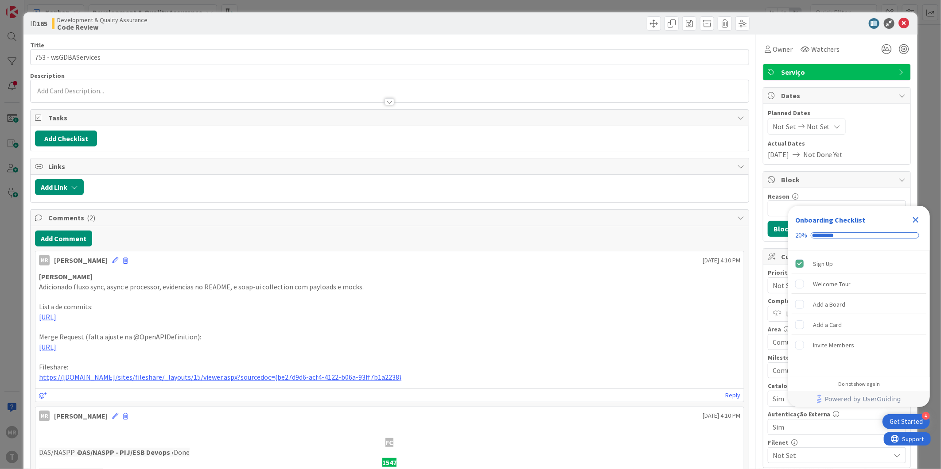
click at [916, 221] on icon "Close Checklist" at bounding box center [916, 220] width 6 height 6
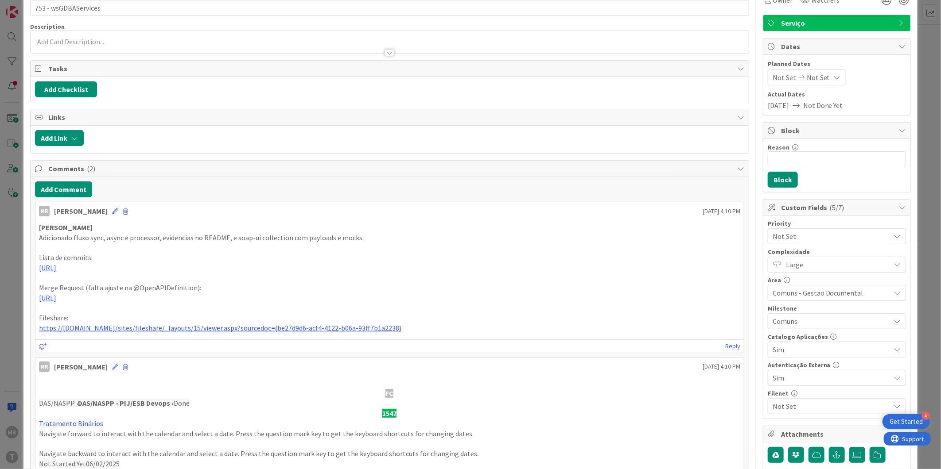
click at [806, 408] on span "Not Set" at bounding box center [831, 406] width 118 height 11
click at [786, 428] on link "Sim" at bounding box center [834, 427] width 141 height 16
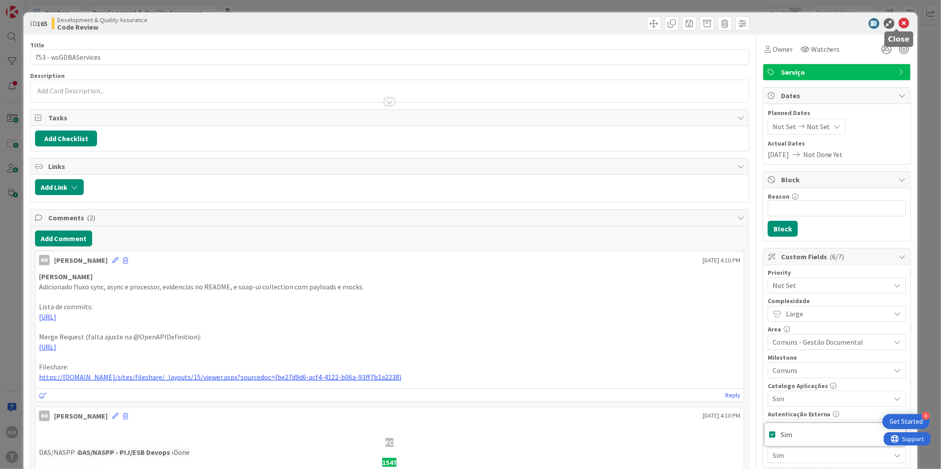
click at [898, 19] on icon at bounding box center [903, 23] width 11 height 11
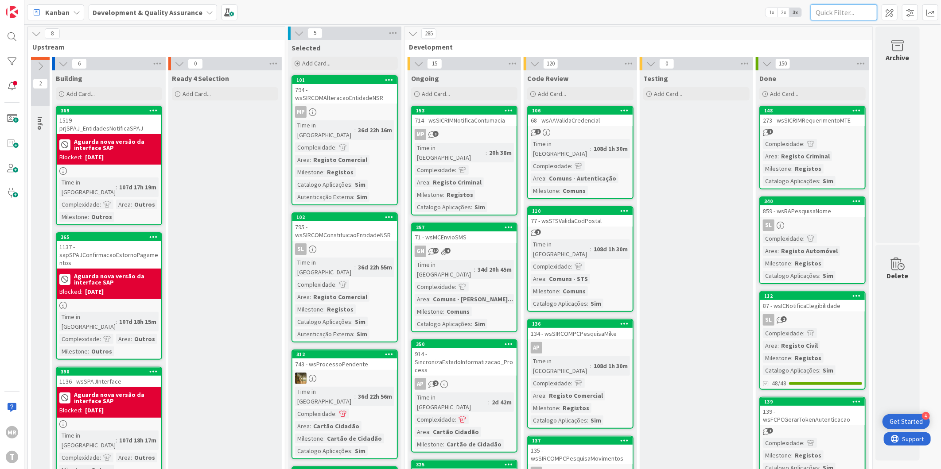
click at [826, 14] on input "text" at bounding box center [843, 12] width 66 height 16
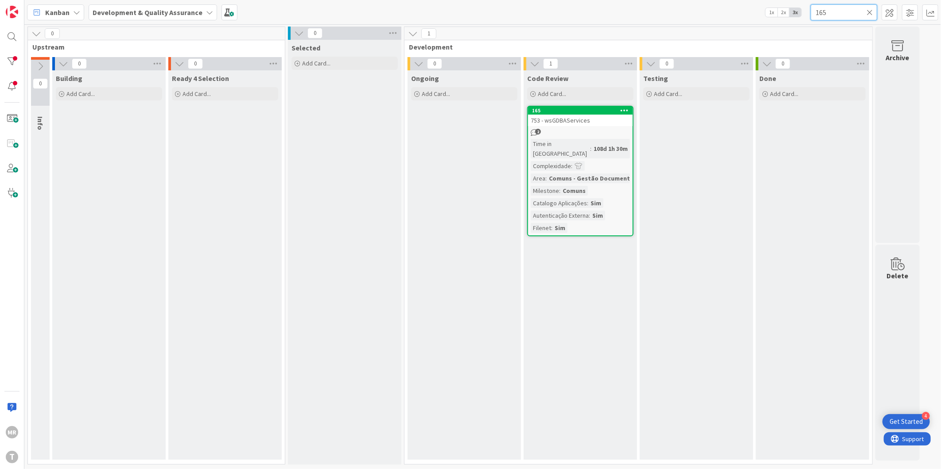
type input "165"
click at [870, 11] on icon at bounding box center [869, 12] width 6 height 8
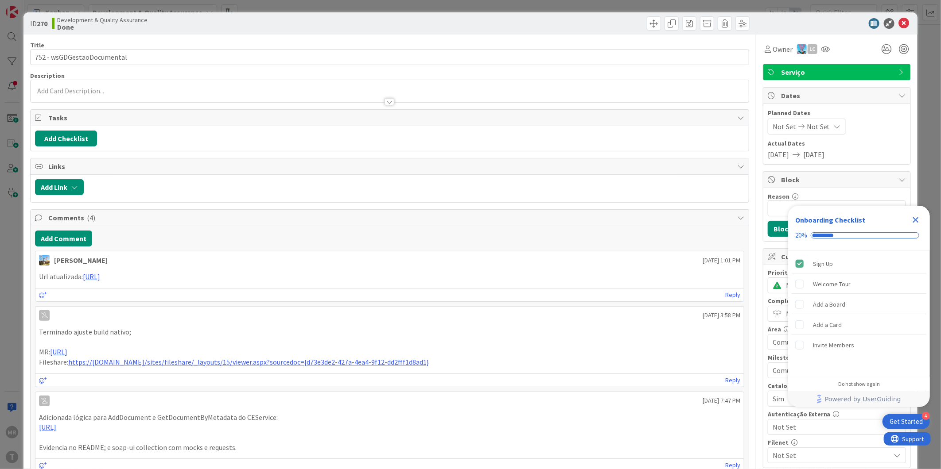
click at [914, 222] on icon "Close Checklist" at bounding box center [916, 220] width 6 height 6
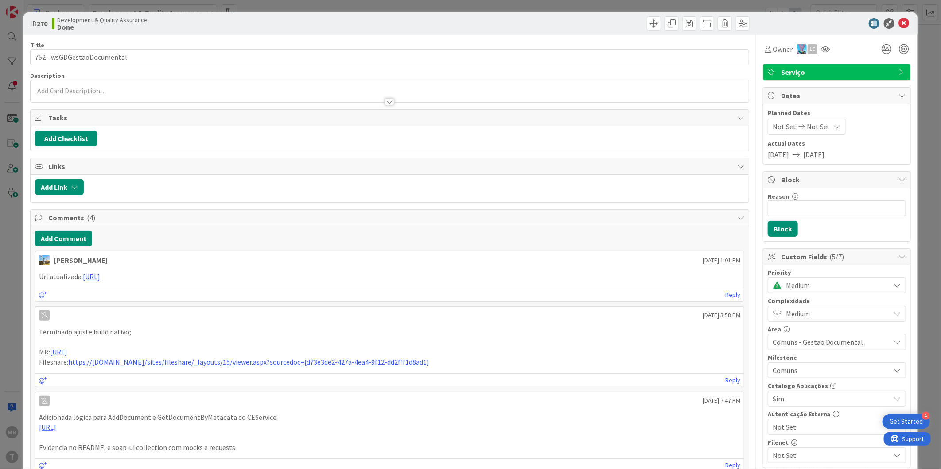
click at [781, 451] on span "Not Set" at bounding box center [831, 455] width 118 height 11
click at [772, 441] on link "Sim" at bounding box center [834, 435] width 141 height 16
click at [898, 23] on icon at bounding box center [903, 23] width 11 height 11
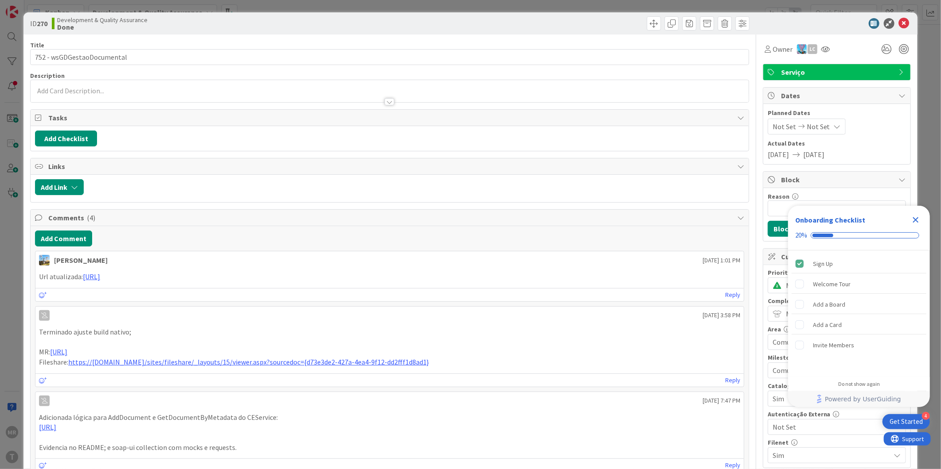
click at [913, 218] on icon "Close Checklist" at bounding box center [915, 220] width 11 height 11
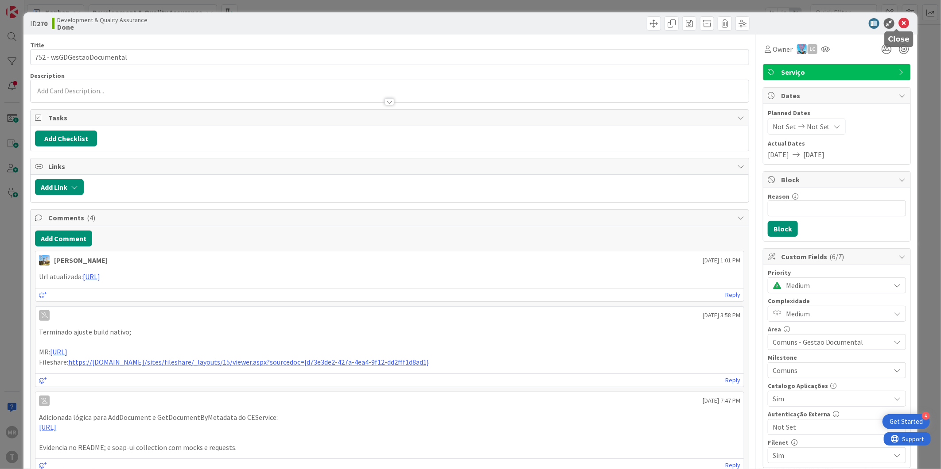
click at [899, 24] on icon at bounding box center [903, 23] width 11 height 11
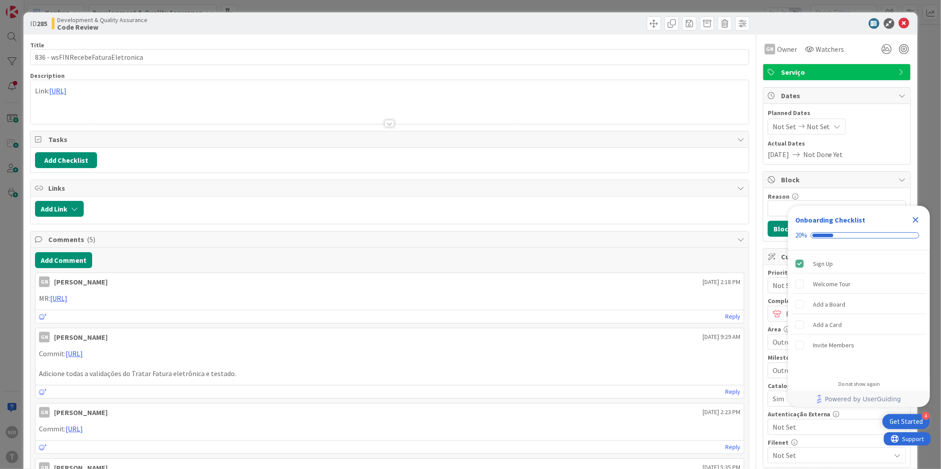
click at [915, 220] on icon "Close Checklist" at bounding box center [916, 220] width 6 height 6
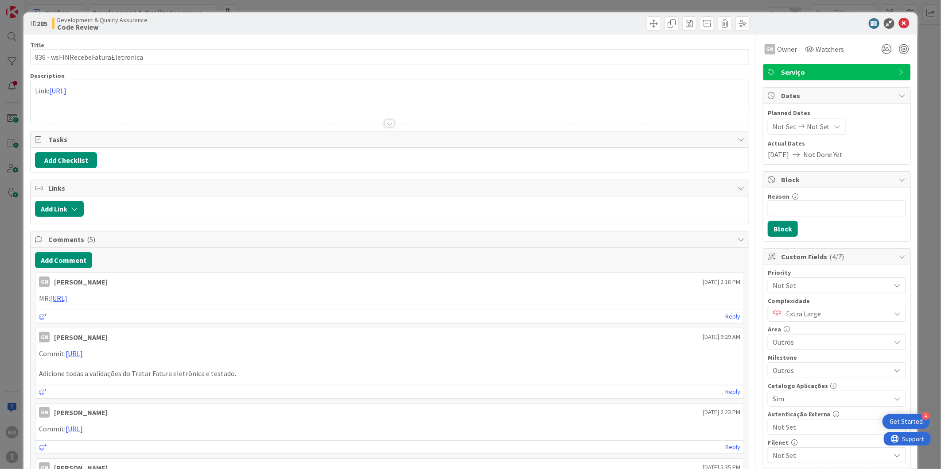
click at [777, 458] on span "Not Set" at bounding box center [831, 455] width 118 height 11
click at [780, 438] on span "Sim" at bounding box center [786, 434] width 12 height 13
click at [898, 23] on icon at bounding box center [903, 23] width 11 height 11
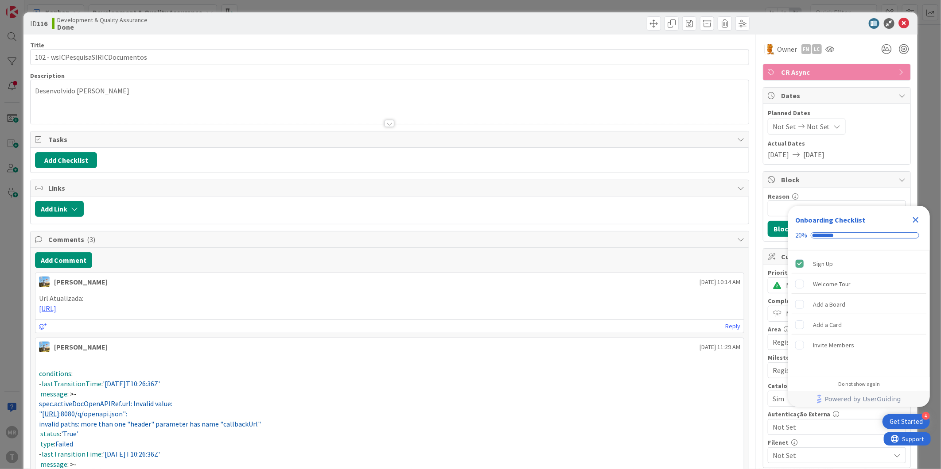
click at [918, 219] on icon "Close Checklist" at bounding box center [915, 220] width 11 height 11
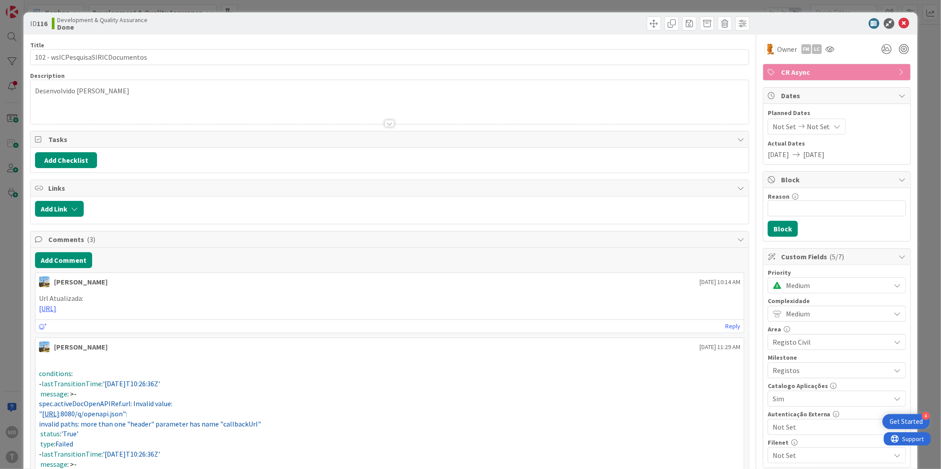
click at [791, 453] on span "Not Set" at bounding box center [831, 455] width 118 height 11
click at [787, 440] on link "Sim" at bounding box center [834, 435] width 141 height 16
click at [900, 23] on icon at bounding box center [903, 23] width 11 height 11
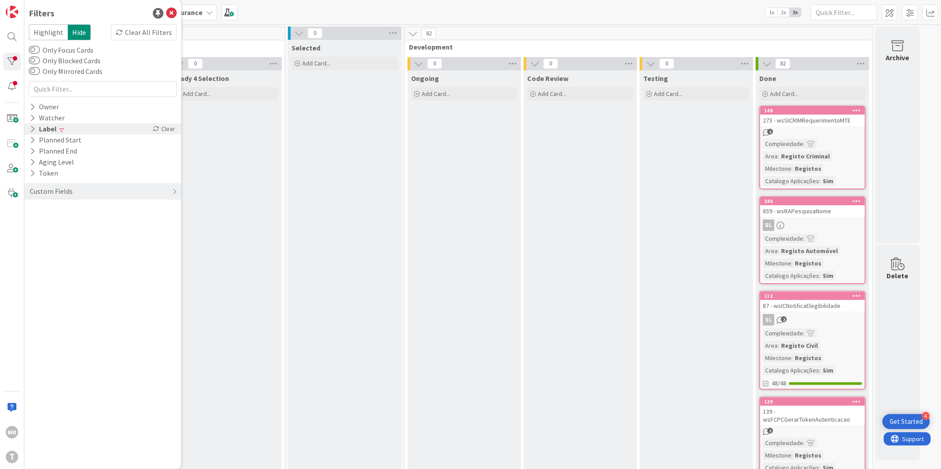
click at [31, 126] on icon at bounding box center [33, 129] width 6 height 8
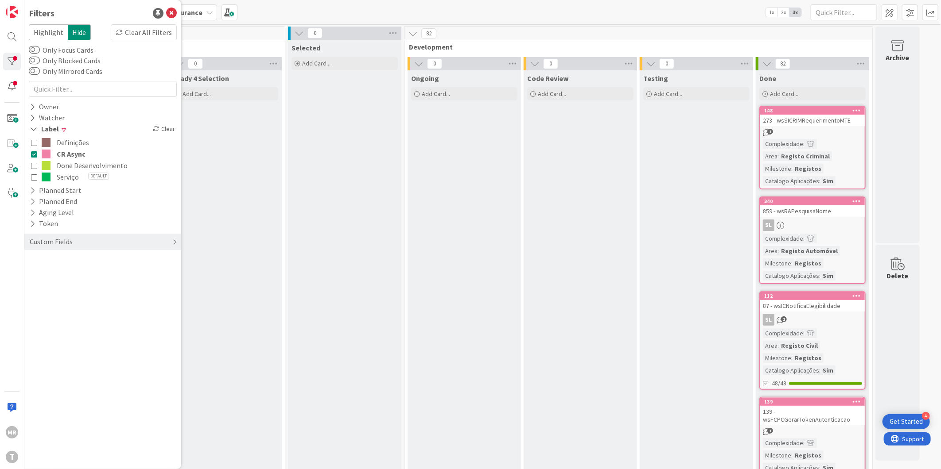
click at [33, 153] on icon at bounding box center [34, 154] width 6 height 6
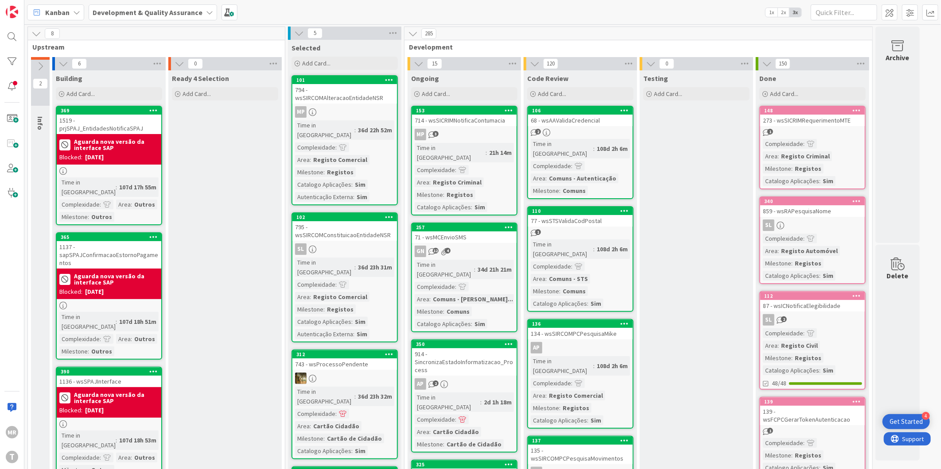
click at [843, 15] on input "text" at bounding box center [843, 12] width 66 height 16
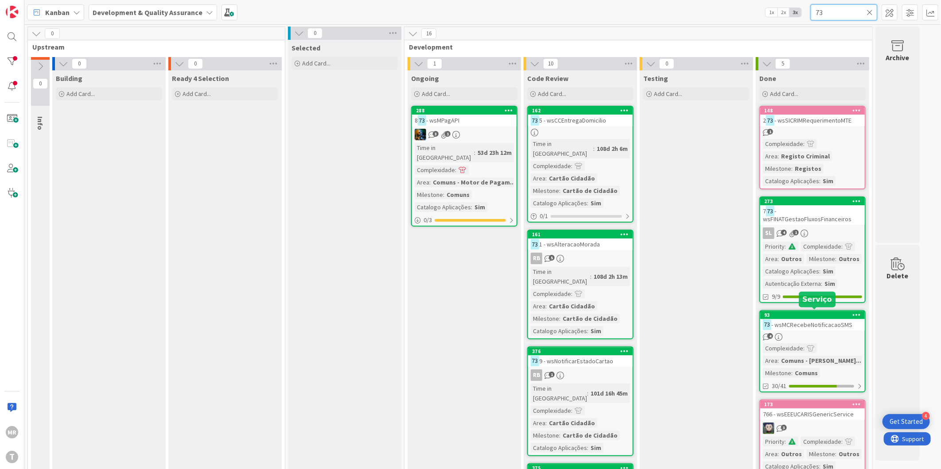
type input "73"
click at [812, 312] on div "93" at bounding box center [814, 315] width 101 height 6
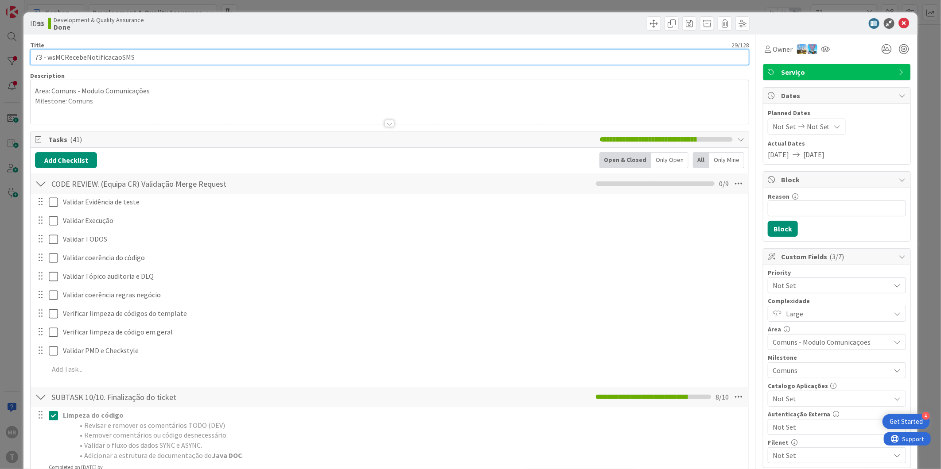
drag, startPoint x: 50, startPoint y: 54, endPoint x: 48, endPoint y: 59, distance: 5.2
click at [48, 59] on input "73 - wsMCRecebeNotificacaoSMS" at bounding box center [389, 57] width 719 height 16
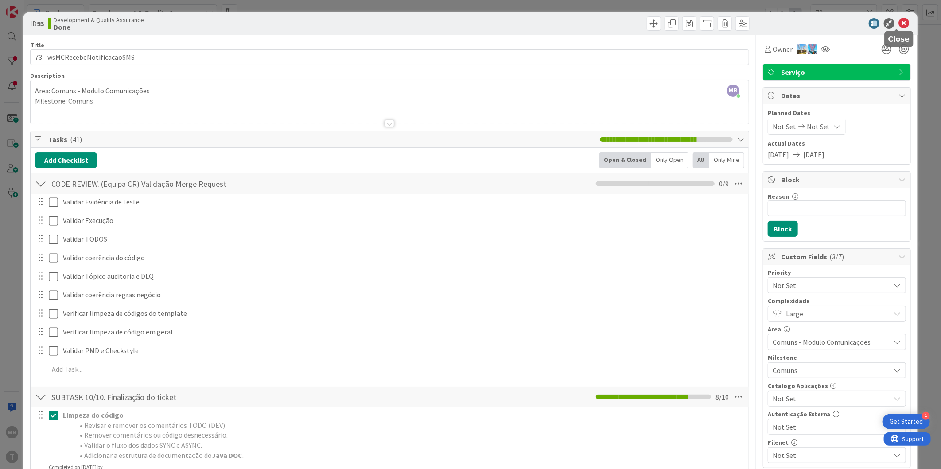
click at [898, 20] on icon at bounding box center [903, 23] width 11 height 11
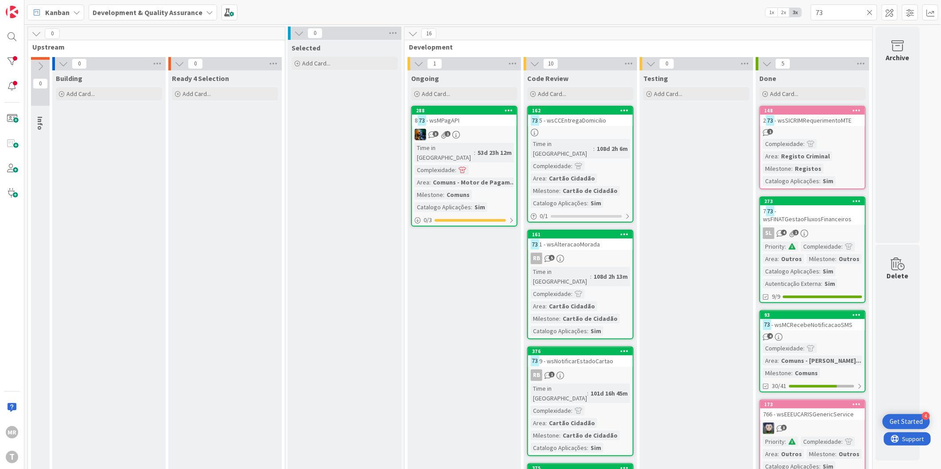
click at [869, 14] on icon at bounding box center [869, 12] width 6 height 8
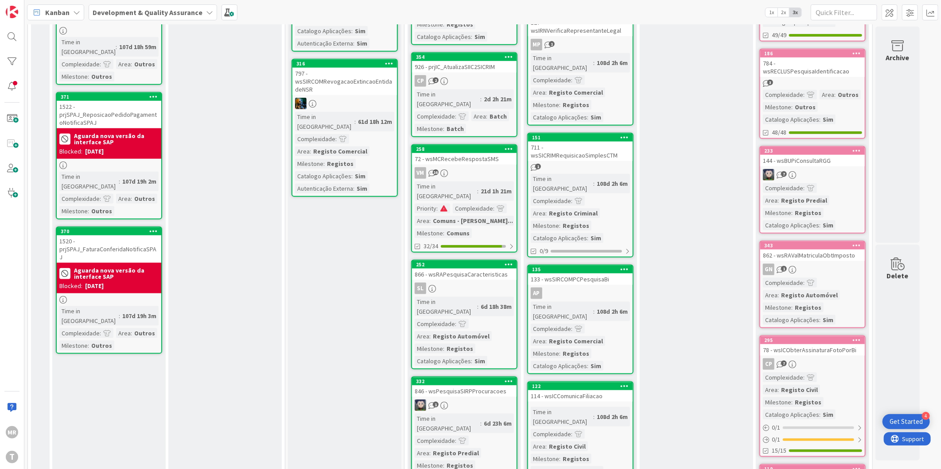
scroll to position [541, 0]
click at [662, 316] on div "Testing Add Card..." at bounding box center [695, 138] width 113 height 1218
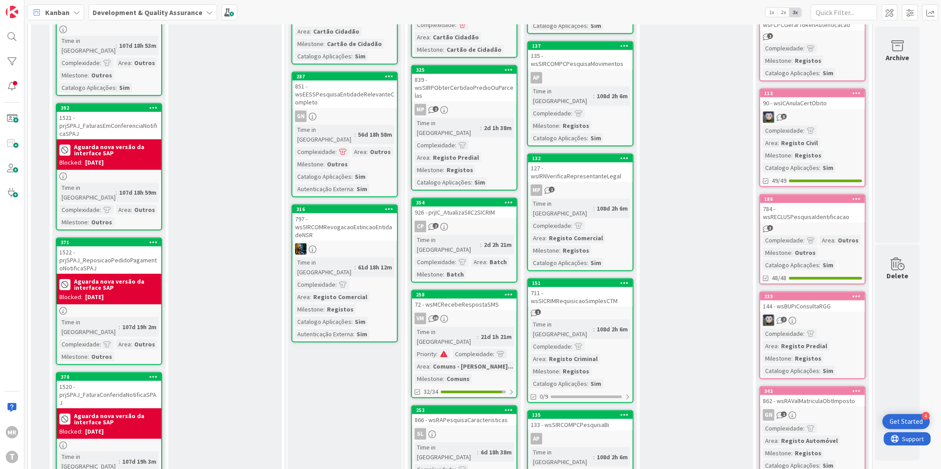
scroll to position [393, 0]
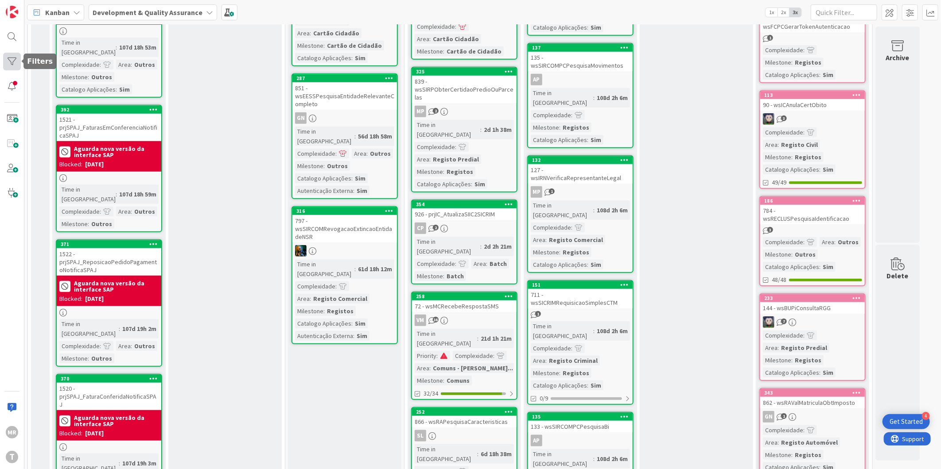
click at [19, 64] on div at bounding box center [12, 62] width 18 height 18
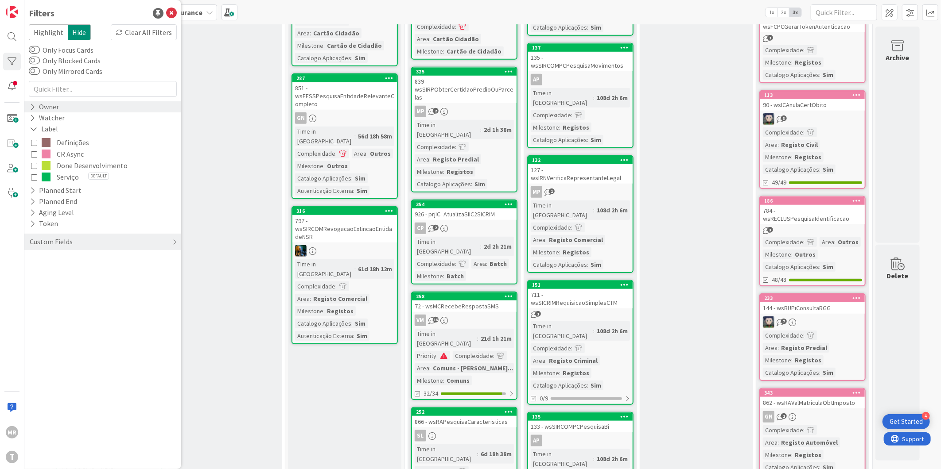
click at [34, 107] on icon at bounding box center [33, 107] width 6 height 8
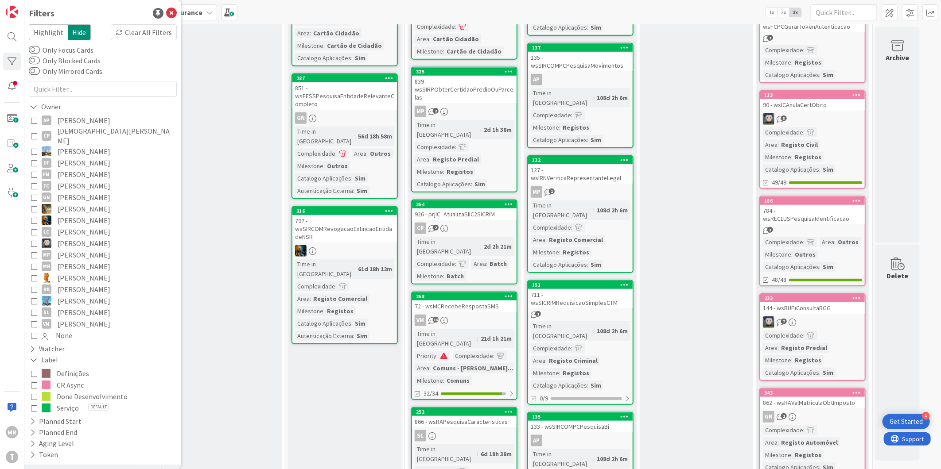
click at [104, 123] on span "[PERSON_NAME]" at bounding box center [84, 121] width 53 height 12
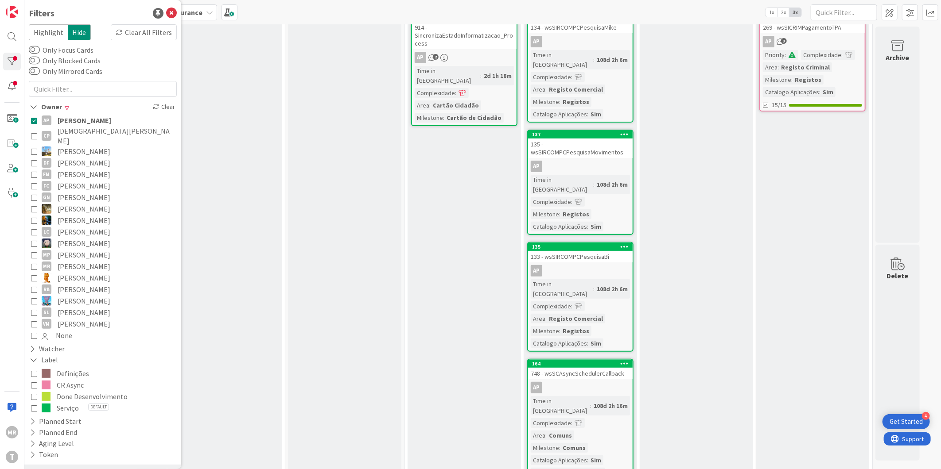
scroll to position [0, 0]
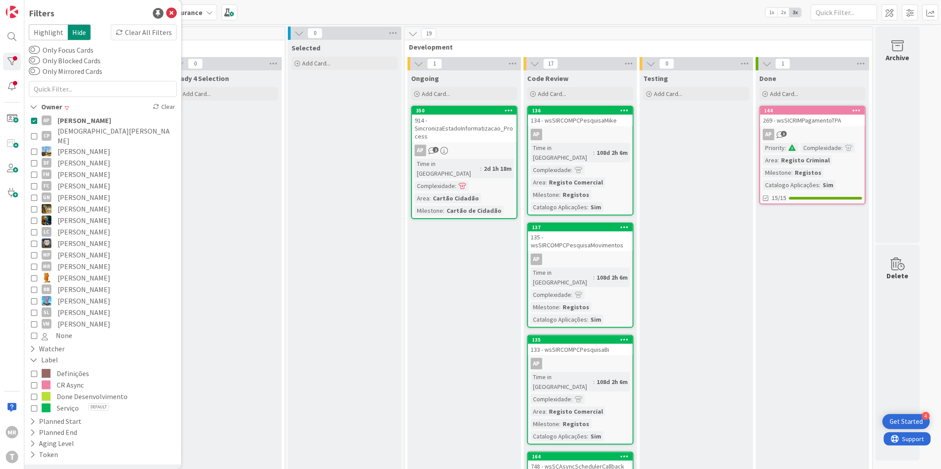
click at [84, 118] on span "[PERSON_NAME]" at bounding box center [85, 121] width 54 height 12
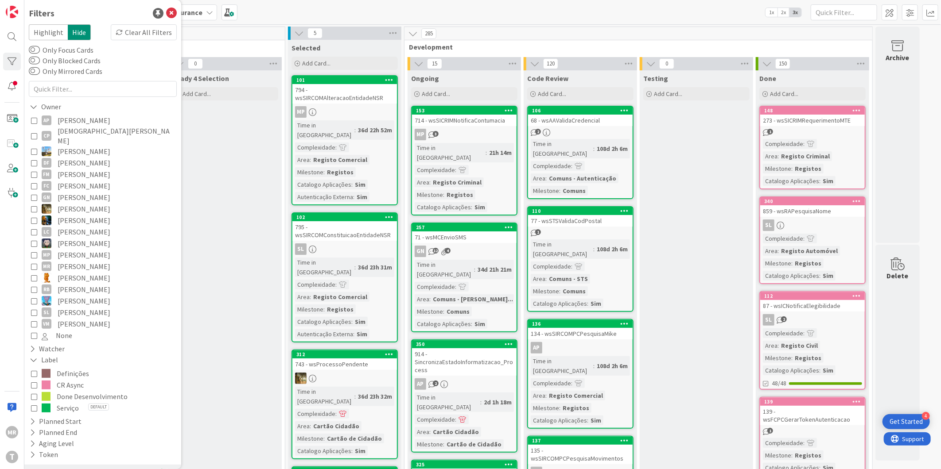
click at [84, 118] on span "[PERSON_NAME]" at bounding box center [84, 121] width 53 height 12
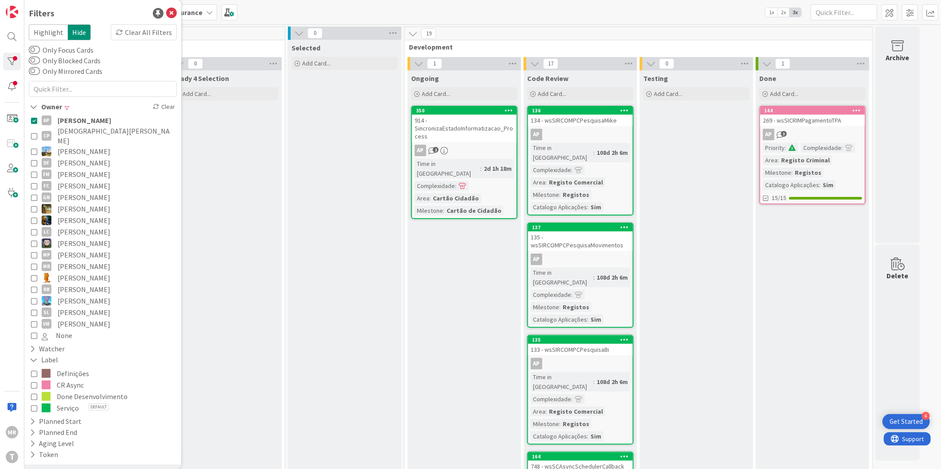
click at [84, 118] on span "[PERSON_NAME]" at bounding box center [85, 121] width 54 height 12
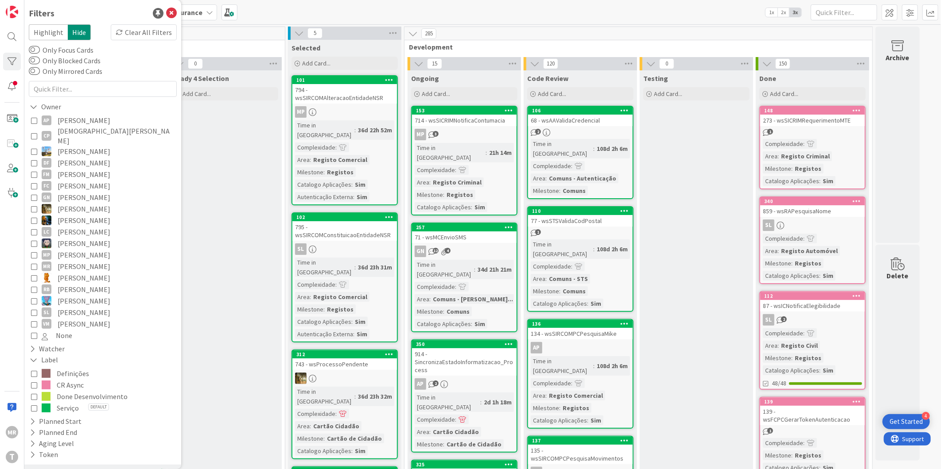
click at [87, 284] on span "[PERSON_NAME]" at bounding box center [84, 290] width 53 height 12
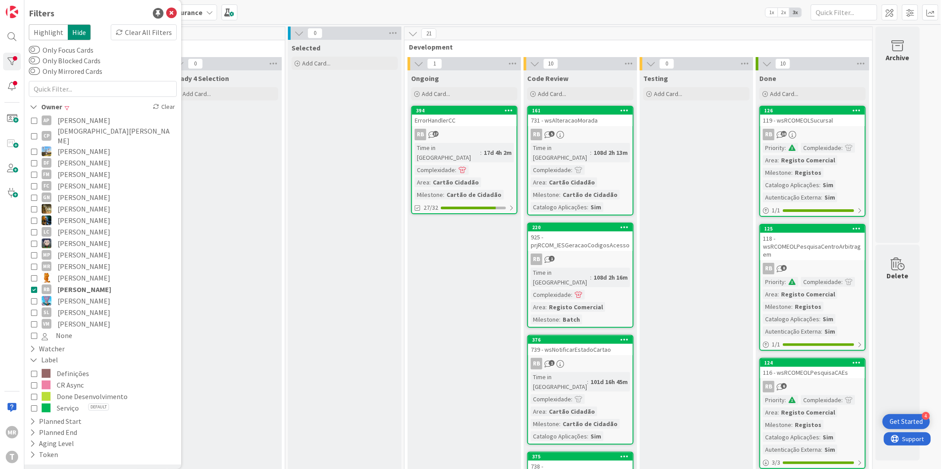
click at [87, 284] on span "[PERSON_NAME]" at bounding box center [85, 290] width 54 height 12
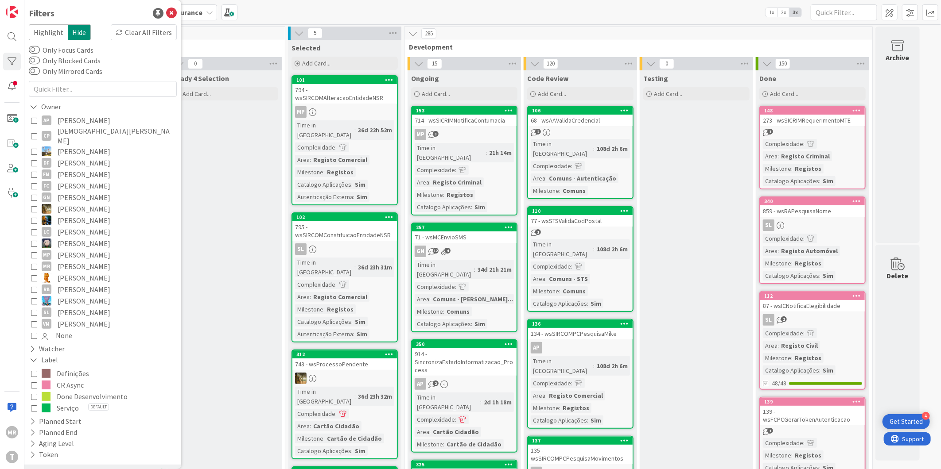
click at [89, 203] on span "[PERSON_NAME]" at bounding box center [84, 209] width 53 height 12
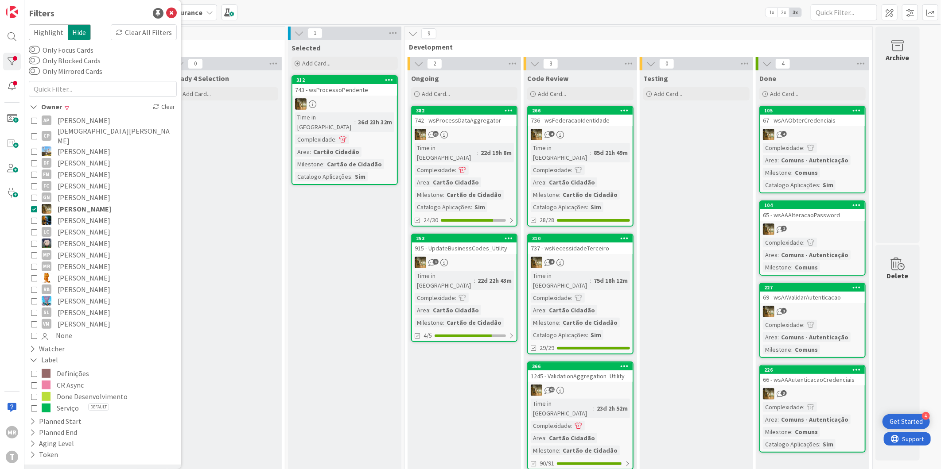
click at [94, 203] on span "[PERSON_NAME]" at bounding box center [85, 209] width 54 height 12
